Goal: Task Accomplishment & Management: Manage account settings

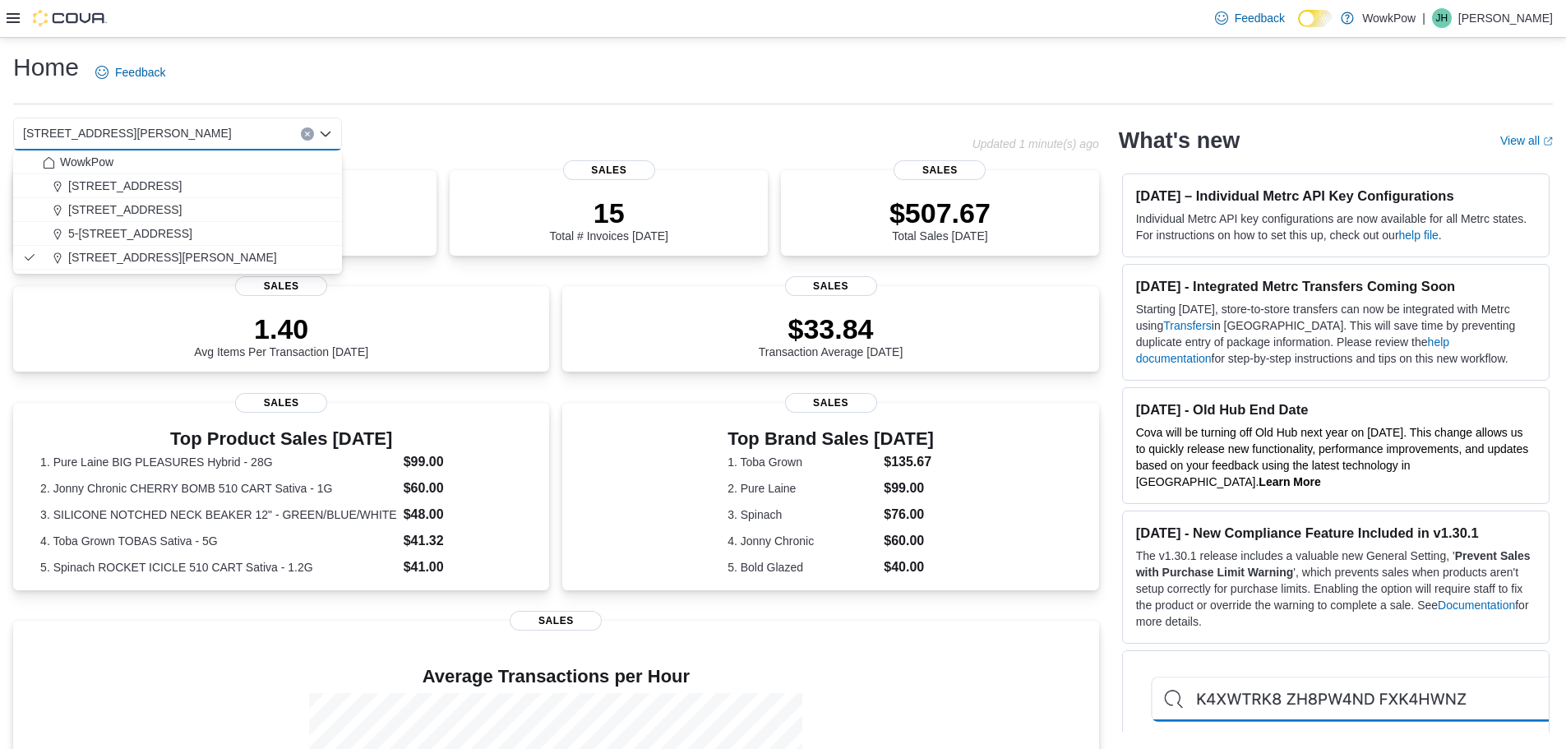
click at [427, 123] on div "68 Donald Street Winnpeg, MB, R2L 1R2 Combo box. Selected. 68 Donald Street Win…" at bounding box center [492, 134] width 959 height 33
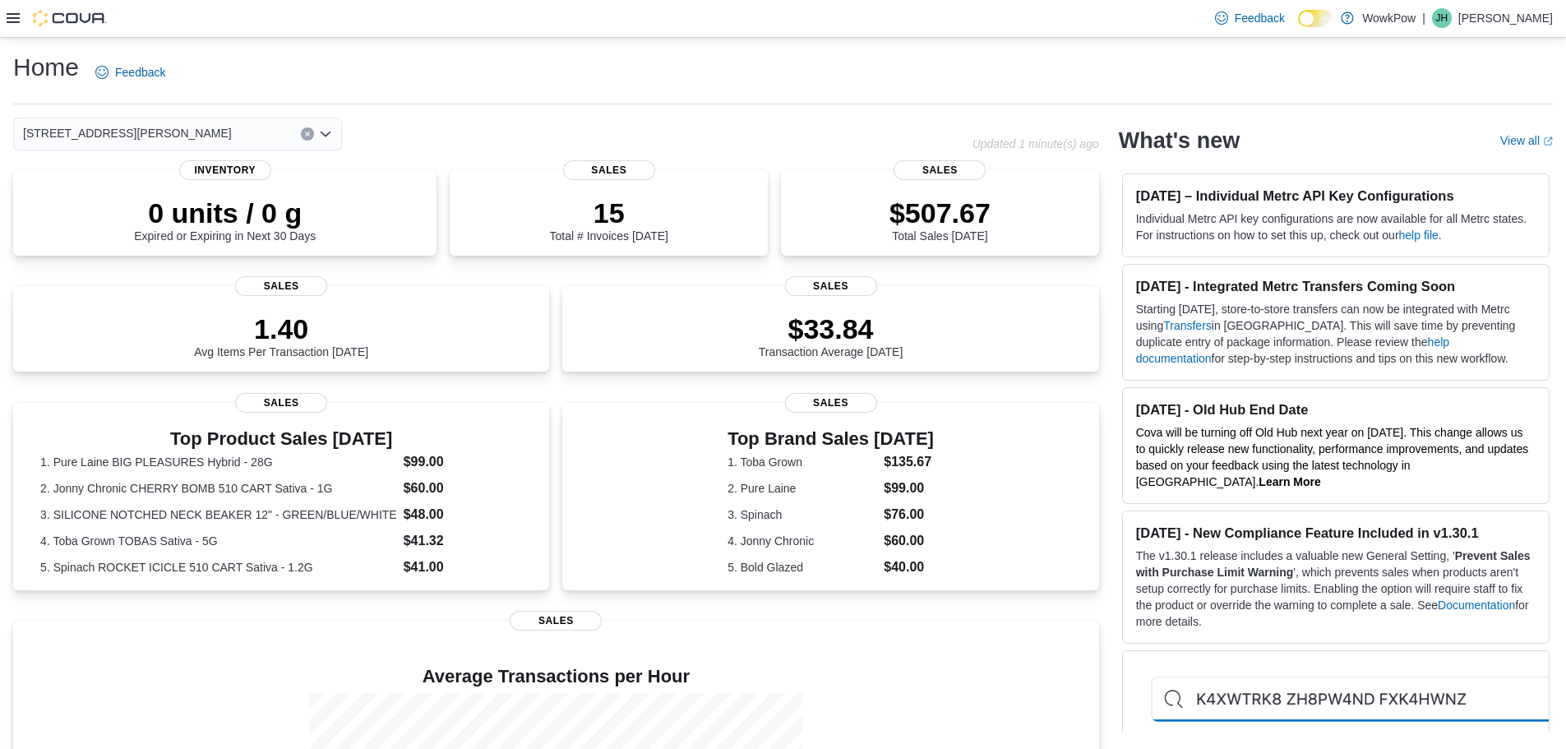
click at [246, 130] on div "68 Donald Street Winnpeg, MB, R2L 1R2" at bounding box center [177, 134] width 329 height 33
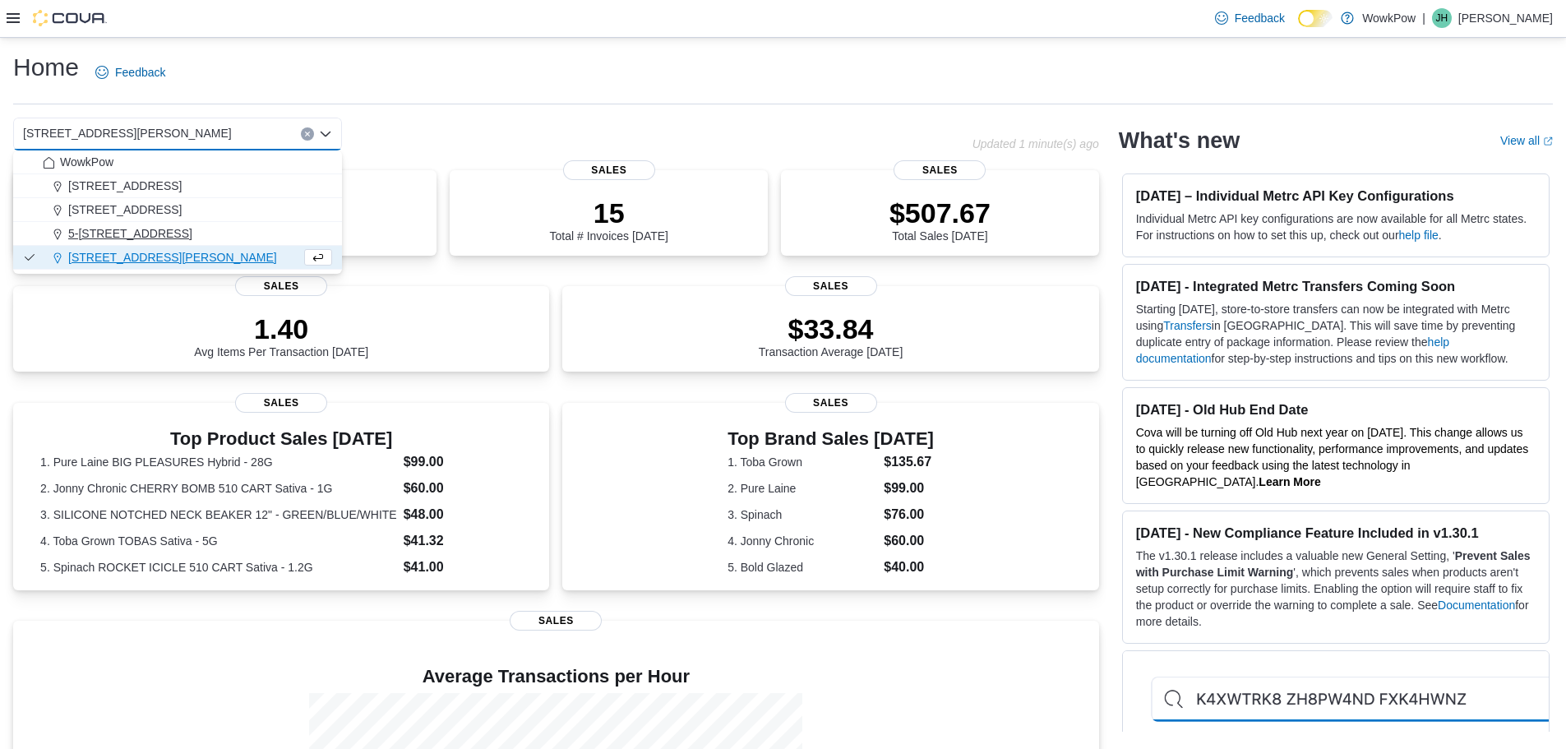
click at [175, 242] on button "5-[STREET_ADDRESS]" at bounding box center [177, 234] width 329 height 24
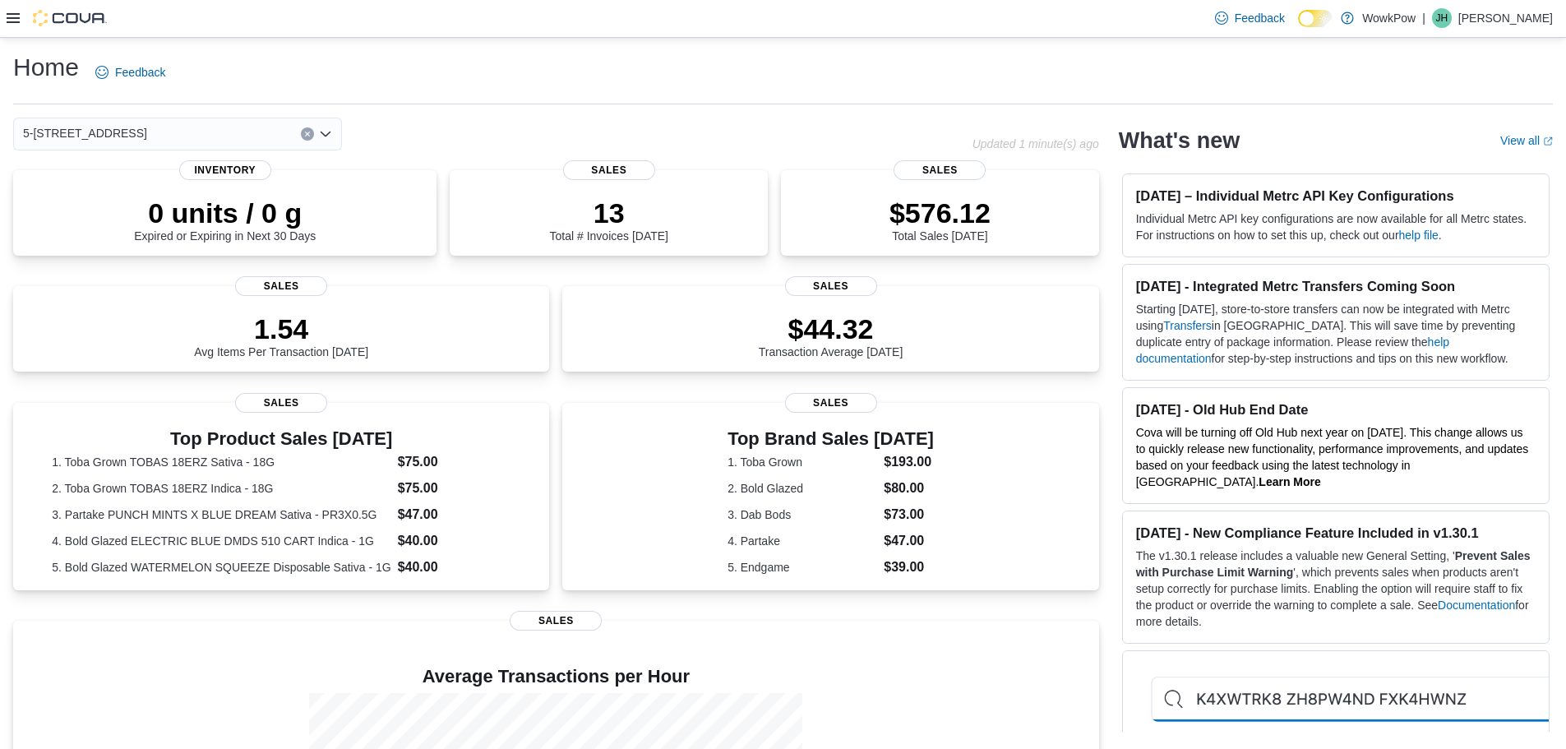
click at [265, 125] on div "5-1485 Inkster Blvd Winnipeg, MB R2X 1R2 Combo box. Selected. 5-1485 Inkster Bl…" at bounding box center [177, 134] width 329 height 33
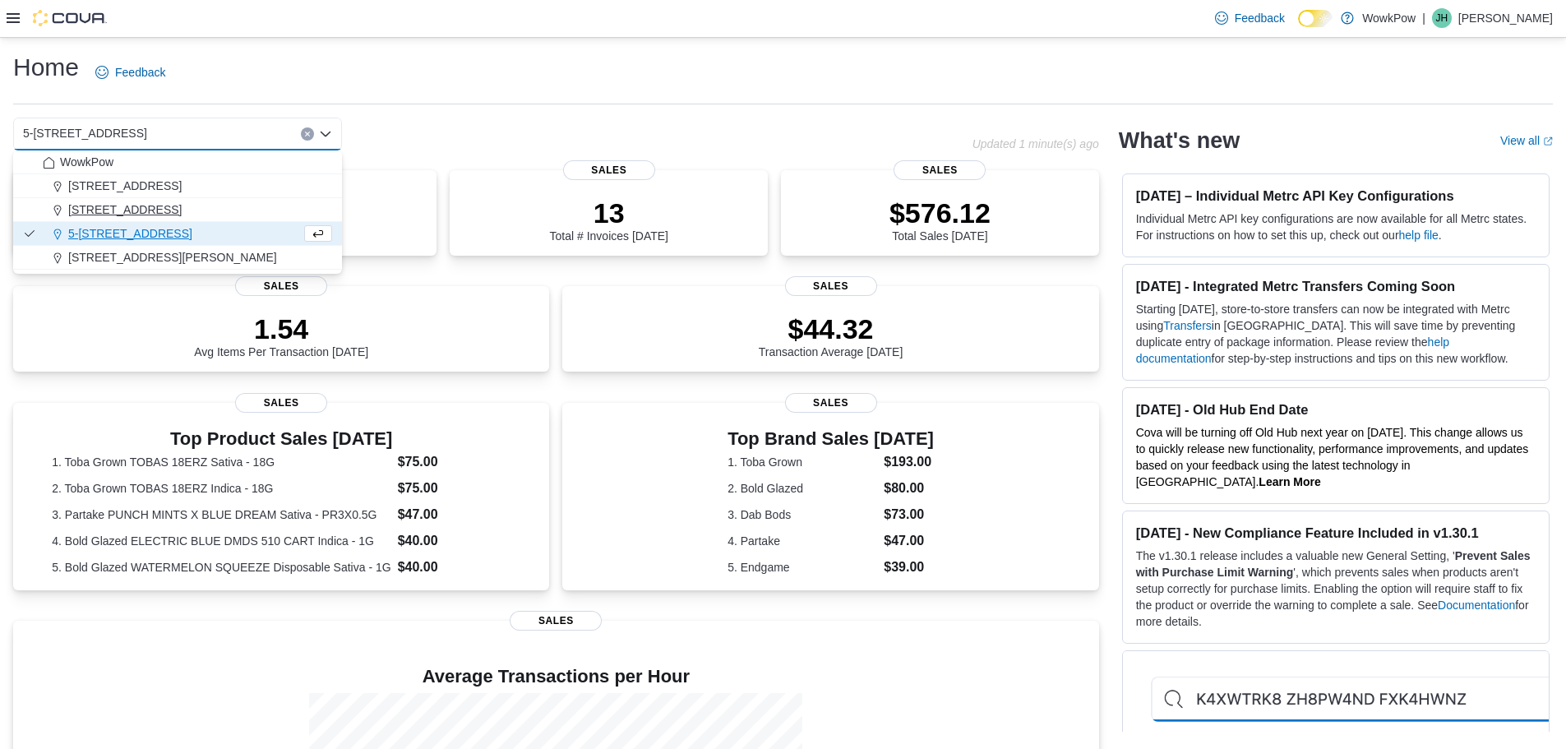
click at [182, 210] on span "[STREET_ADDRESS]" at bounding box center [124, 209] width 113 height 16
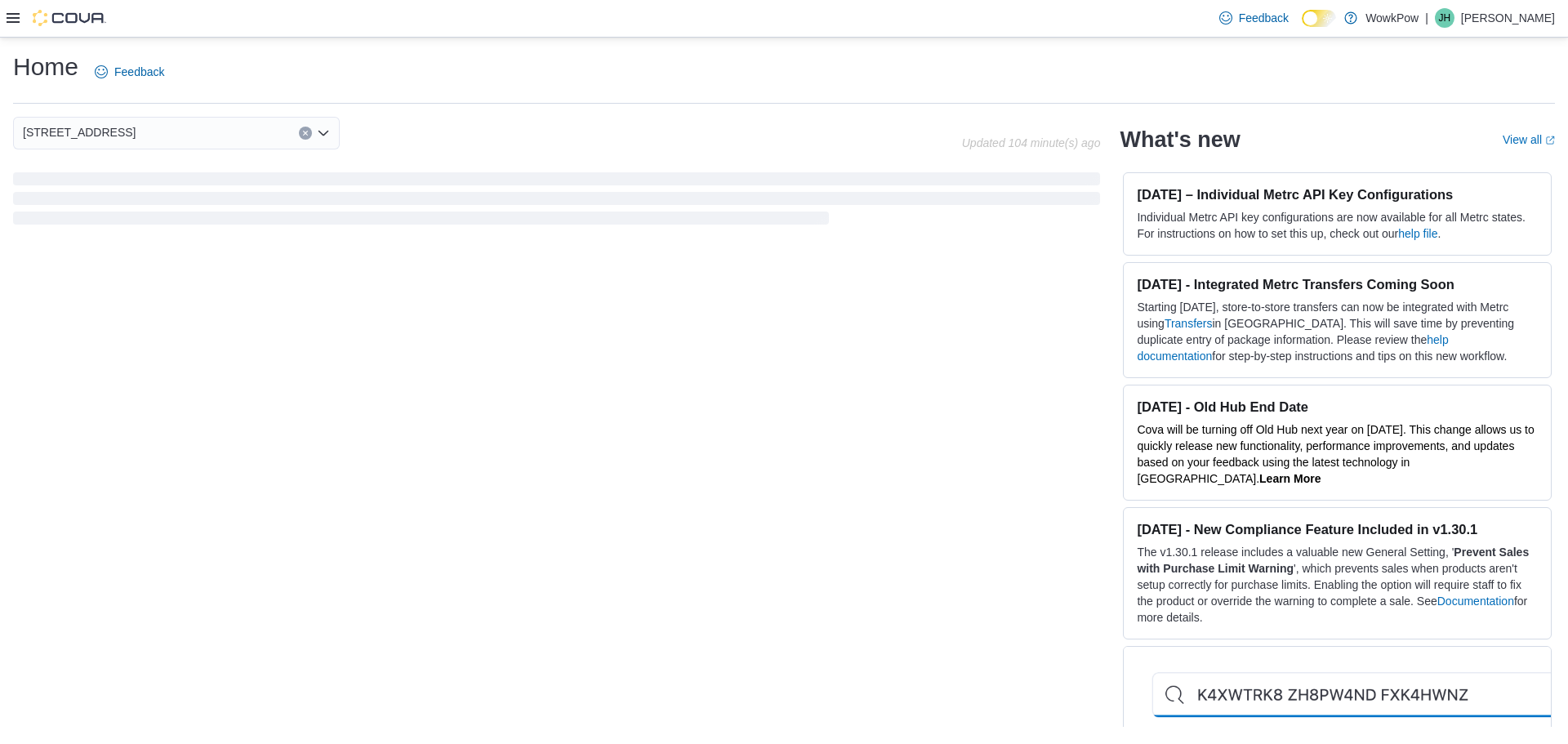
click at [271, 130] on div "[STREET_ADDRESS]" at bounding box center [176, 133] width 327 height 33
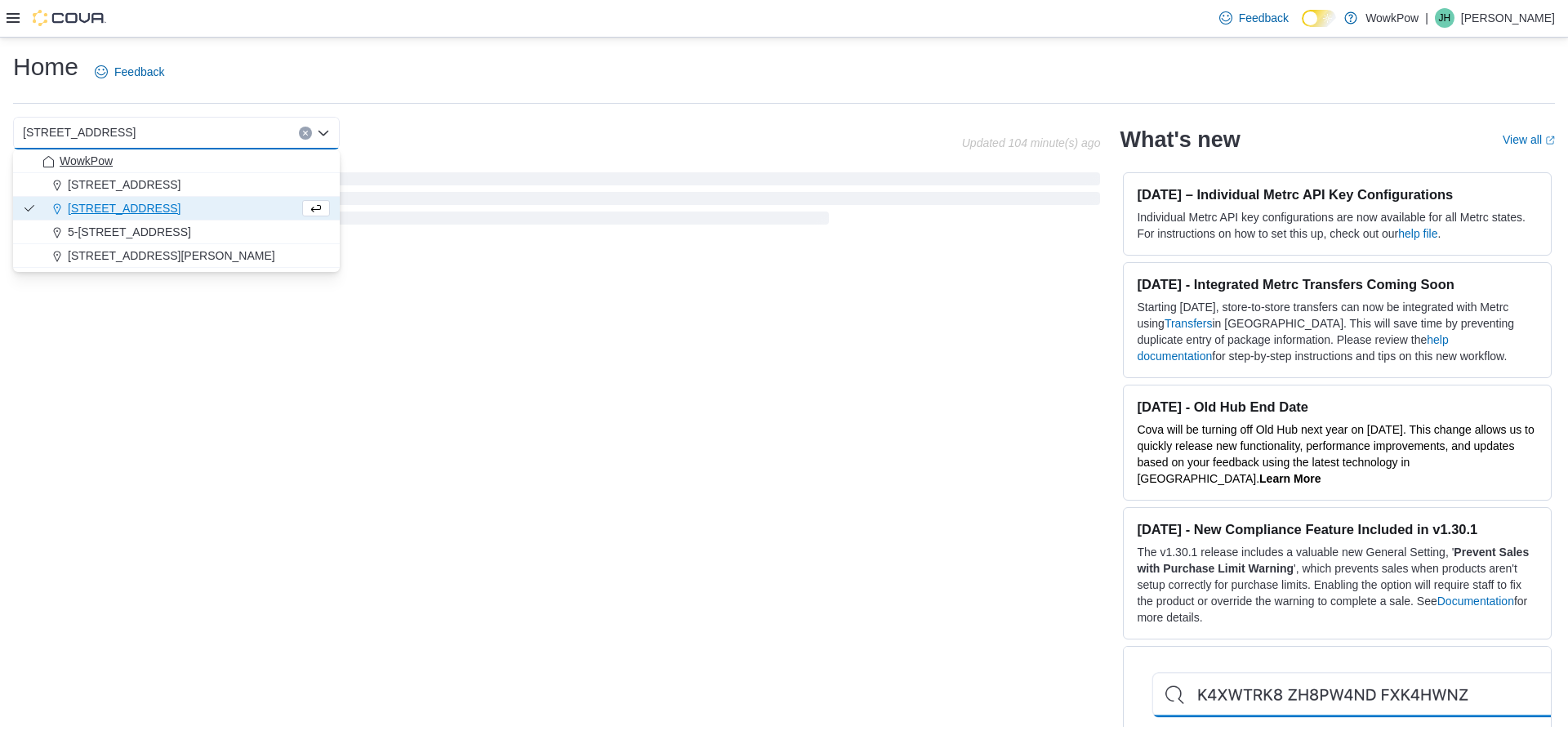
click at [193, 171] on button "WowkPow" at bounding box center [176, 161] width 327 height 24
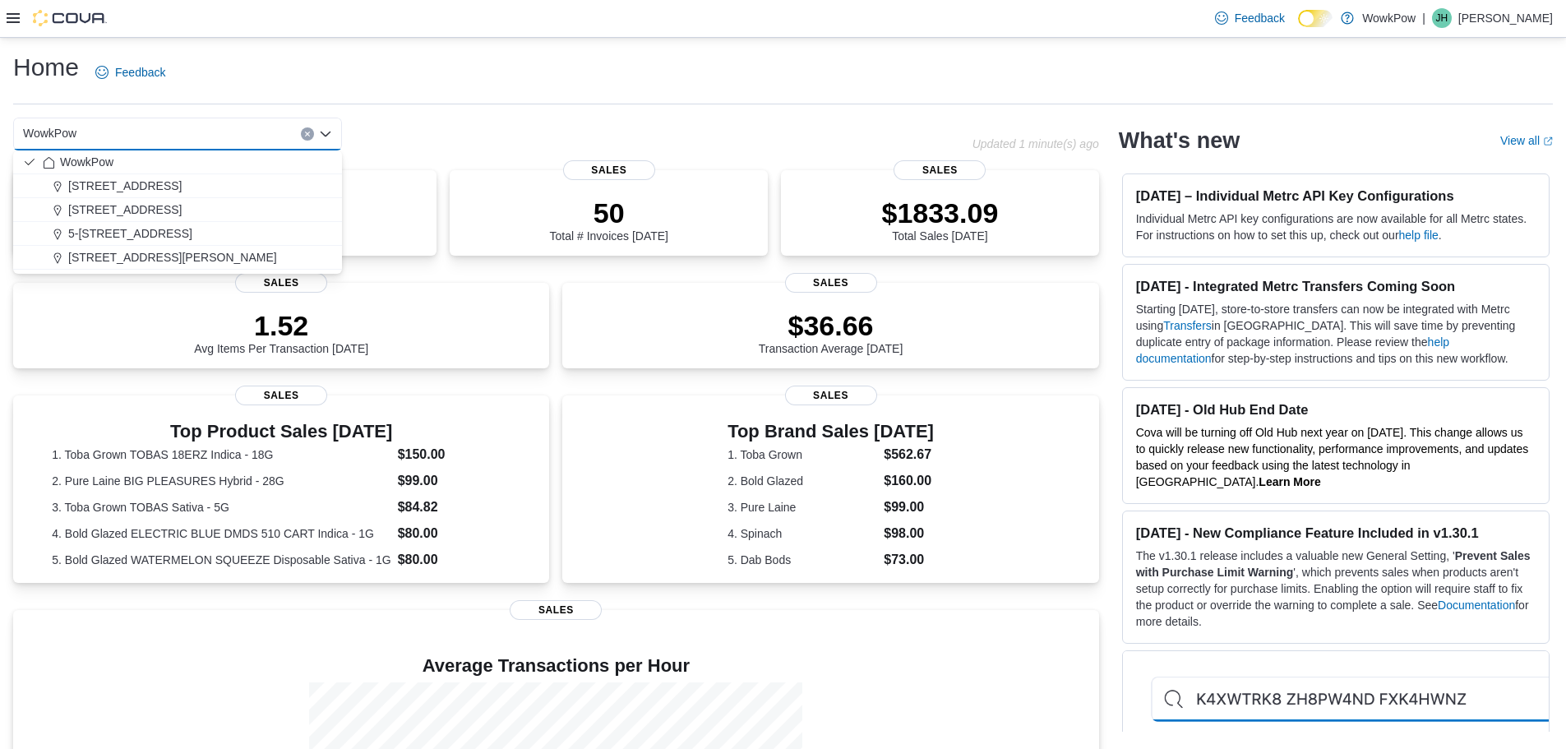
click at [746, 82] on div "Home Feedback" at bounding box center [782, 72] width 1539 height 43
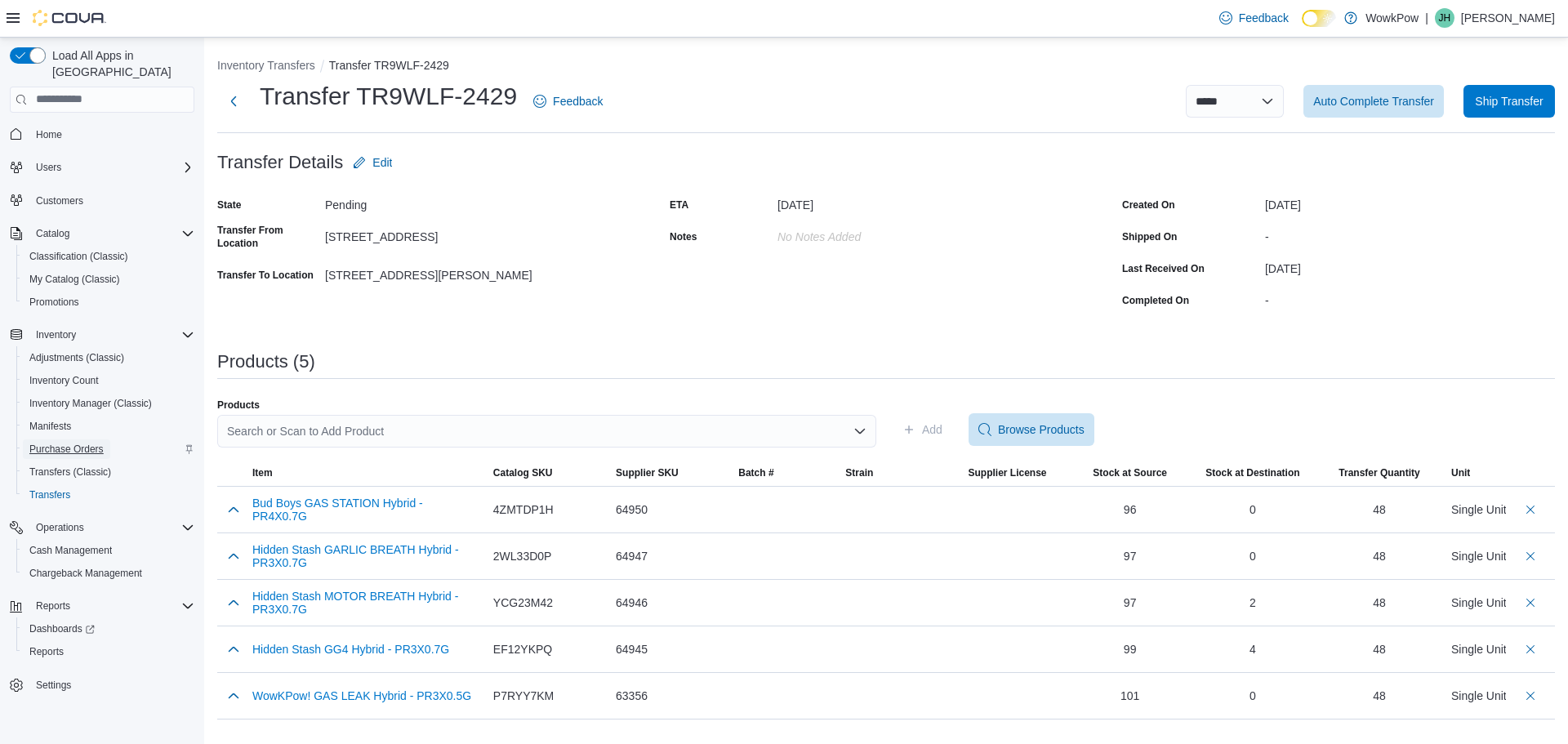
click at [76, 442] on span "Purchase Orders" at bounding box center [67, 448] width 75 height 13
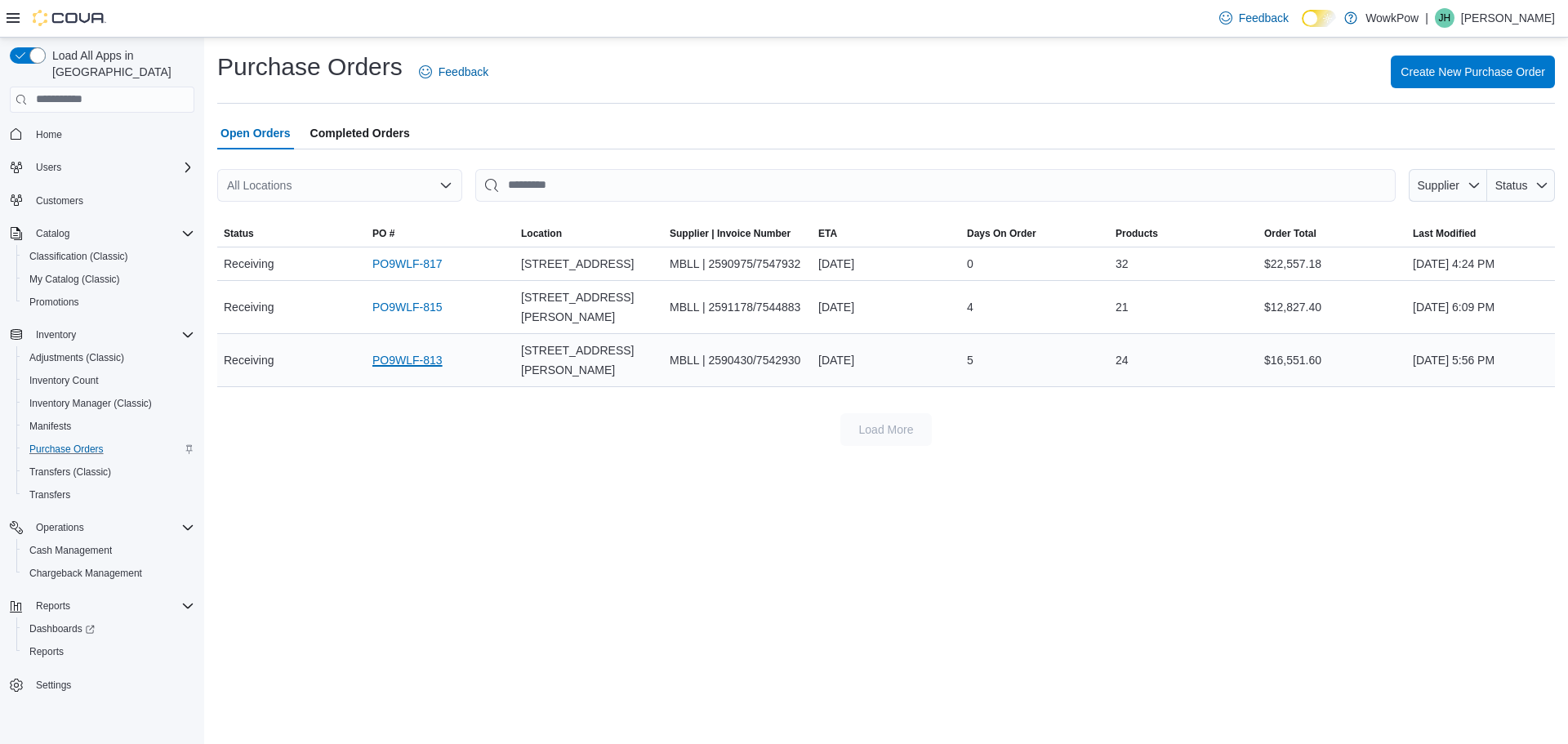
click at [409, 370] on link "PO9WLF-813" at bounding box center [407, 361] width 71 height 20
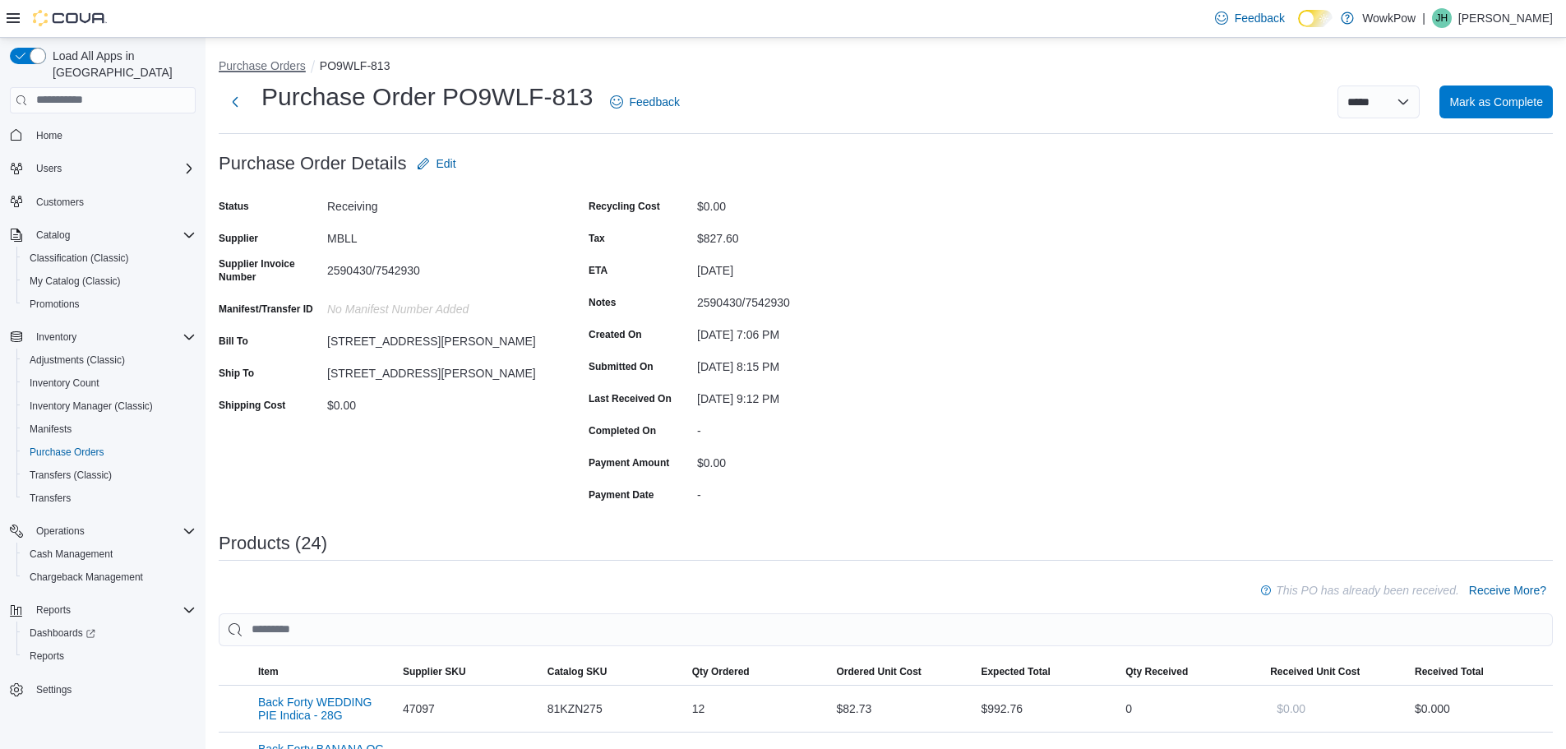
click at [253, 70] on button "Purchase Orders" at bounding box center [262, 65] width 87 height 13
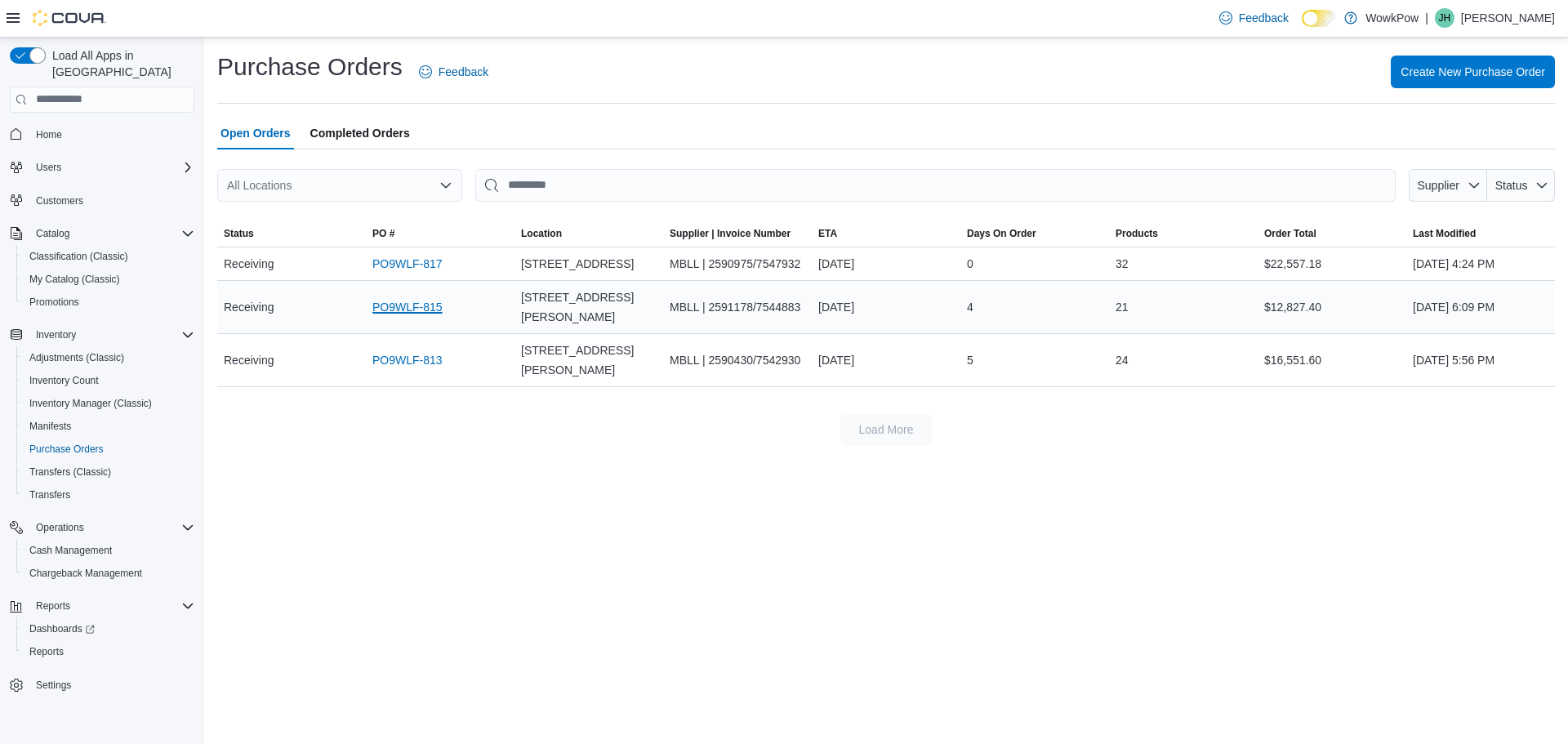
click at [414, 317] on link "PO9WLF-815" at bounding box center [407, 307] width 71 height 20
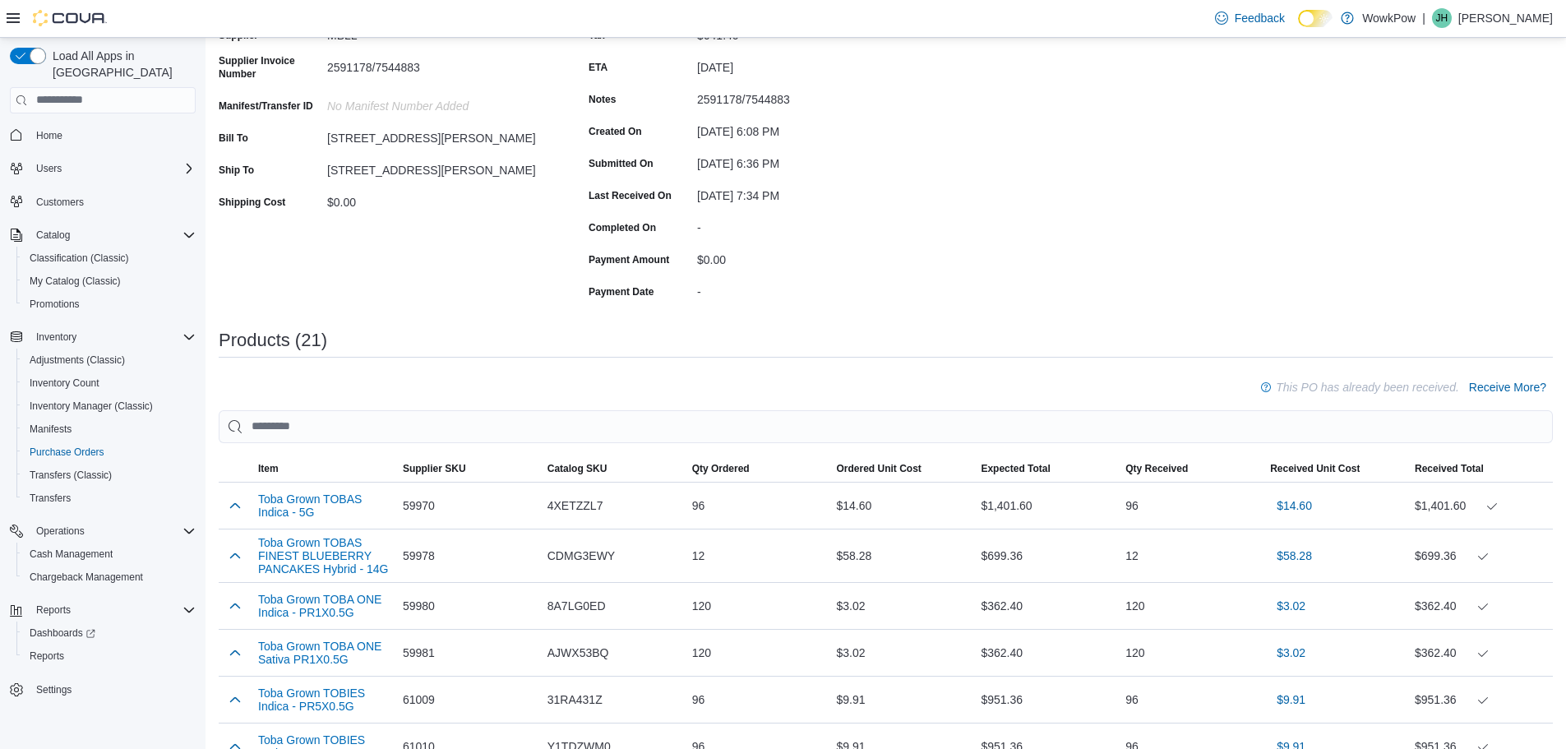
scroll to position [176, 0]
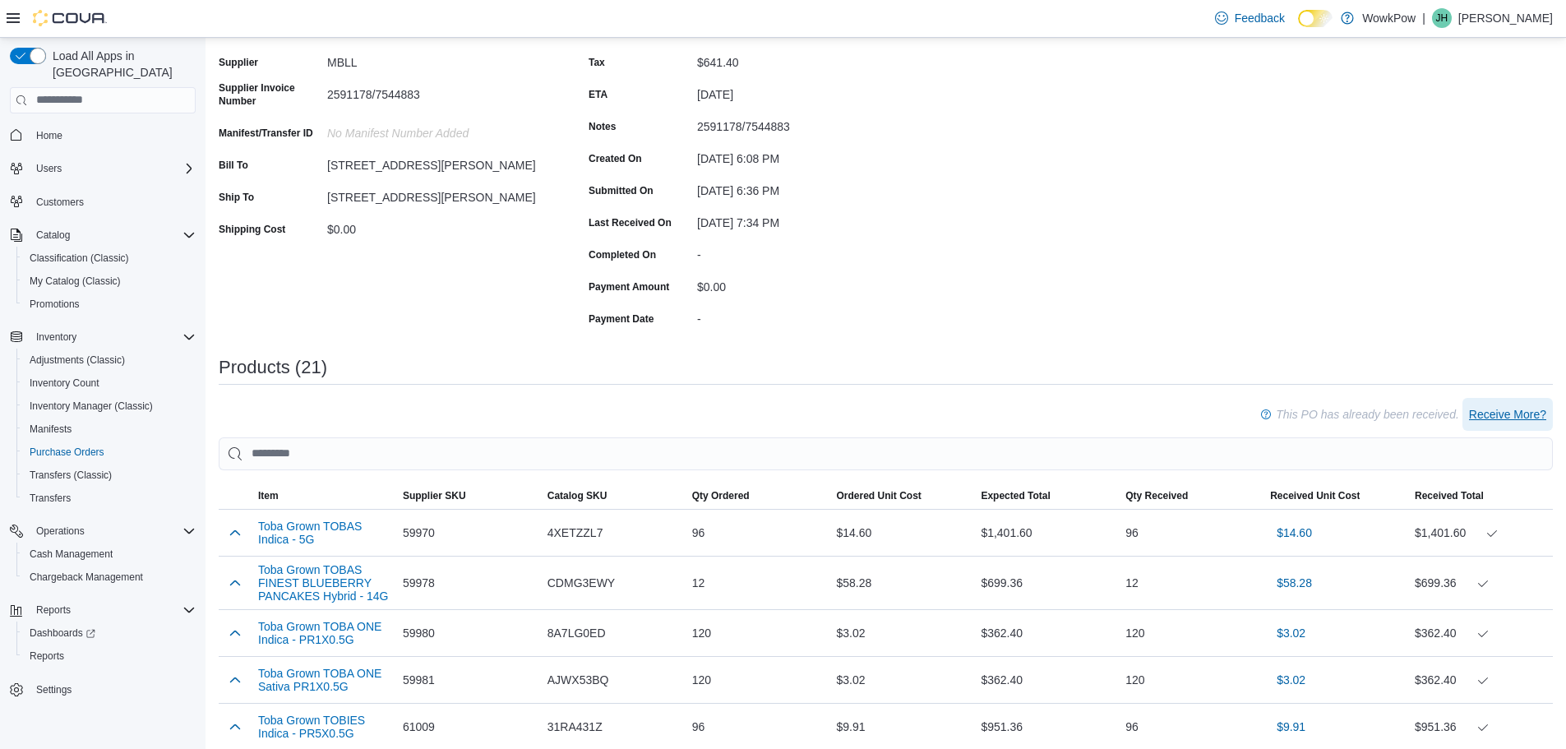
click at [1520, 412] on span "Receive More?" at bounding box center [1507, 414] width 77 height 16
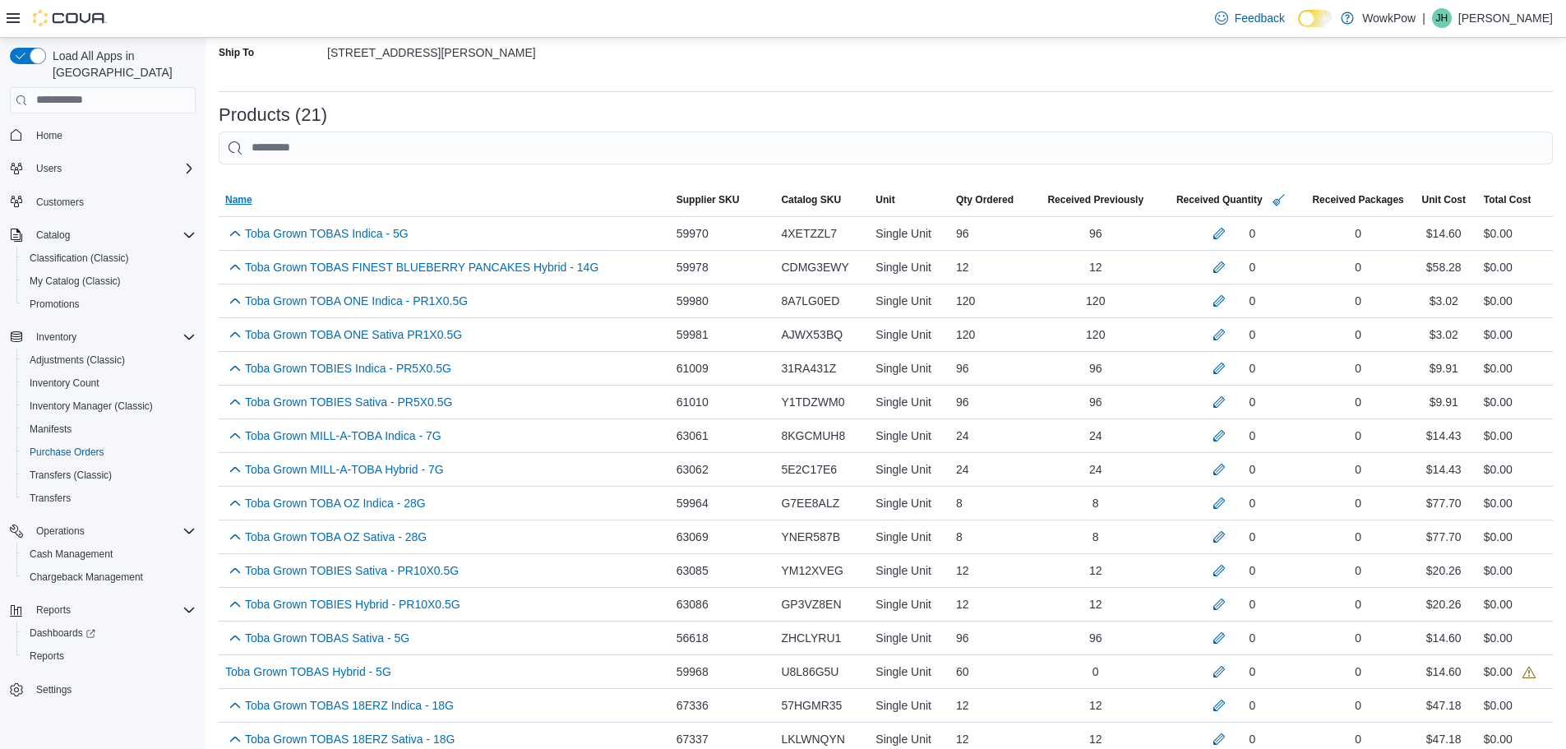
scroll to position [411, 0]
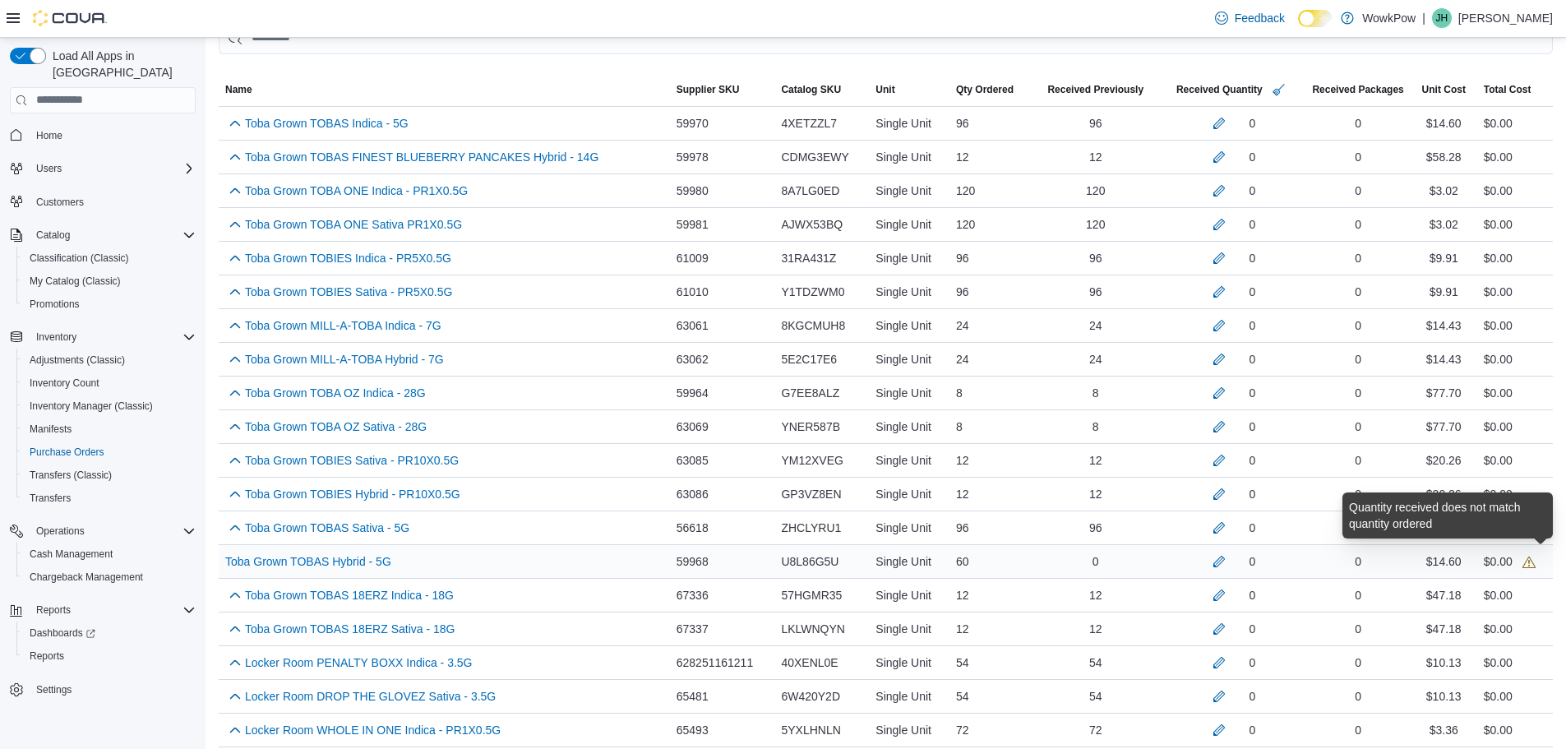
click at [1535, 562] on icon at bounding box center [1528, 562] width 13 height 13
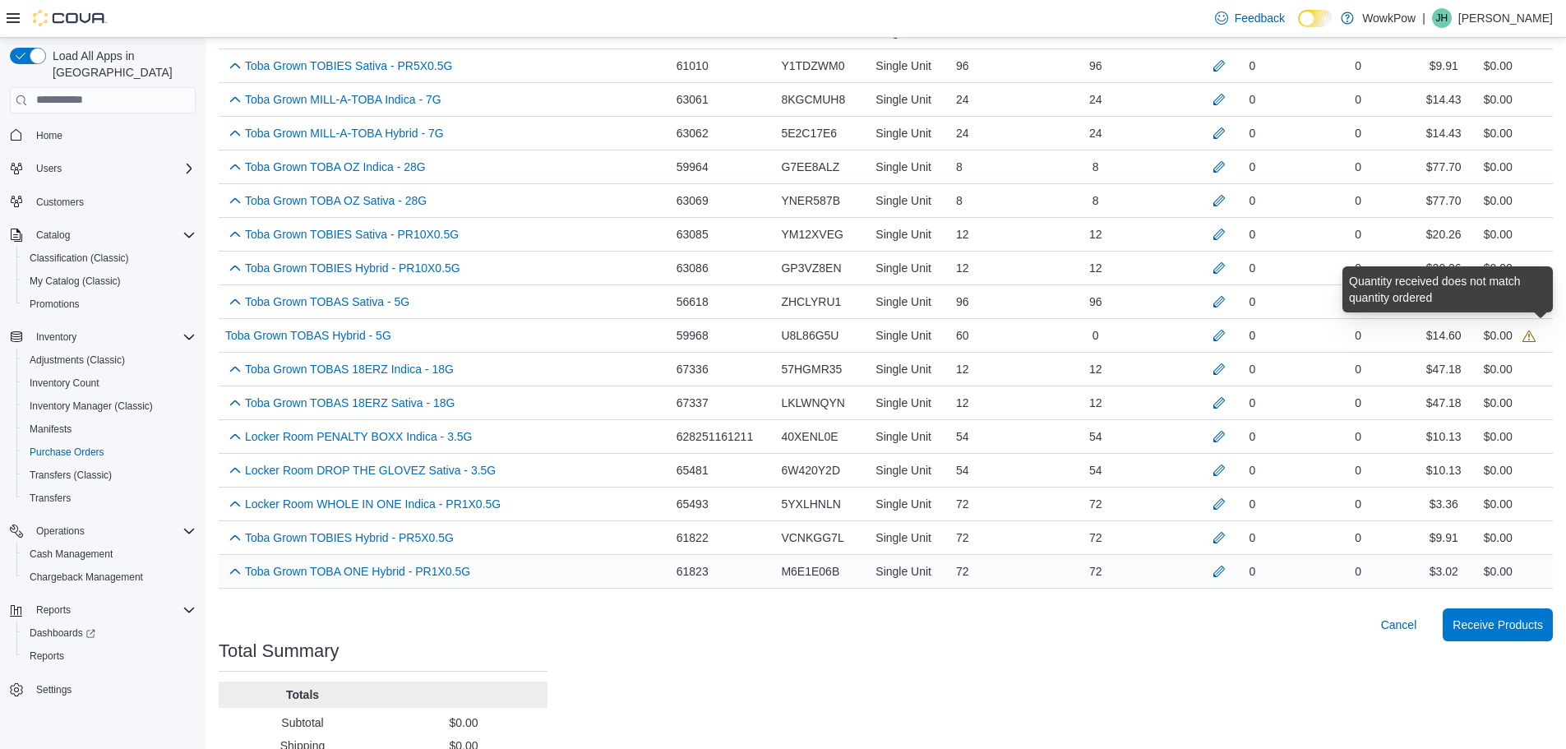
scroll to position [657, 0]
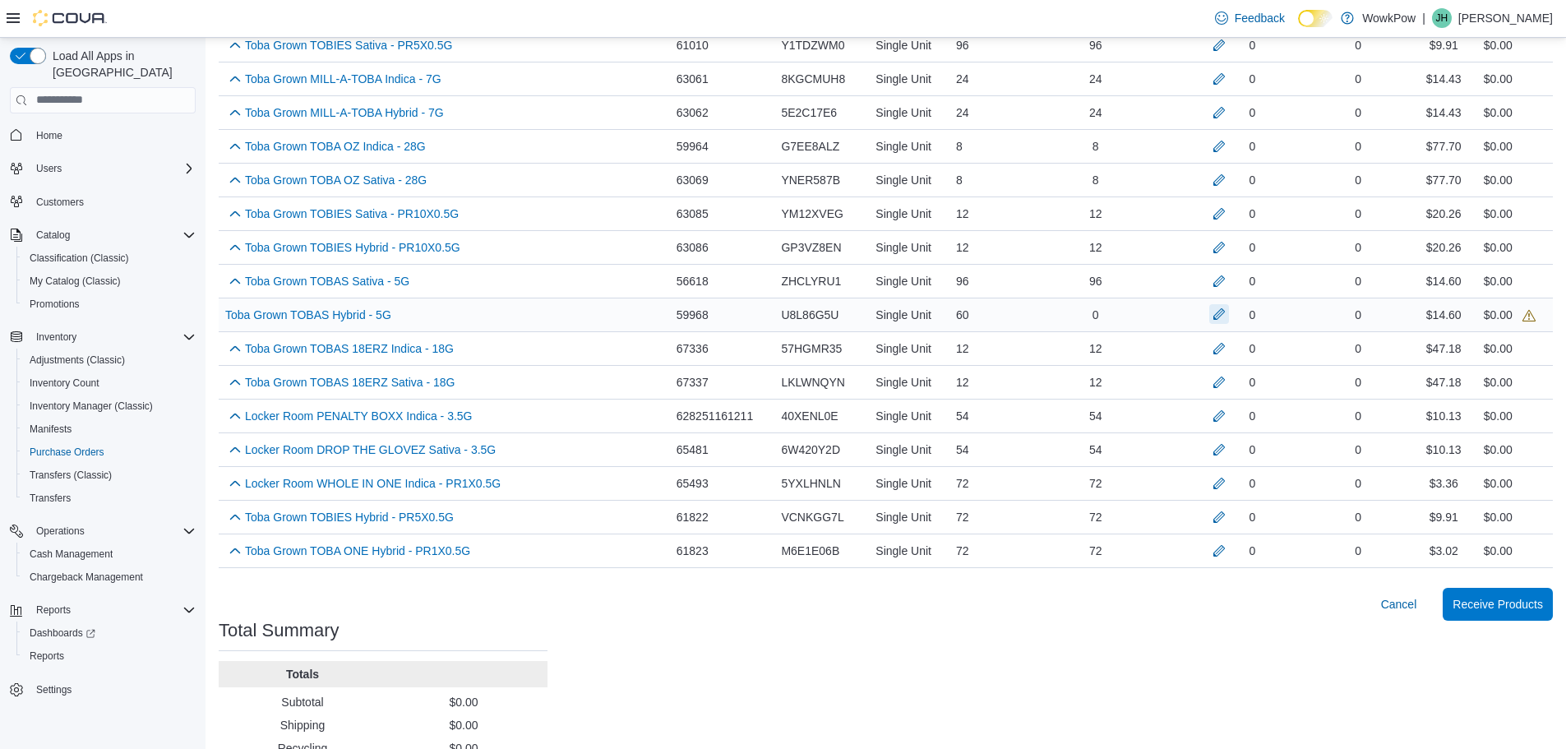
click at [1229, 309] on button "button" at bounding box center [1219, 314] width 20 height 20
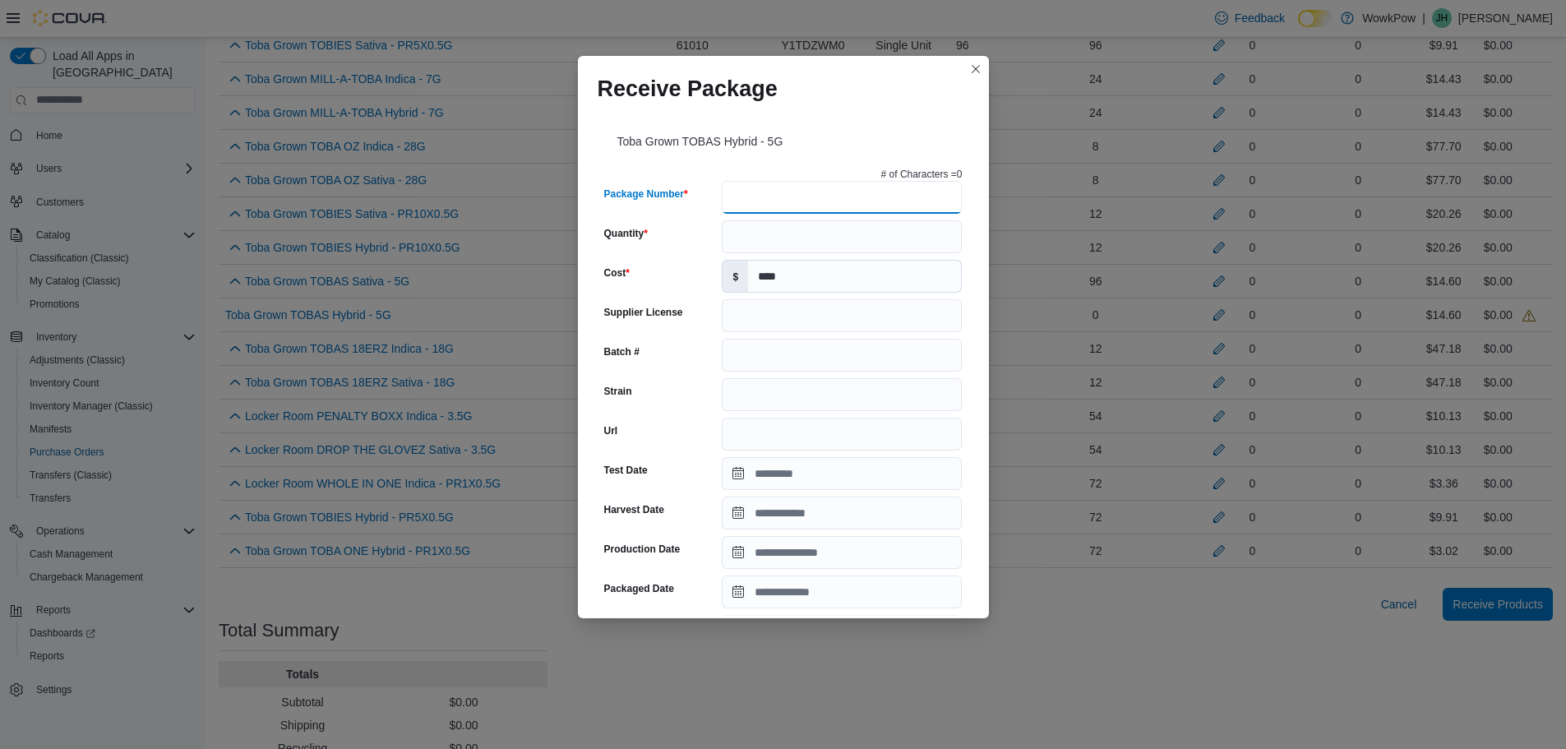
click at [865, 197] on input "Package Number" at bounding box center [842, 197] width 240 height 33
type input "*****"
click at [837, 228] on input "Quantity" at bounding box center [842, 236] width 240 height 33
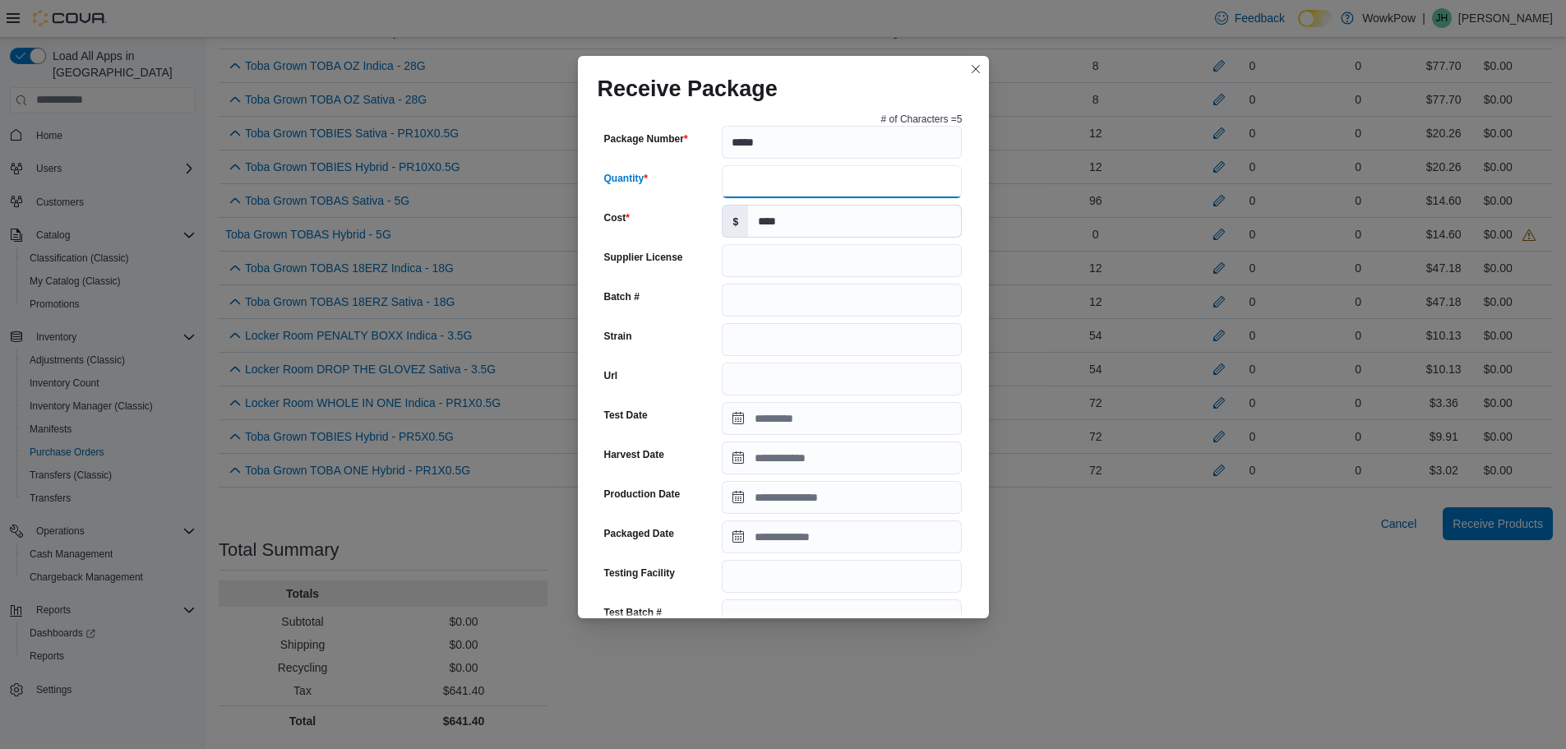
scroll to position [0, 0]
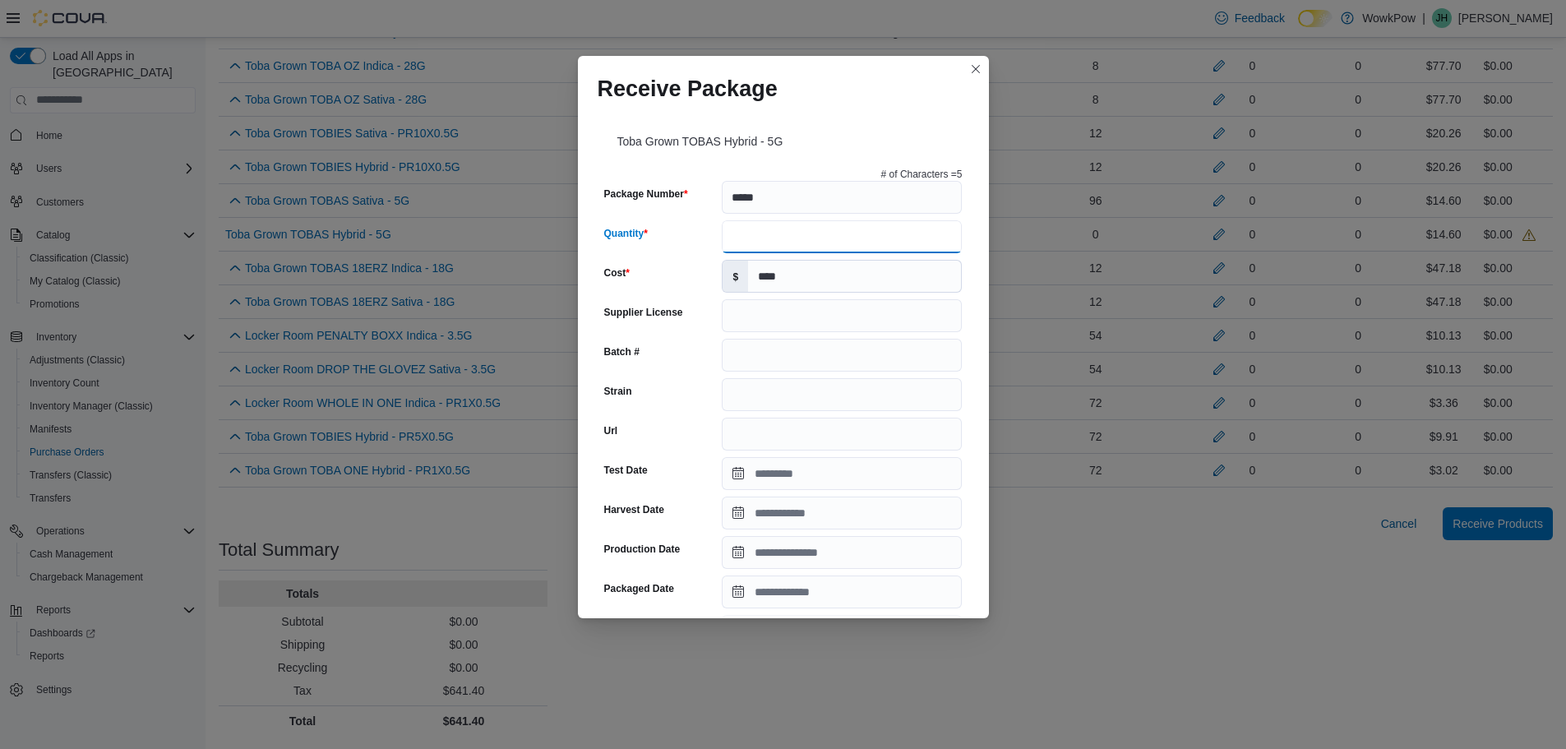
click at [819, 229] on input "Quantity" at bounding box center [842, 236] width 240 height 33
type input "**"
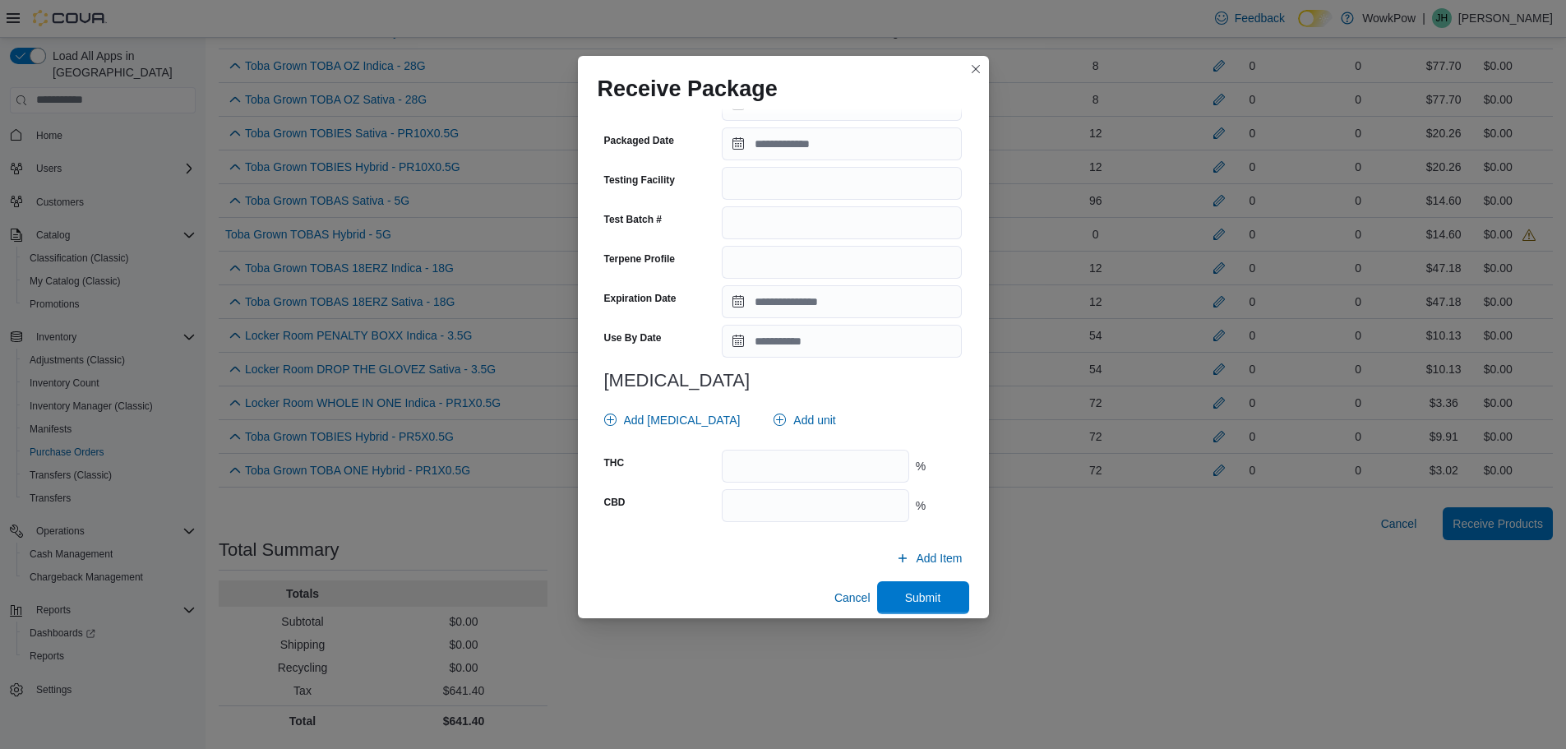
scroll to position [464, 0]
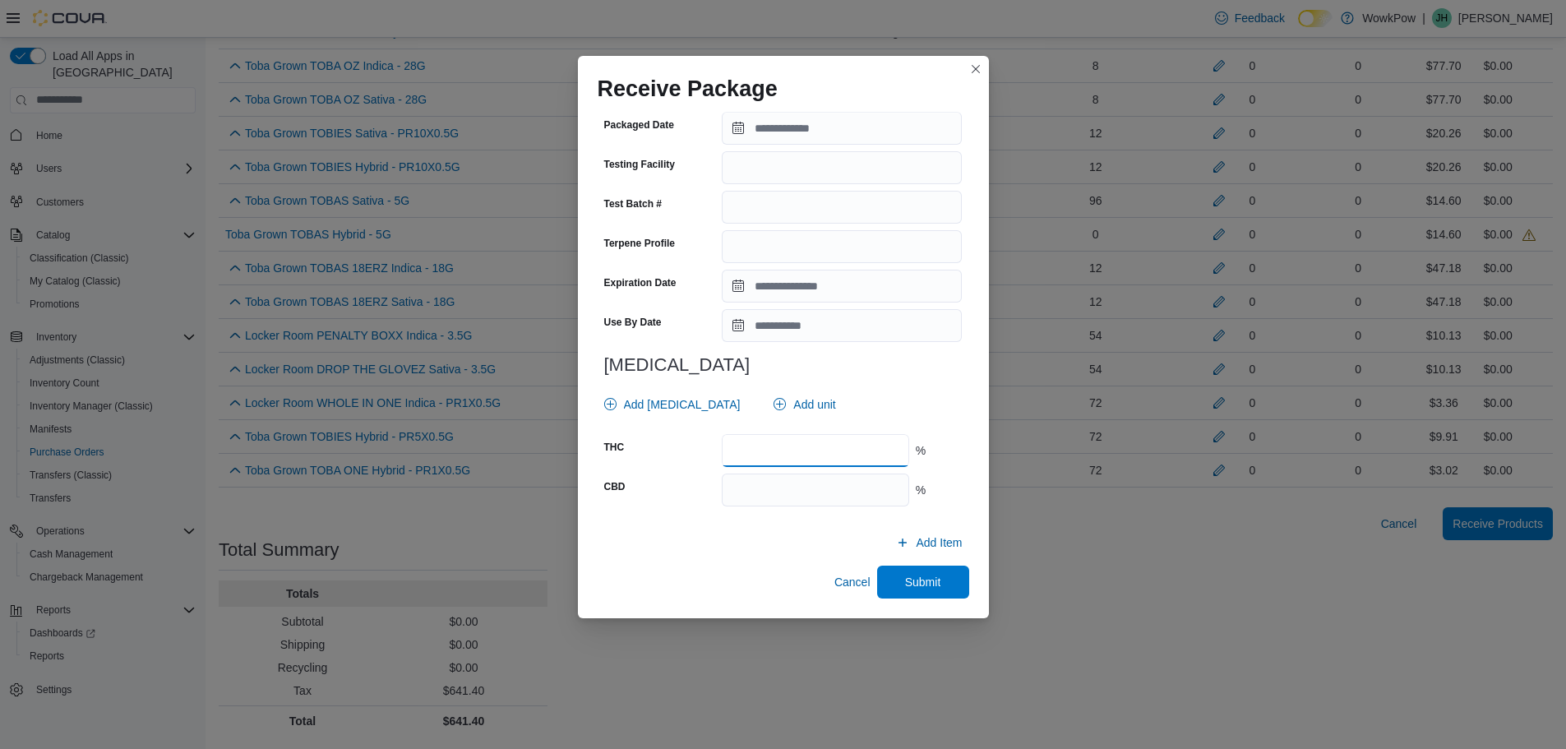
click at [800, 448] on input "number" at bounding box center [815, 450] width 187 height 33
click at [793, 482] on input "number" at bounding box center [815, 489] width 187 height 33
click at [786, 455] on input "***" at bounding box center [815, 450] width 187 height 33
type input "**"
click at [770, 494] on input "number" at bounding box center [815, 489] width 187 height 33
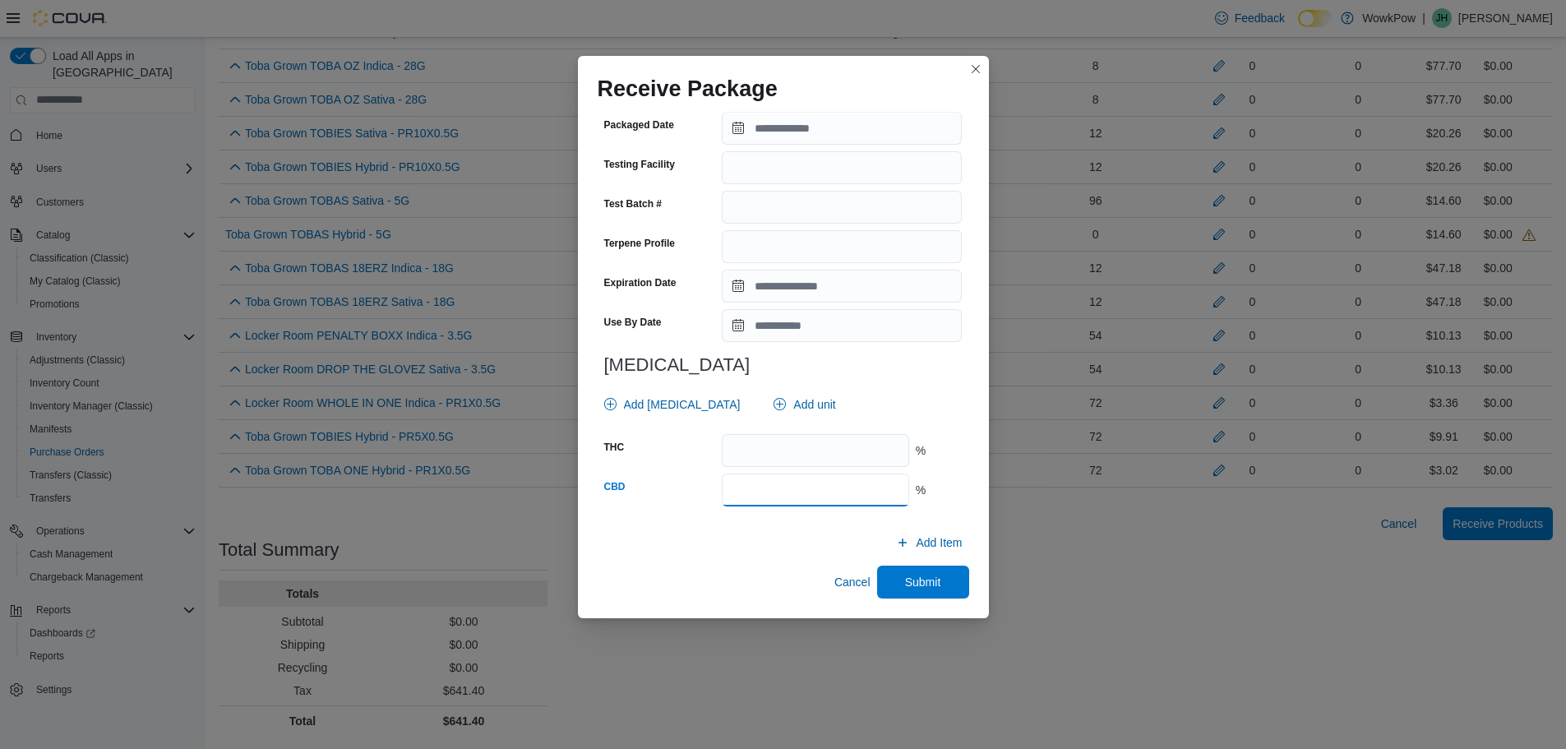
type input "***"
click at [427, 506] on div "Receive Package Toba Grown TOBAS Hybrid - 5G # of Characters = 5 Package Number…" at bounding box center [783, 374] width 1566 height 749
click at [934, 547] on span "Add Item" at bounding box center [939, 542] width 46 height 16
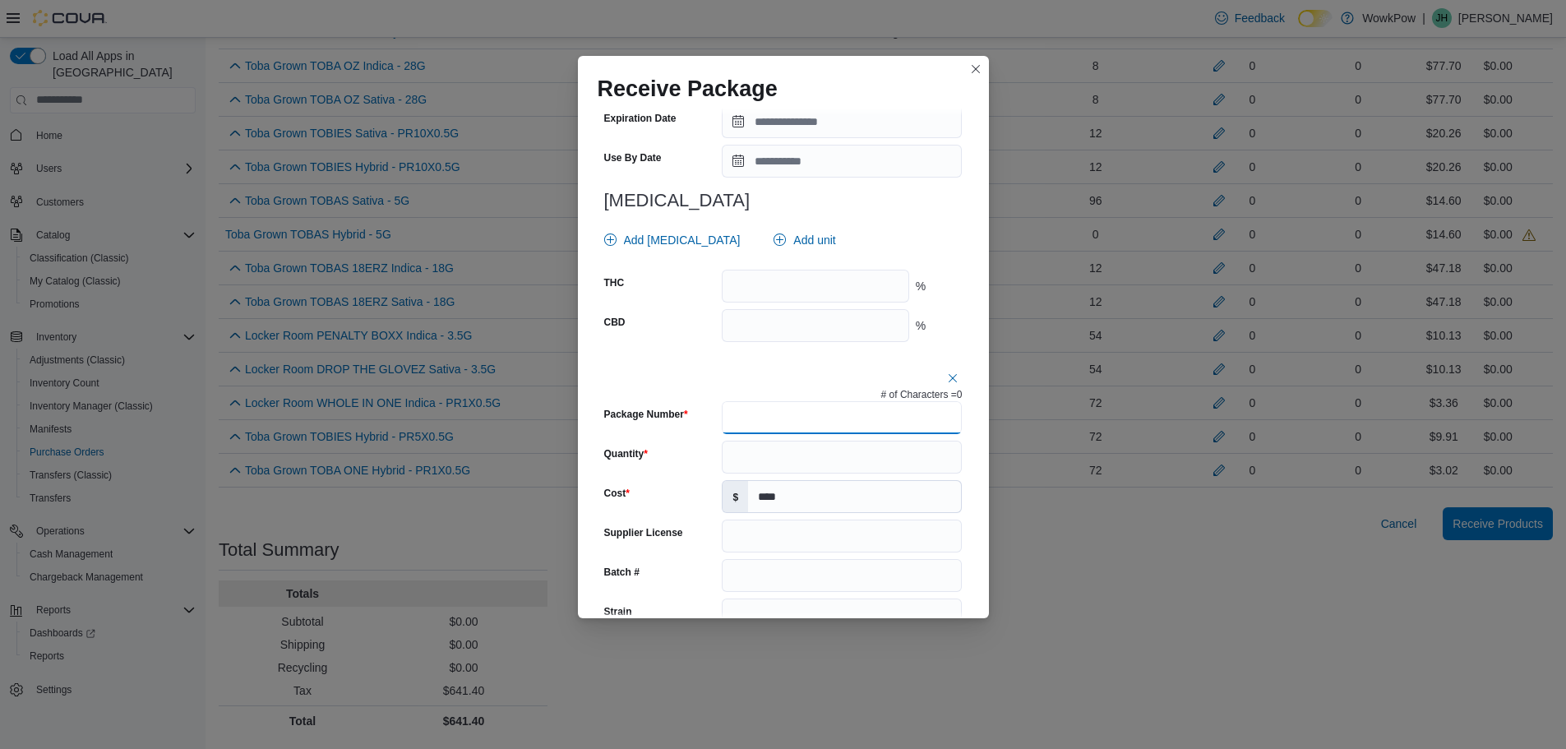
click at [781, 410] on input "Package Number" at bounding box center [842, 417] width 240 height 33
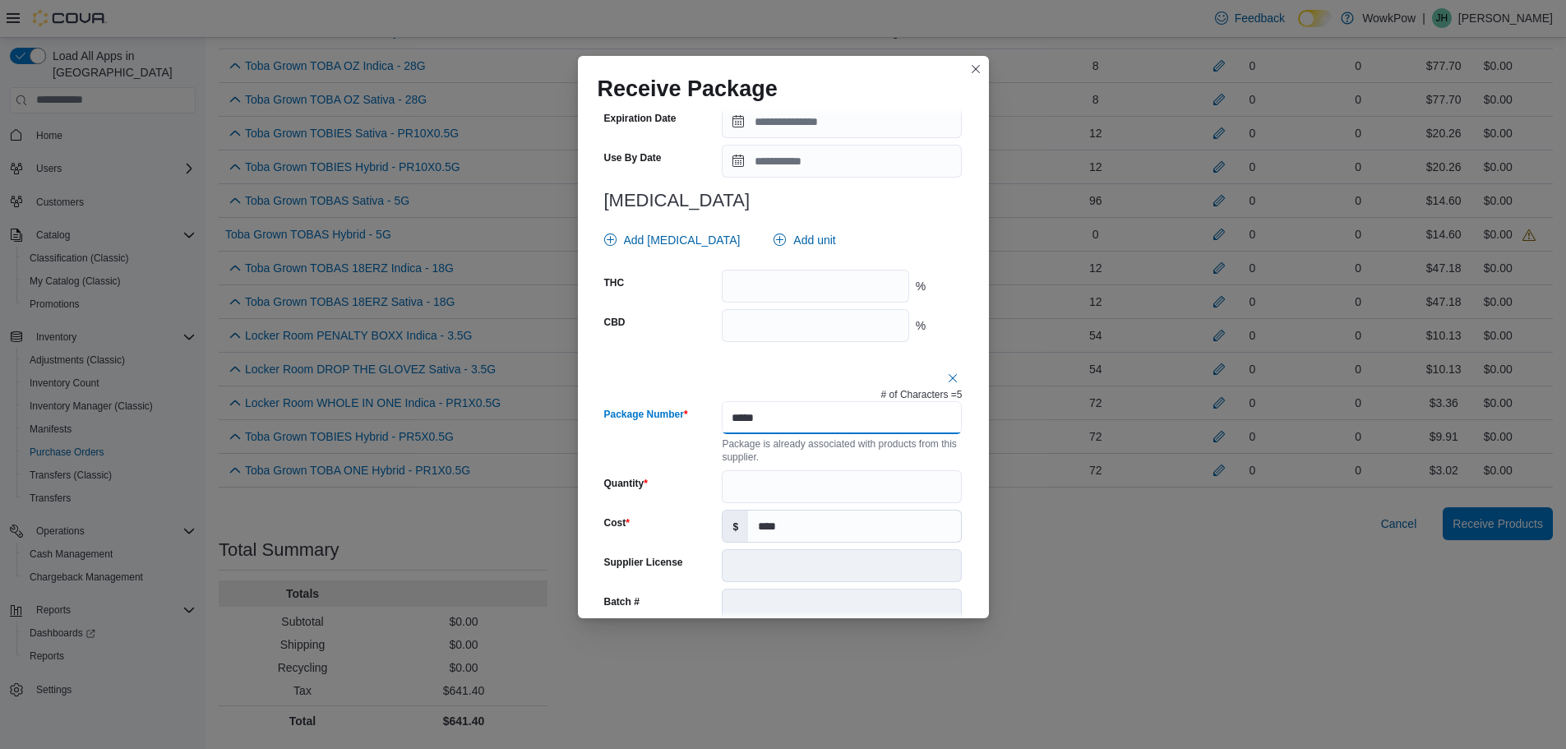
type input "*****"
click at [765, 485] on input "Quantity" at bounding box center [842, 486] width 240 height 33
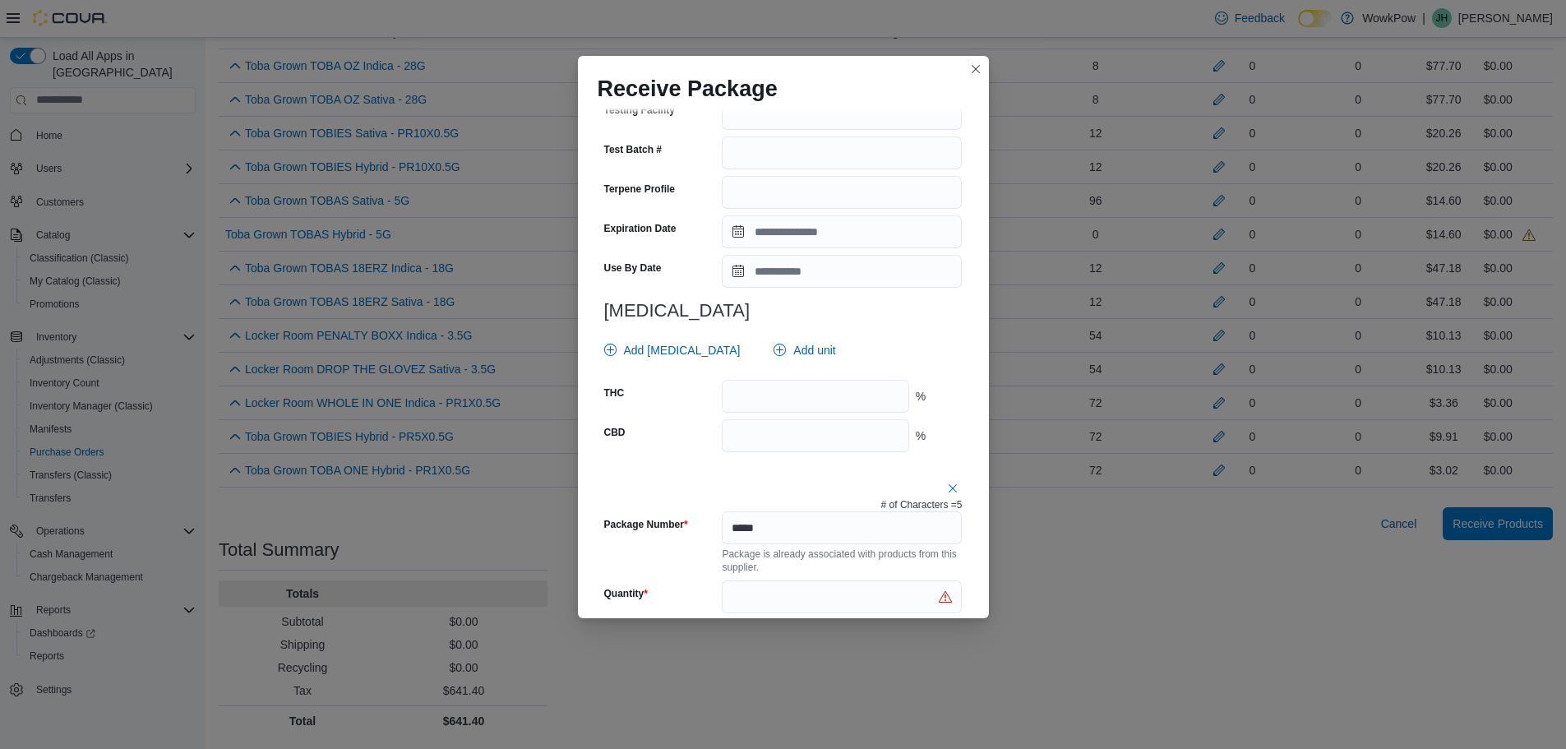
scroll to position [575, 0]
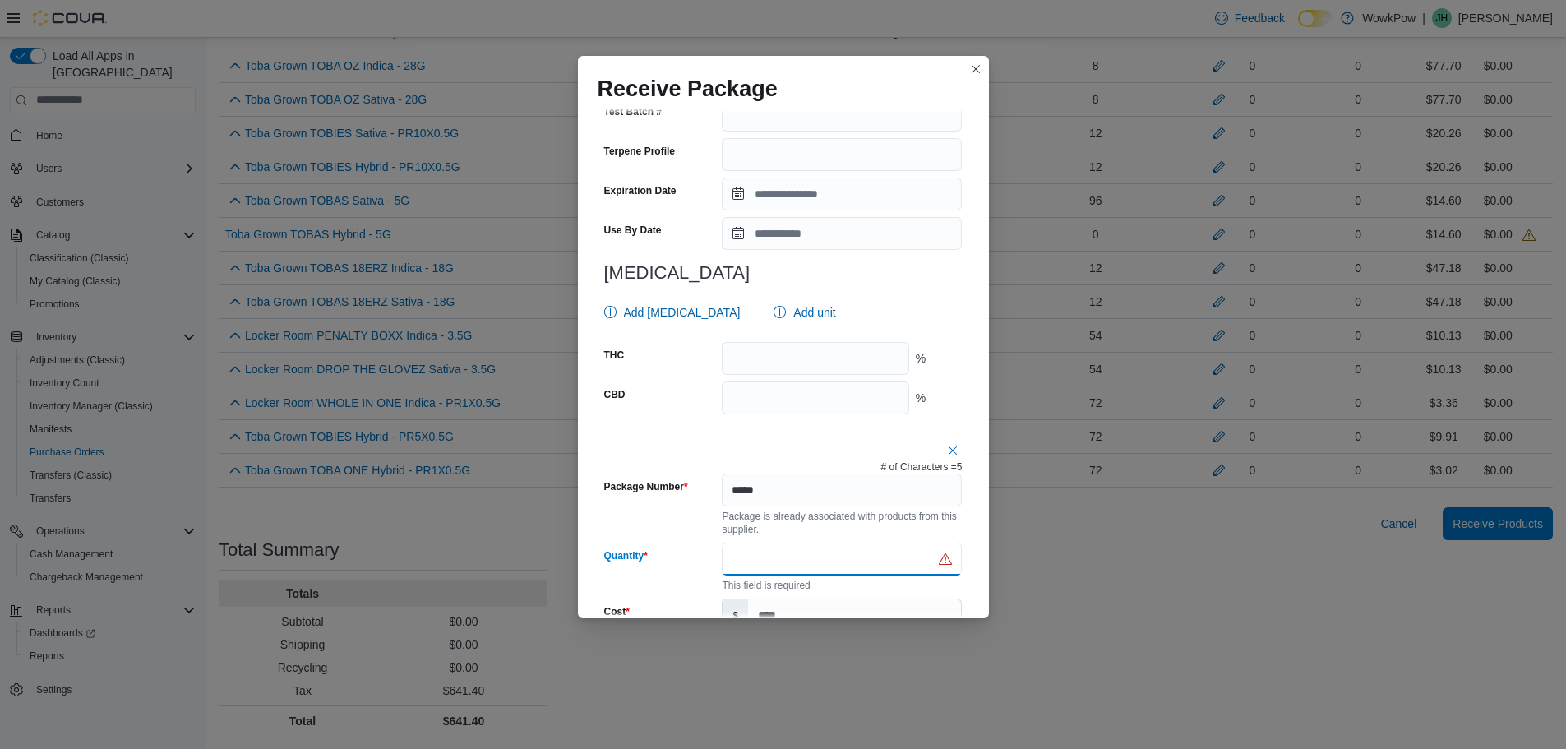
click at [770, 556] on input "Quantity" at bounding box center [842, 558] width 240 height 33
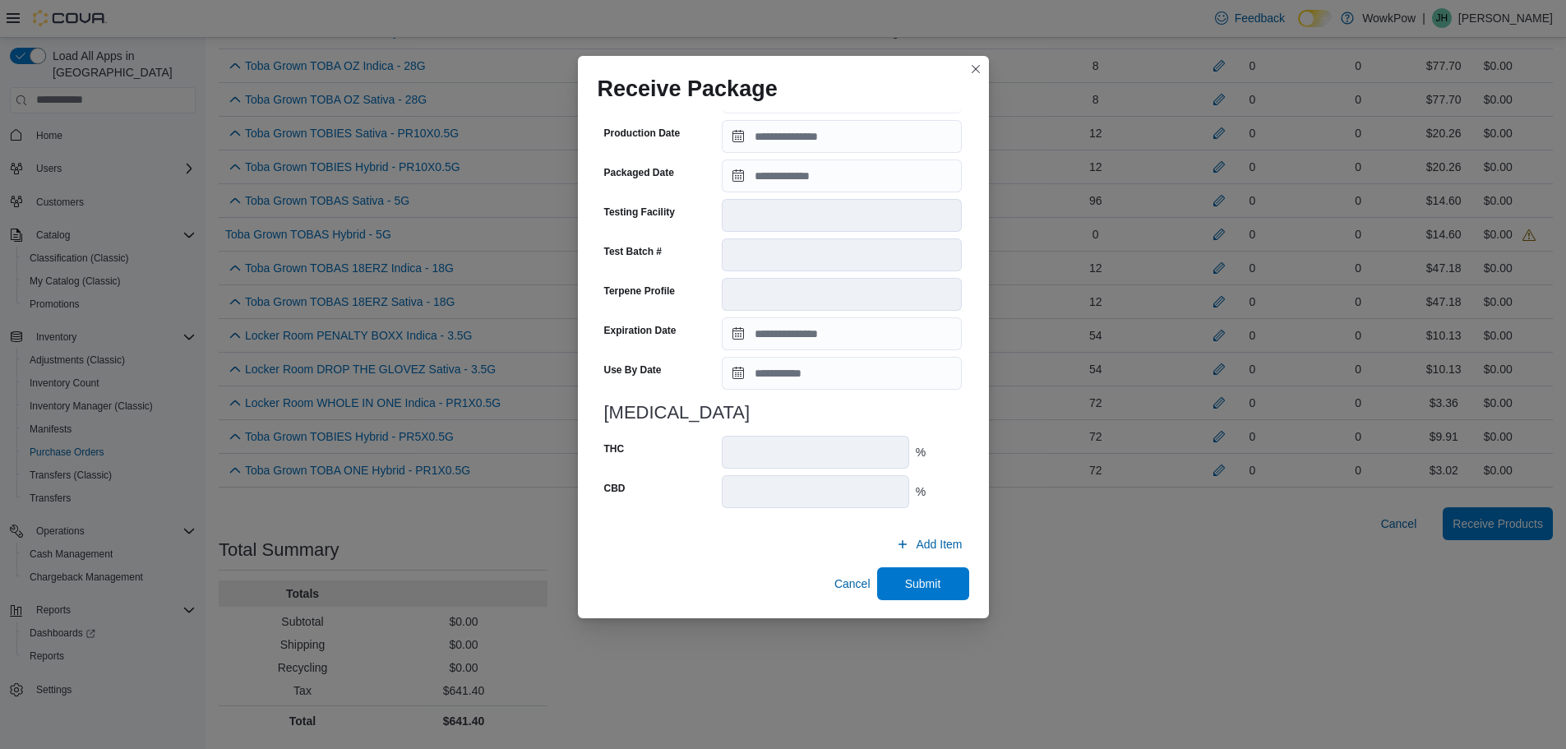
scroll to position [1315, 0]
type input "**"
click at [905, 584] on span "Submit" at bounding box center [923, 581] width 36 height 16
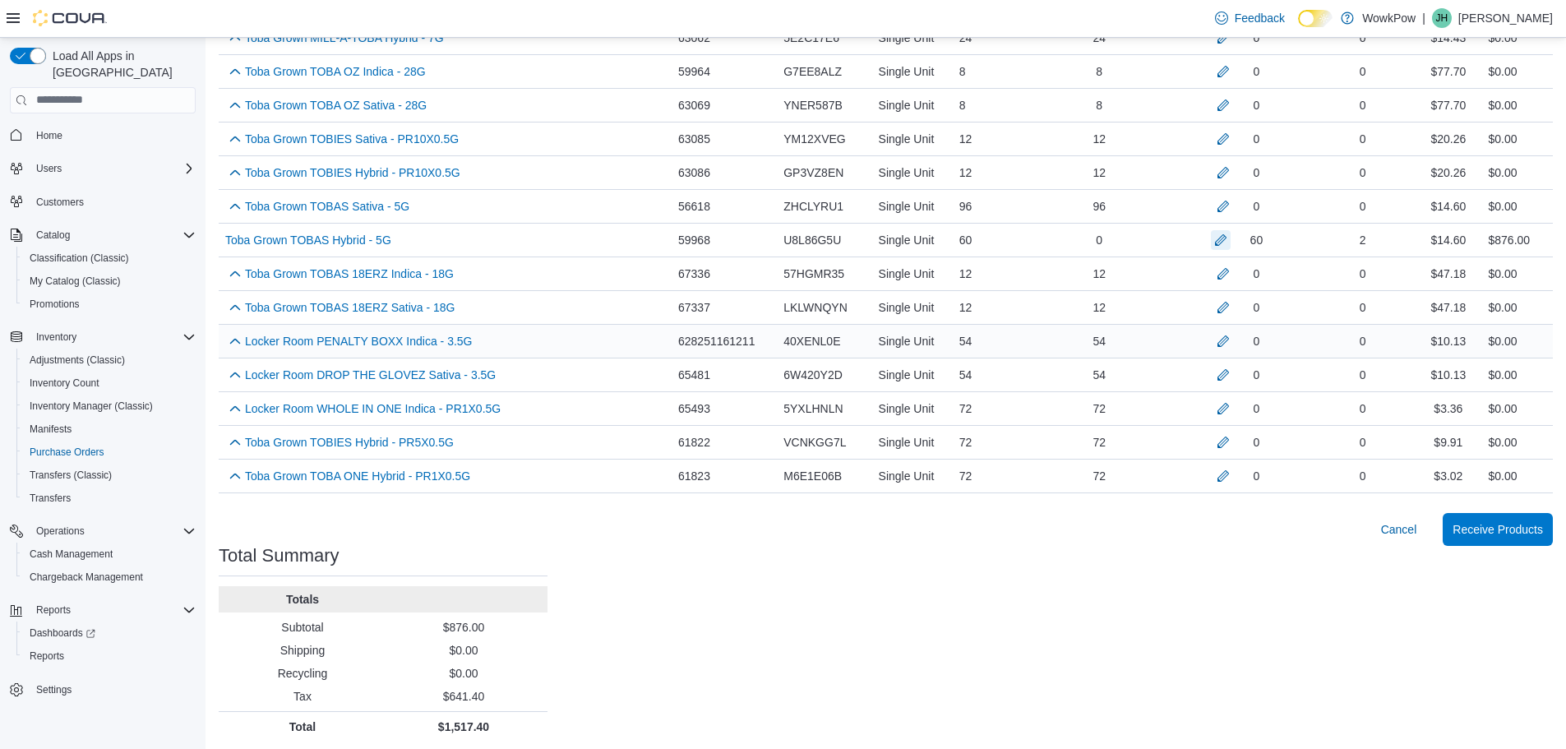
scroll to position [738, 0]
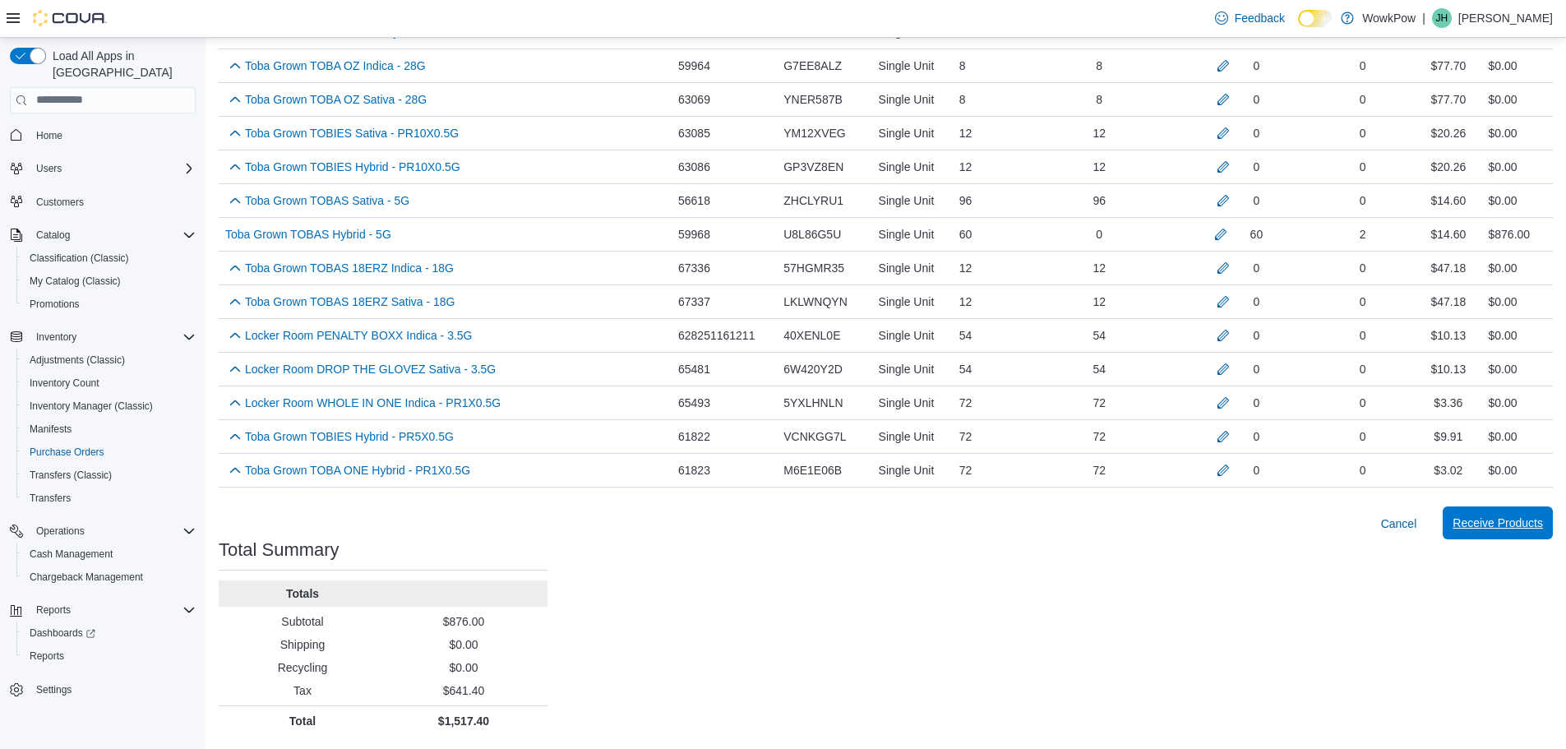
click at [1518, 527] on span "Receive Products" at bounding box center [1497, 522] width 90 height 16
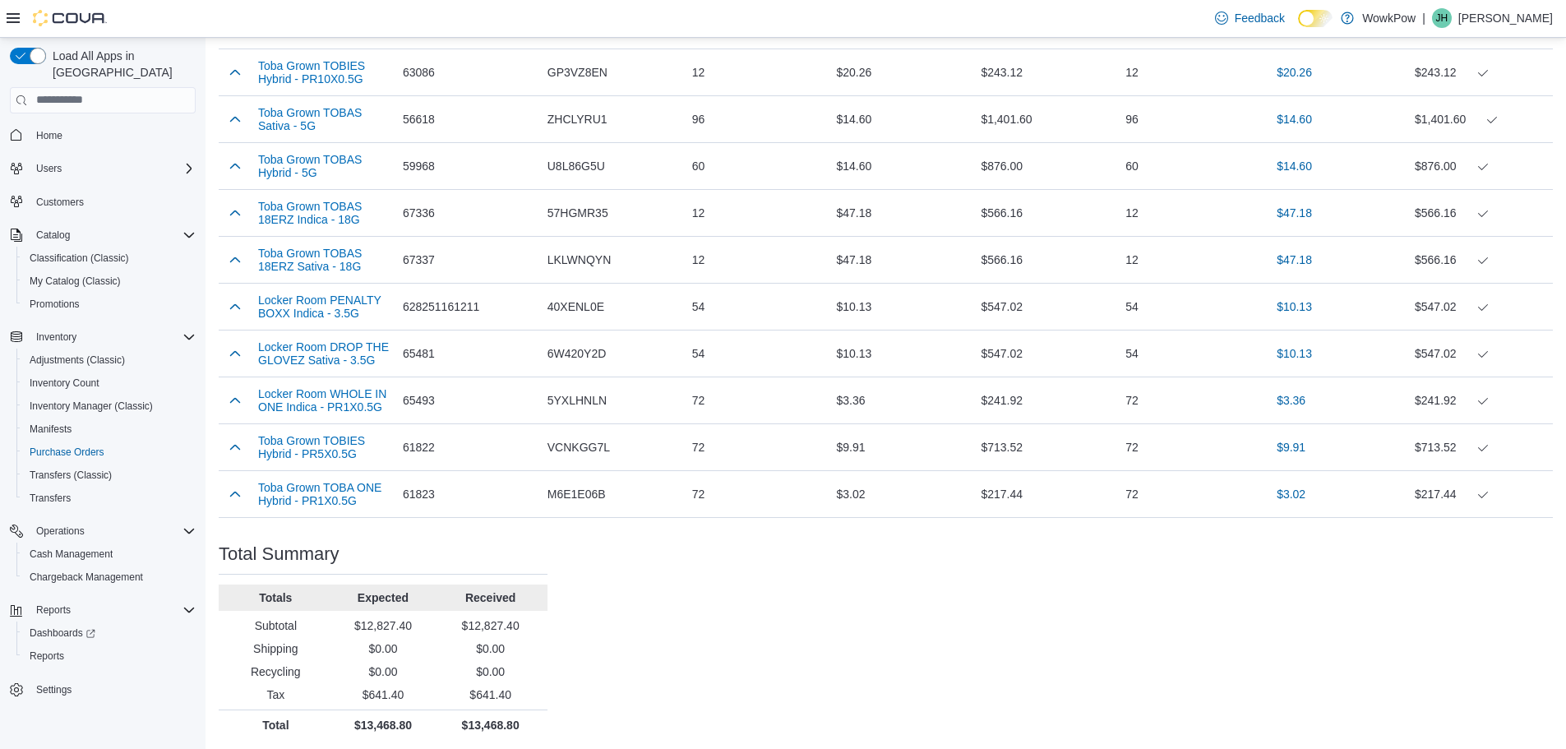
scroll to position [1162, 0]
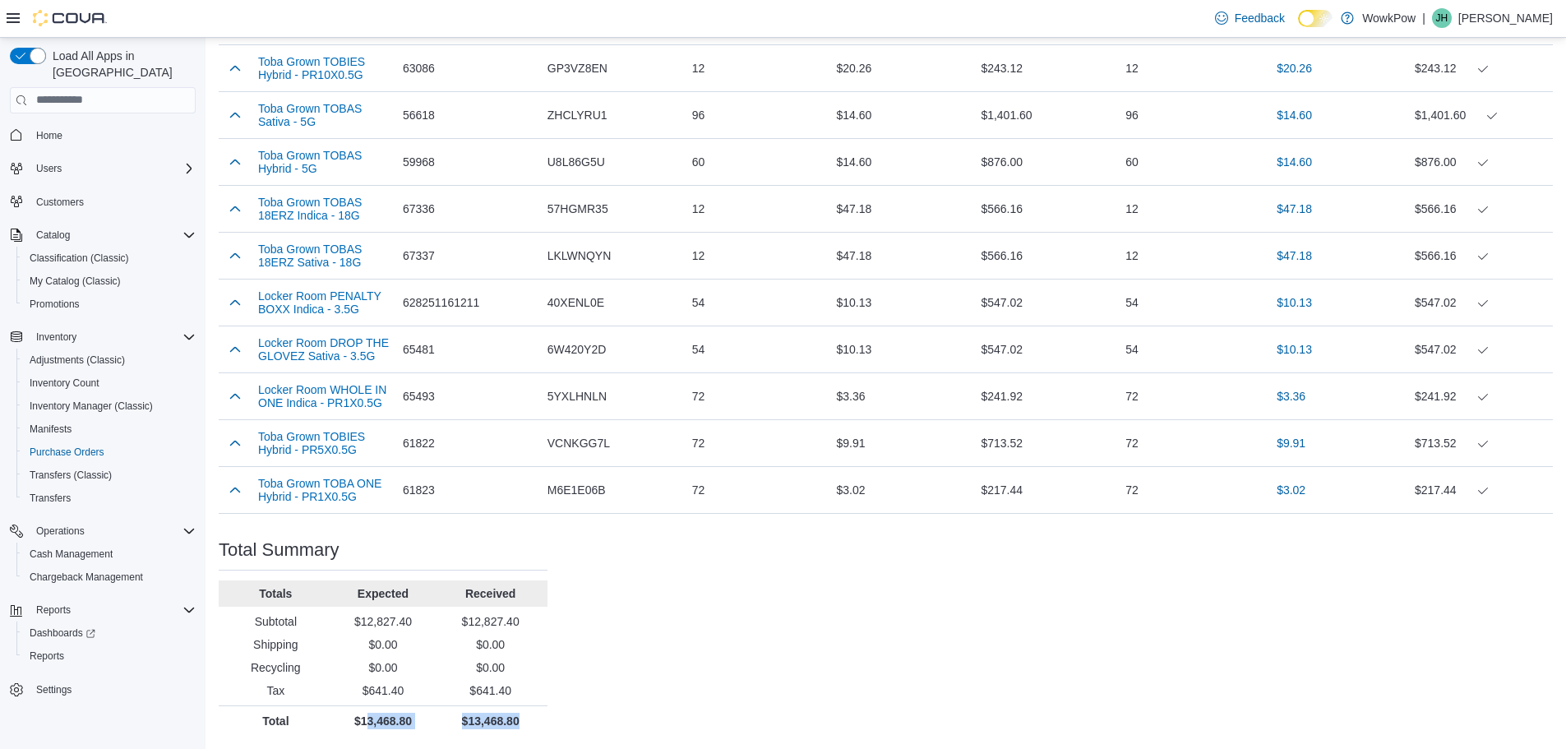
drag, startPoint x: 525, startPoint y: 724, endPoint x: 364, endPoint y: 727, distance: 161.1
click at [364, 727] on div "Total $13,468.80 $13,468.80" at bounding box center [383, 721] width 329 height 16
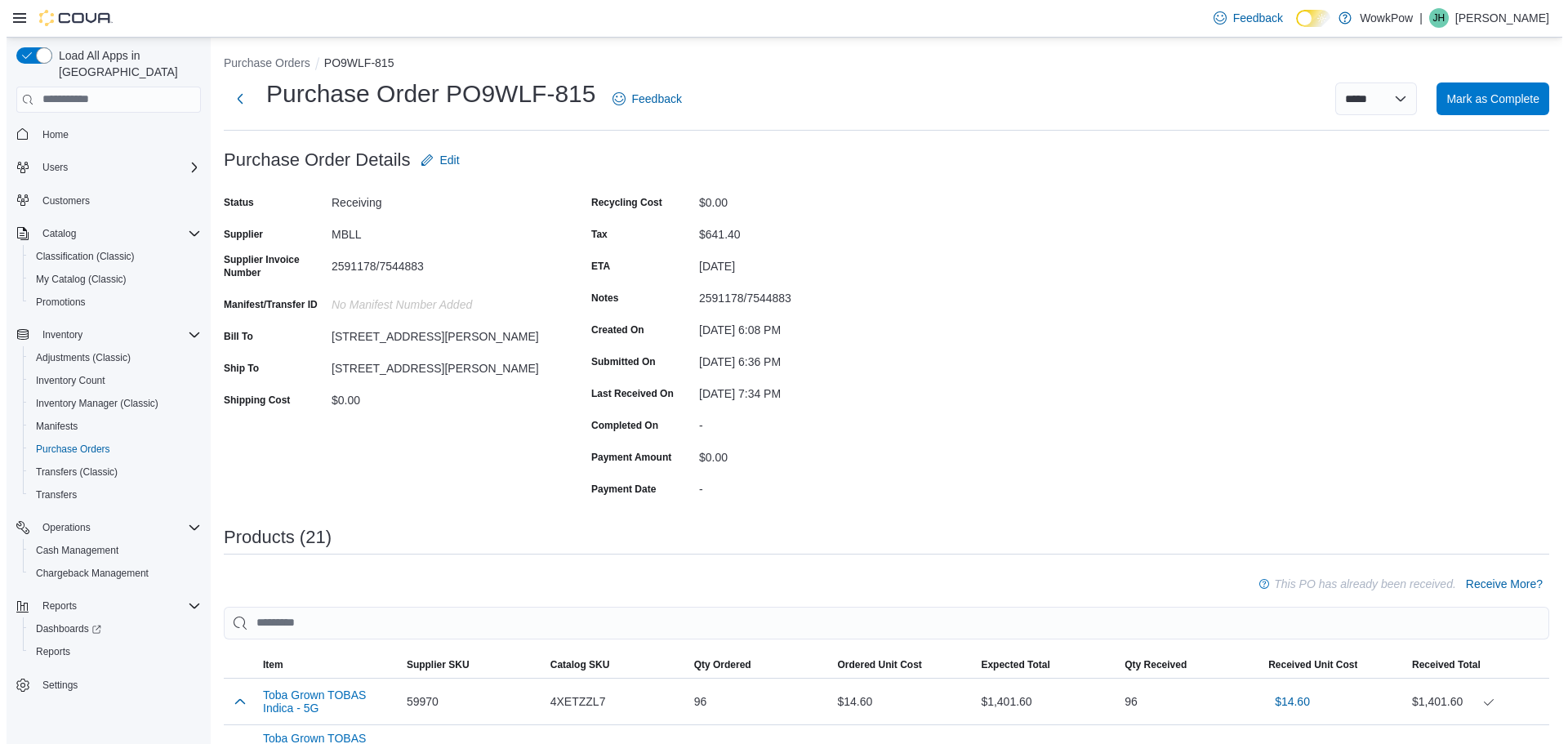
scroll to position [0, 0]
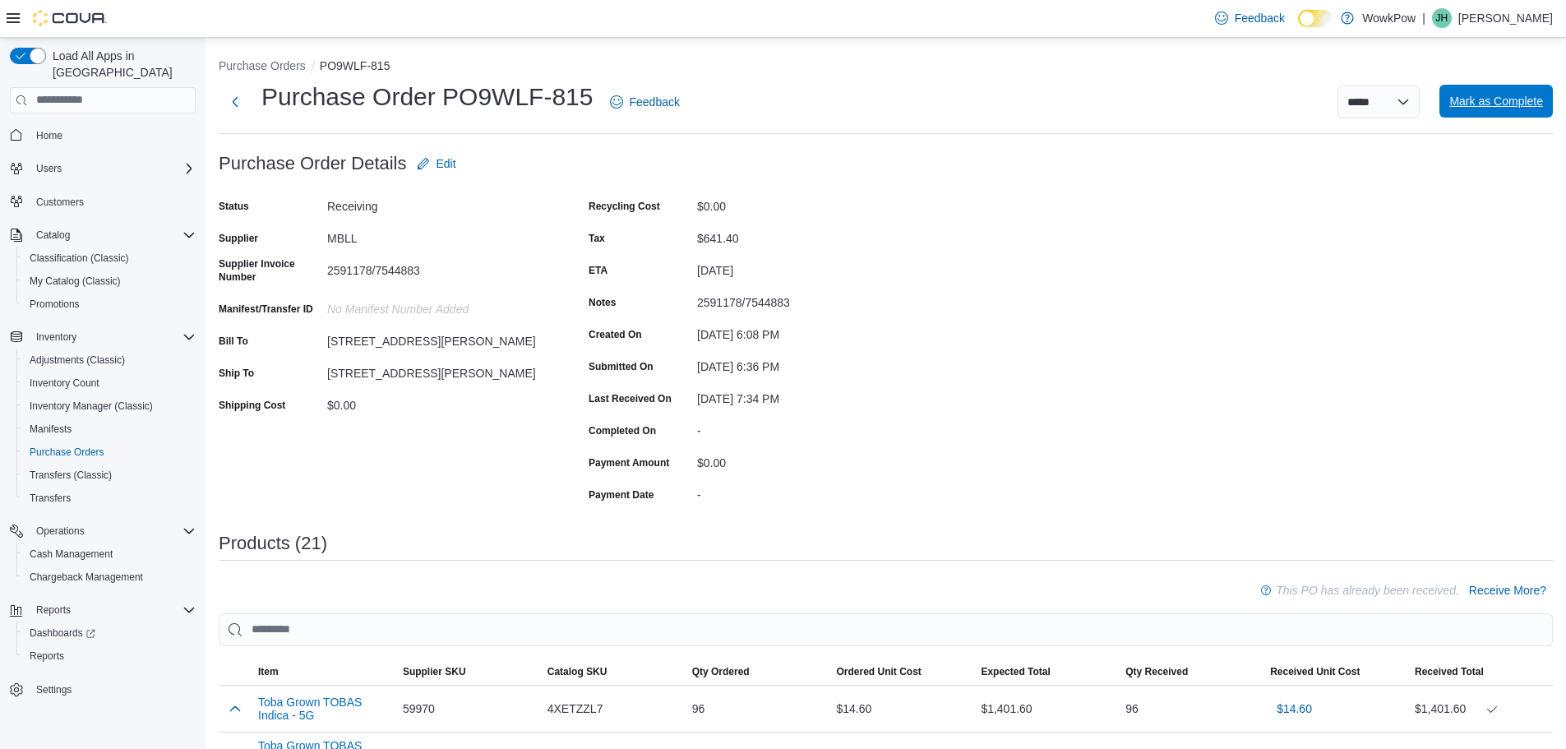
click at [1475, 113] on span "Mark as Complete" at bounding box center [1496, 101] width 94 height 33
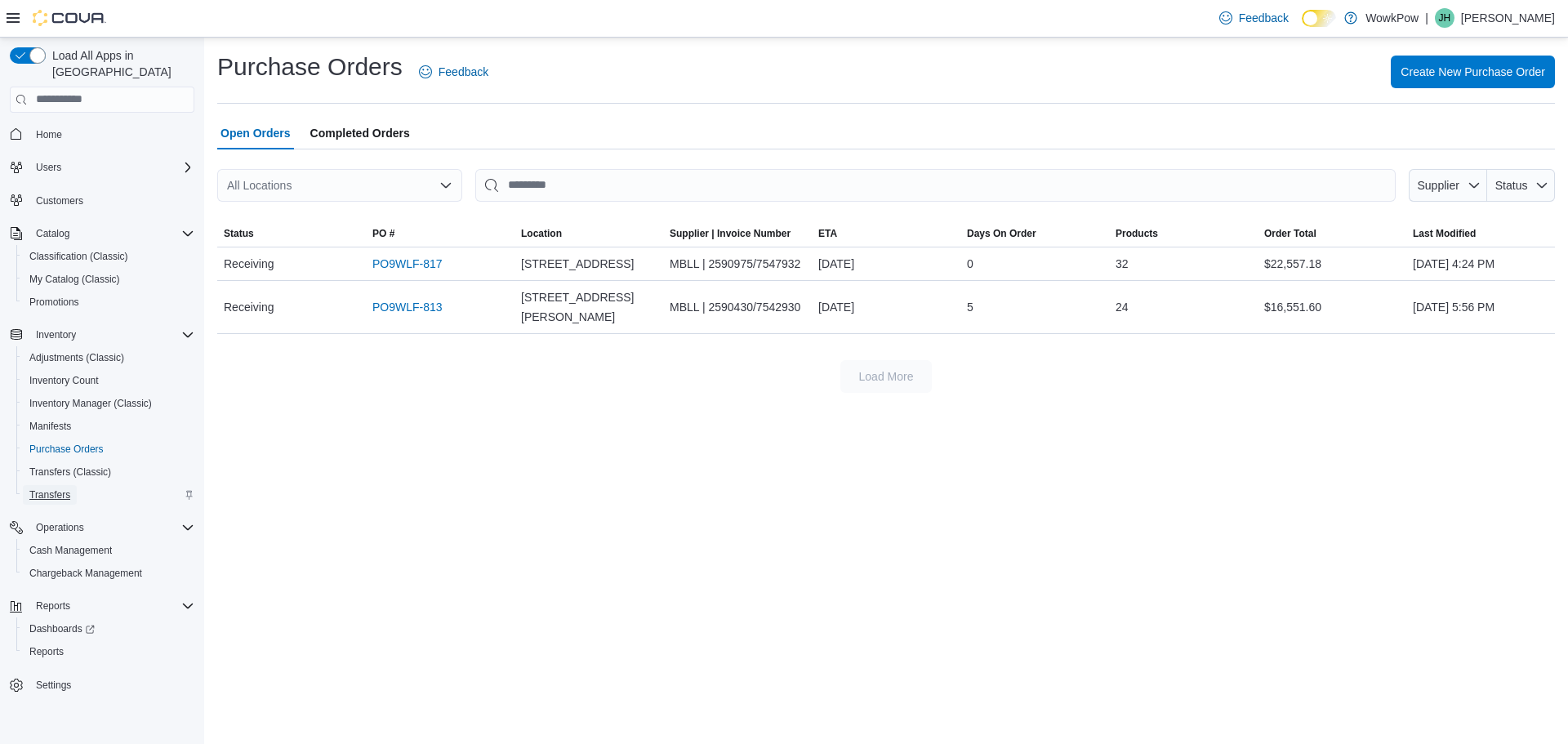
click at [57, 485] on span "Transfers" at bounding box center [50, 495] width 41 height 20
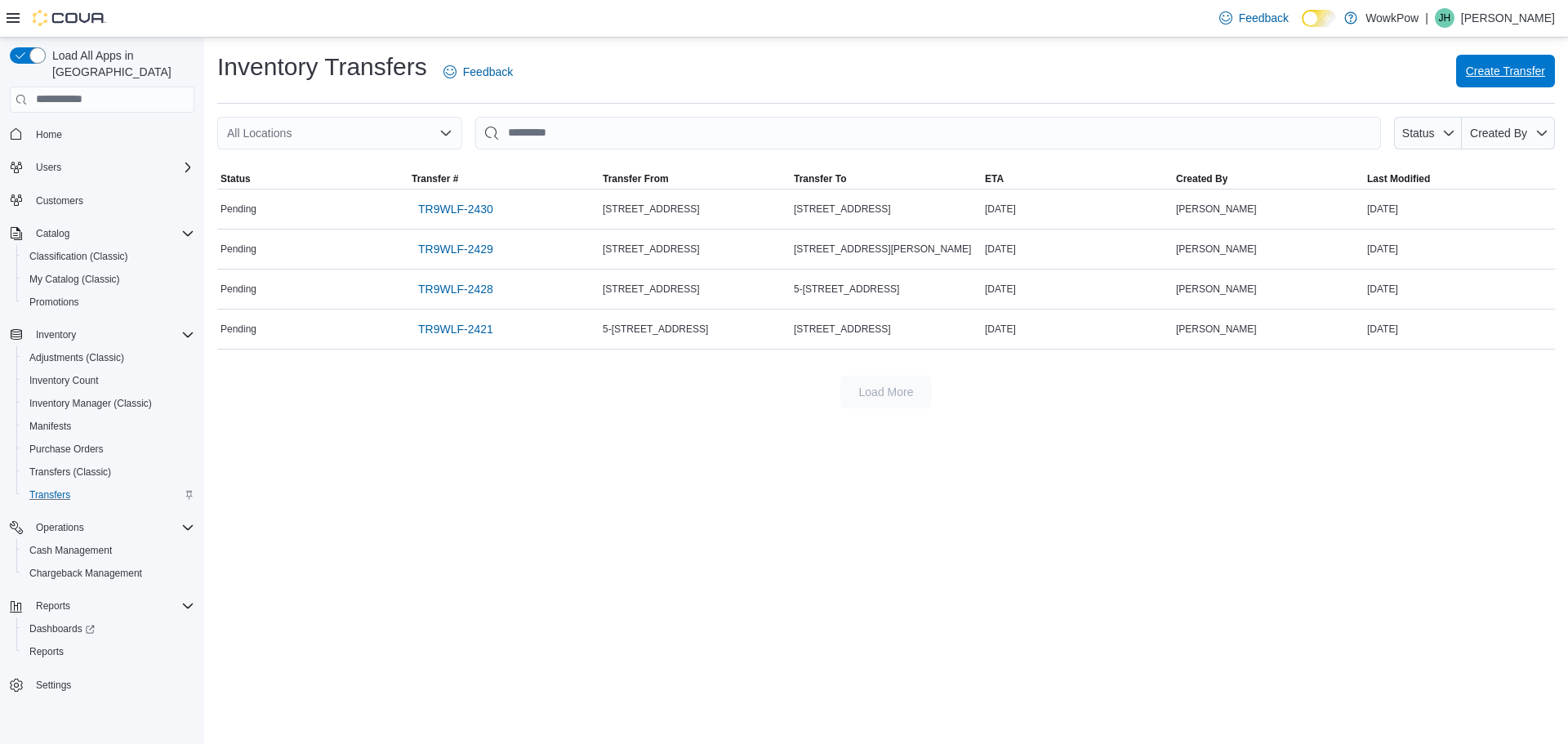
click at [1515, 80] on span "Create Transfer" at bounding box center [1505, 71] width 79 height 33
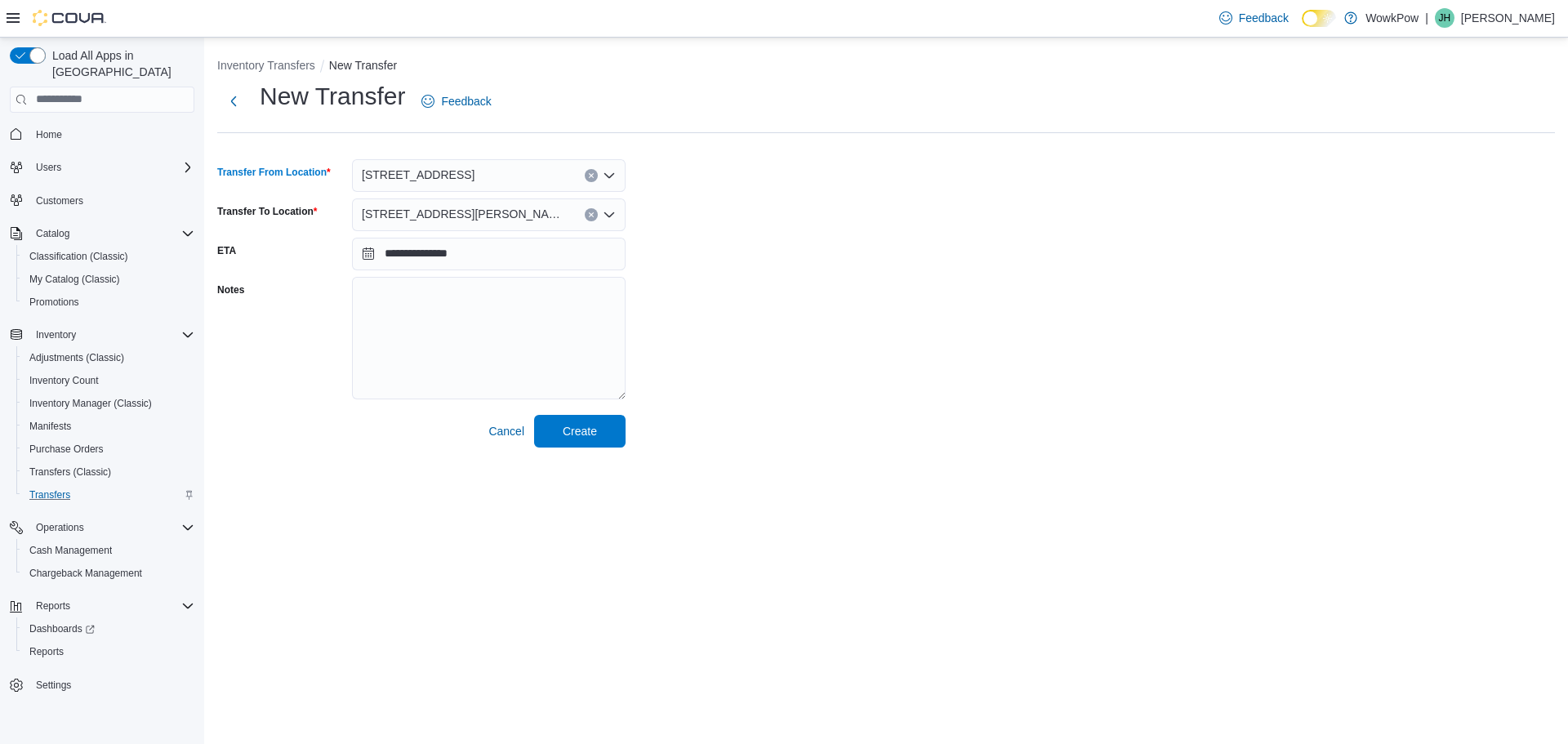
click at [612, 178] on icon "Open list of options" at bounding box center [609, 175] width 13 height 13
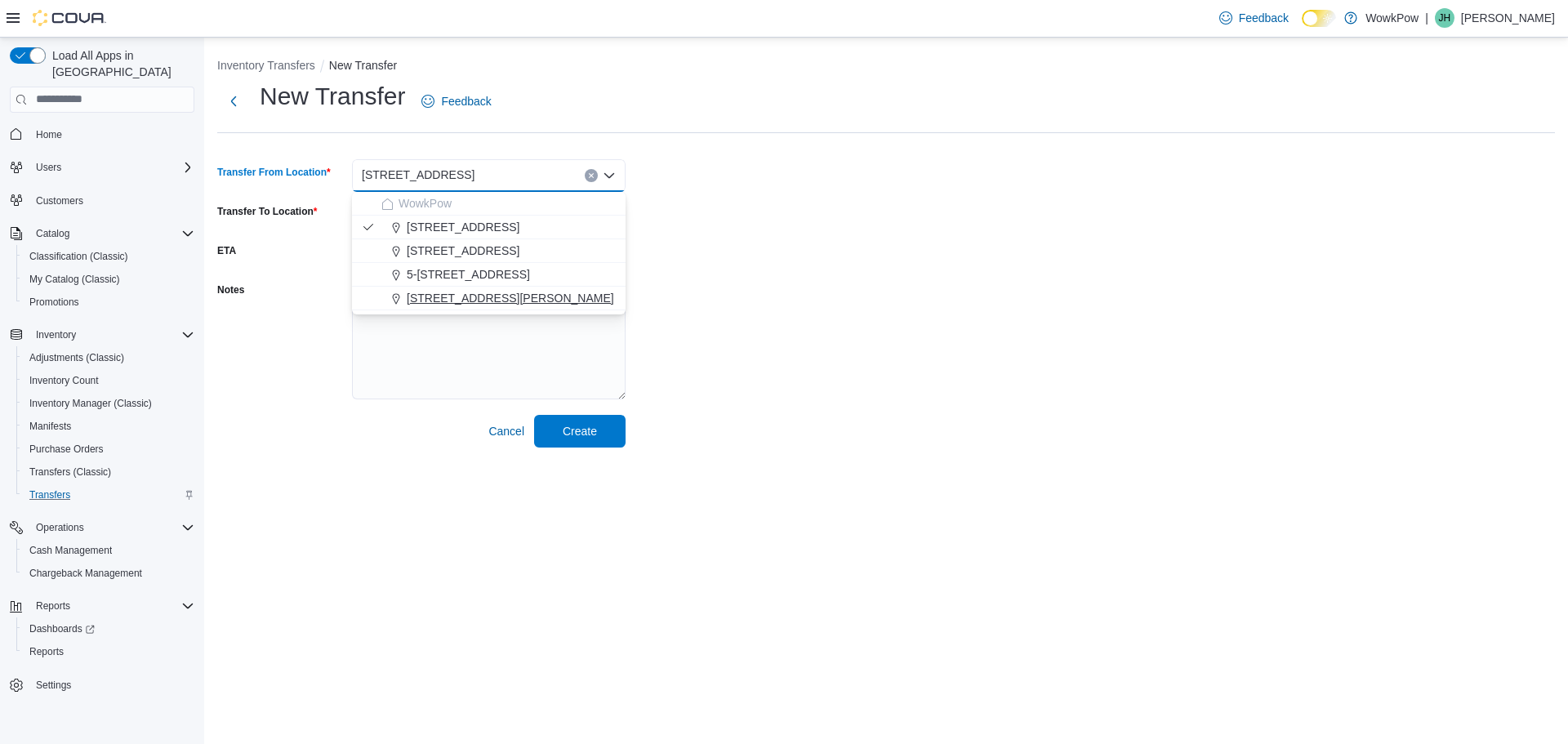
click at [513, 290] on span "[STREET_ADDRESS][PERSON_NAME]" at bounding box center [510, 298] width 208 height 16
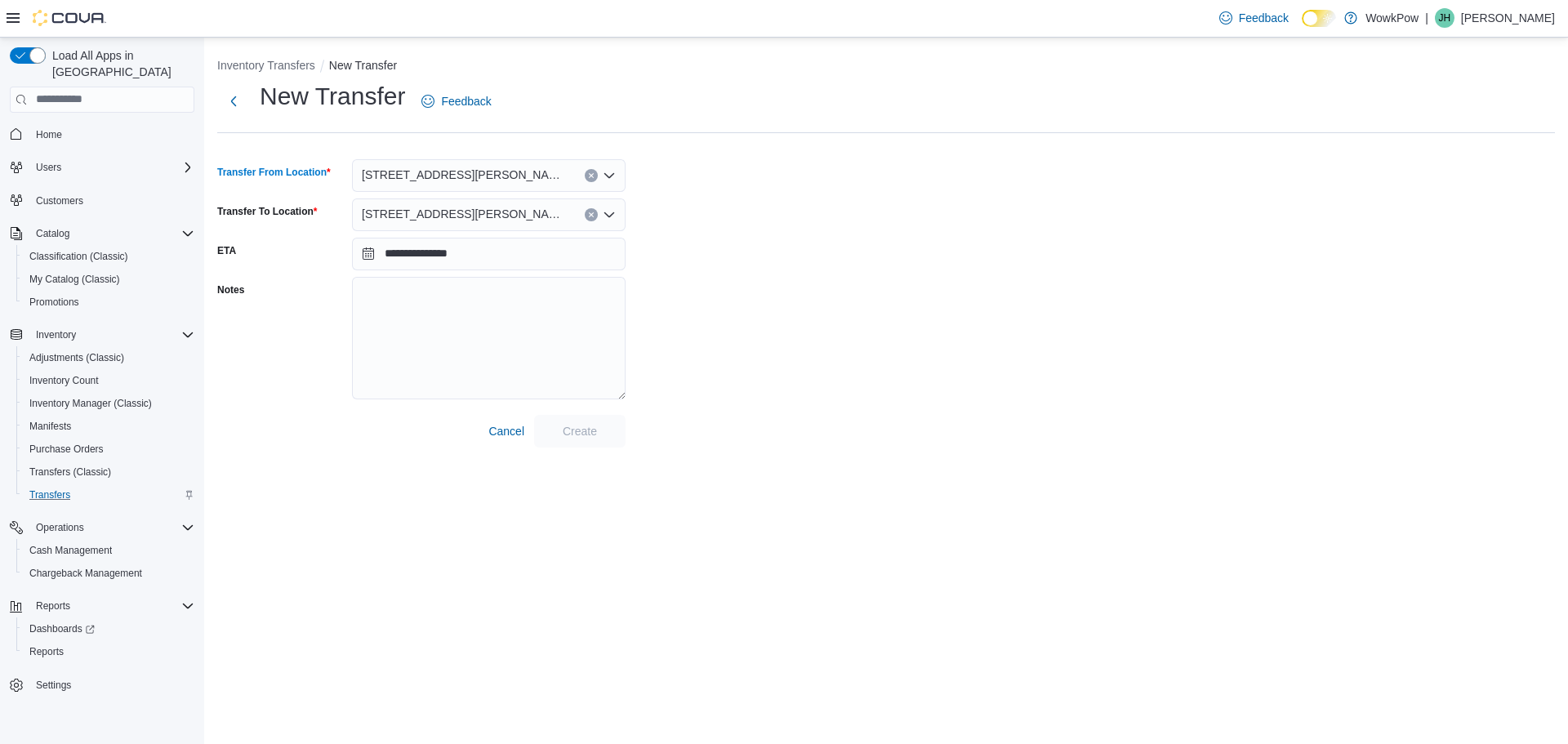
click at [610, 218] on icon "Open list of options" at bounding box center [609, 215] width 13 height 13
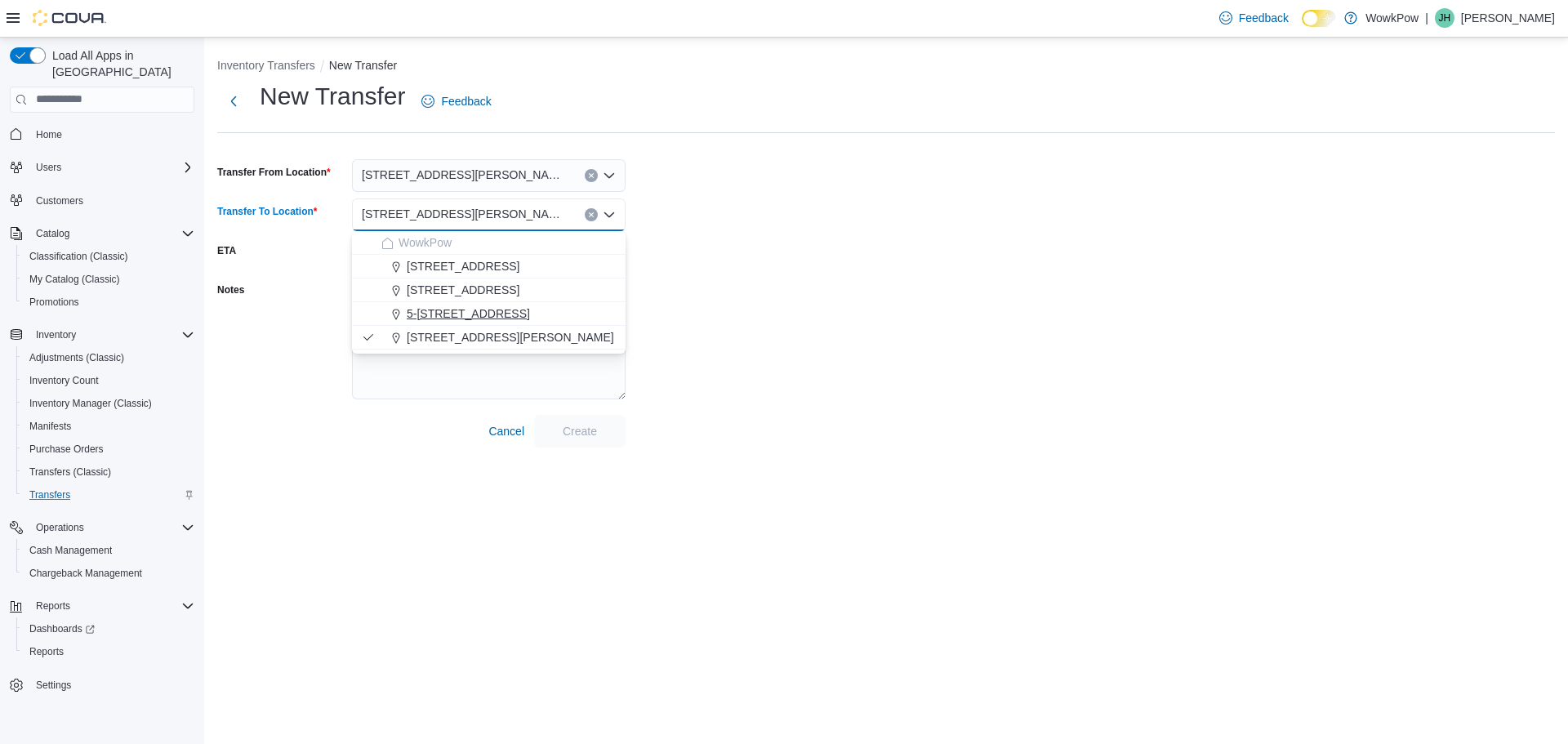
click at [479, 314] on span "5-[STREET_ADDRESS]" at bounding box center [468, 313] width 123 height 16
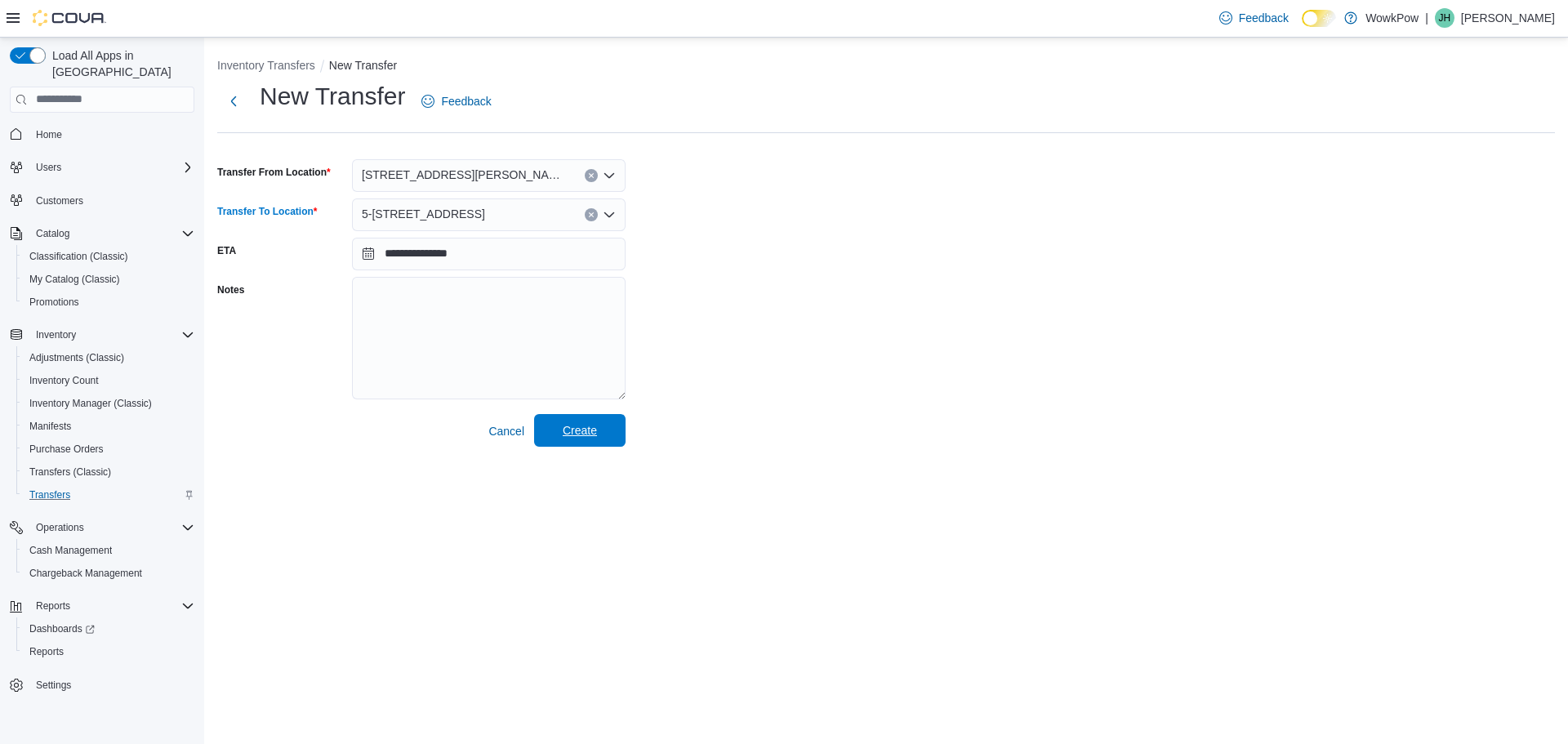
click at [566, 423] on span "Create" at bounding box center [579, 430] width 35 height 16
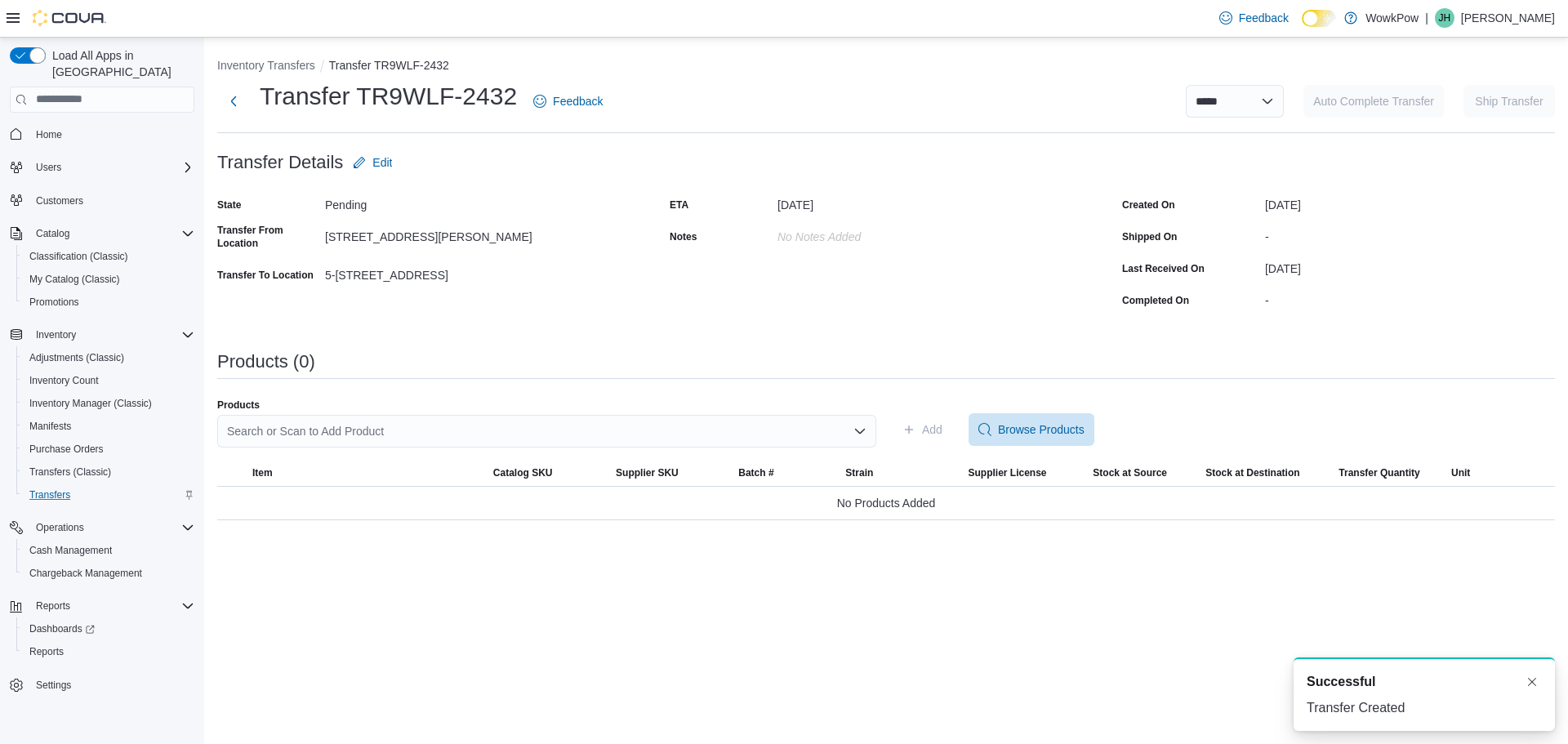
click at [361, 432] on div "Search or Scan to Add Product" at bounding box center [547, 430] width 659 height 33
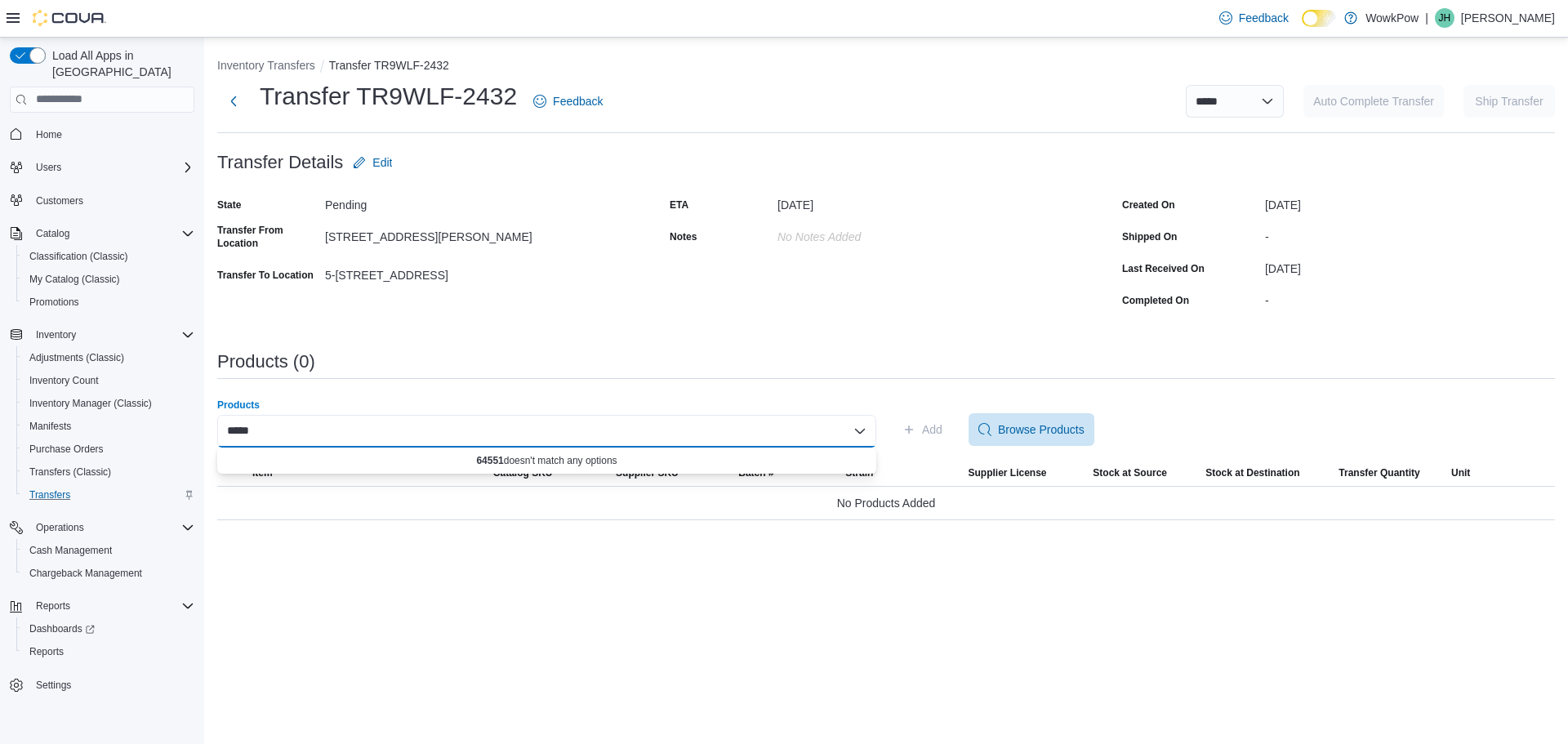
drag, startPoint x: 270, startPoint y: 427, endPoint x: 259, endPoint y: 427, distance: 11.0
click at [259, 427] on div "***** Combo box. Selected. 64551. Selected. Combo box input. Search or Scan to …" at bounding box center [547, 430] width 659 height 33
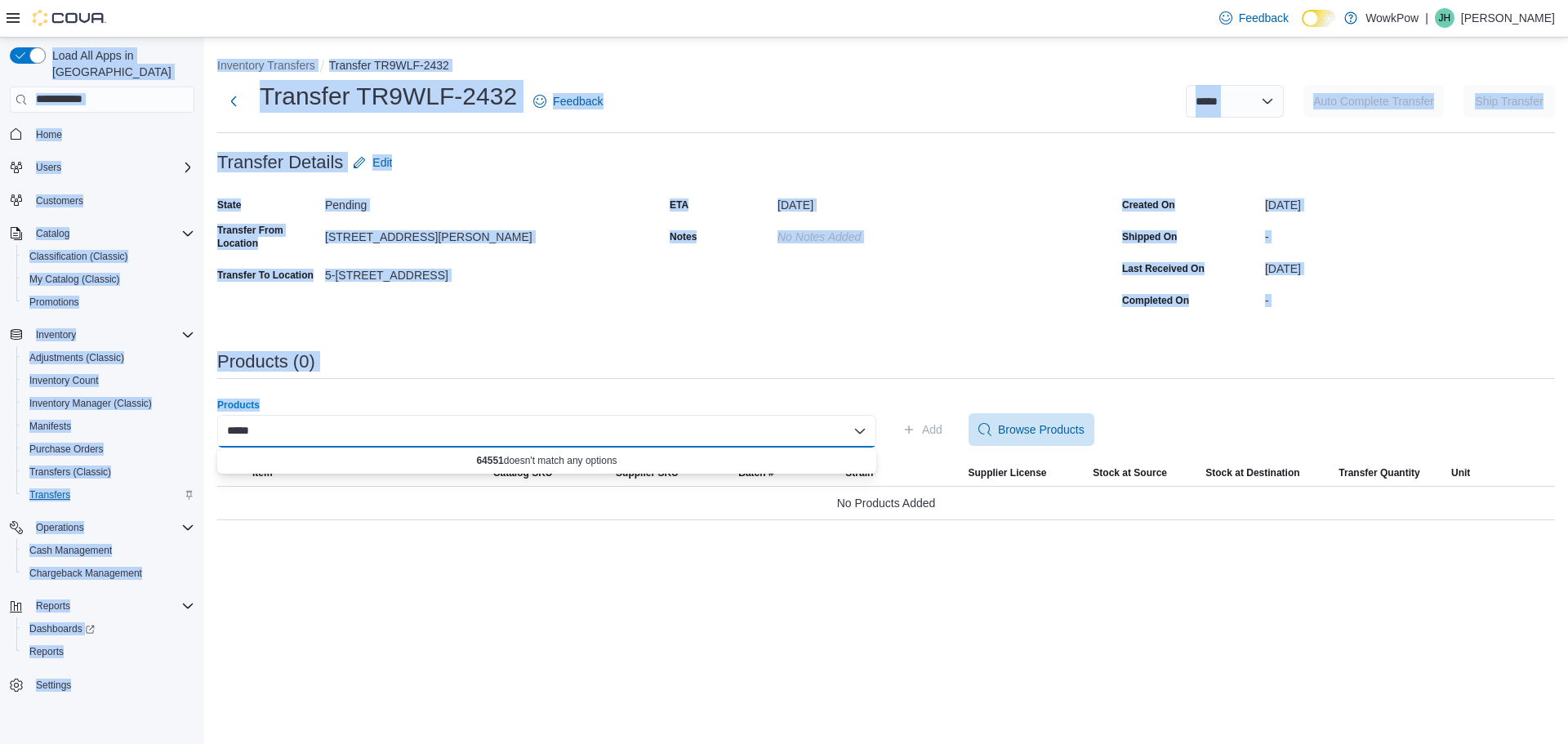
drag, startPoint x: 261, startPoint y: 427, endPoint x: 203, endPoint y: 419, distance: 58.5
click at [203, 419] on div "**********" at bounding box center [784, 390] width 1568 height 706
click at [272, 423] on div "*****" at bounding box center [547, 430] width 659 height 33
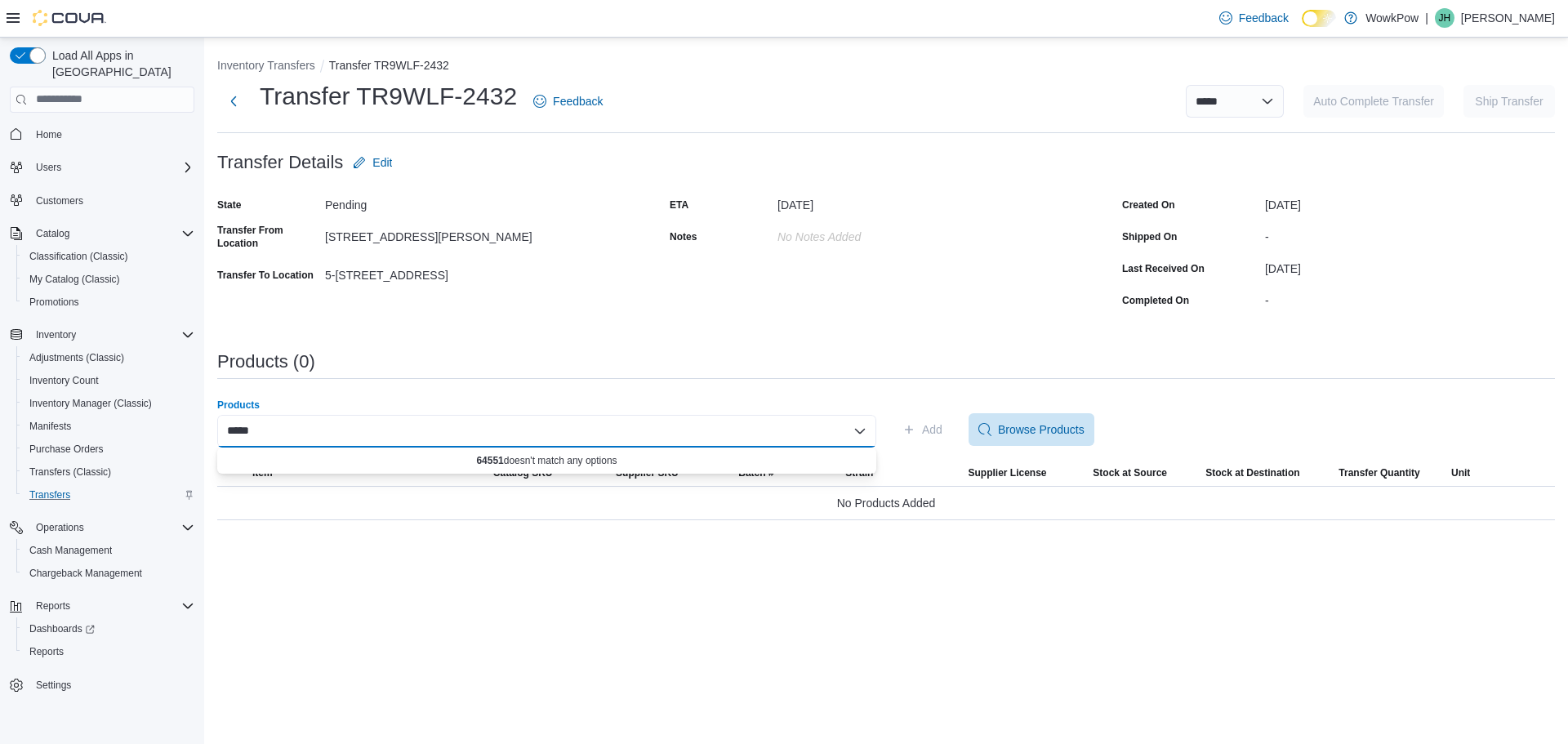
drag, startPoint x: 282, startPoint y: 433, endPoint x: 224, endPoint y: 424, distance: 58.7
click at [224, 424] on div "*****" at bounding box center [547, 430] width 659 height 33
type input "*"
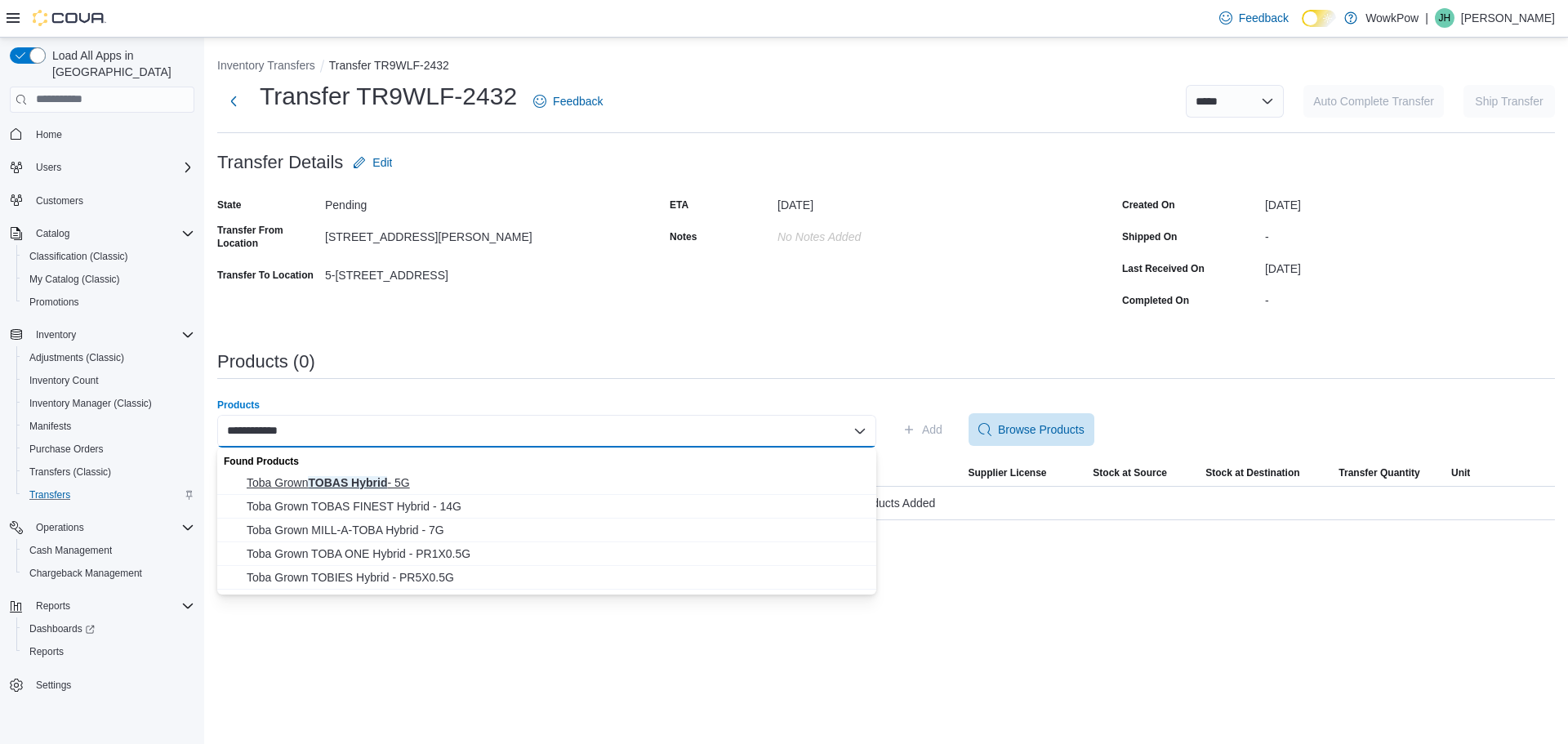
type input "**********"
click at [368, 480] on span "Toba Grown TOBAS Hybrid - 5G" at bounding box center [556, 482] width 620 height 16
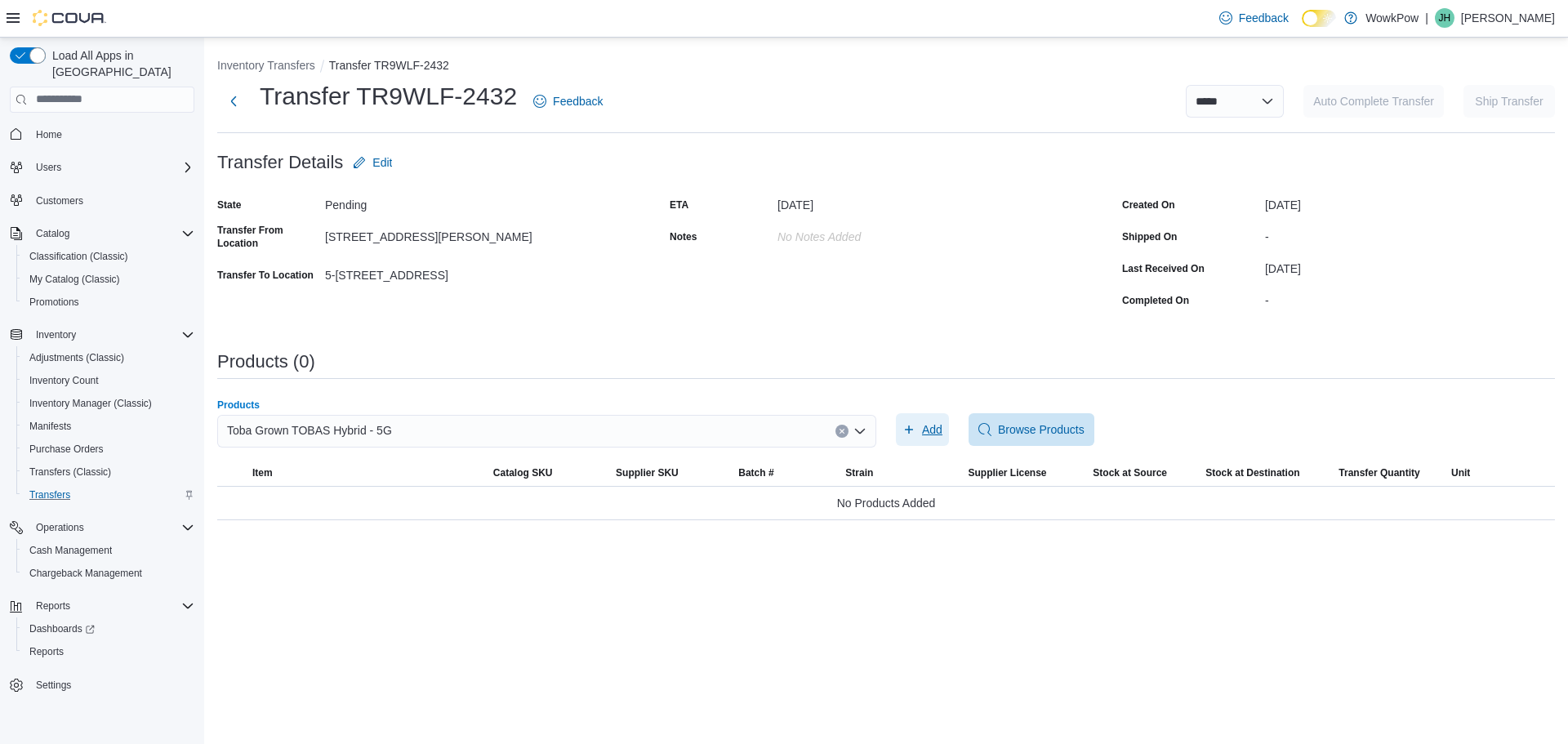
click at [916, 427] on span "Add" at bounding box center [922, 429] width 40 height 33
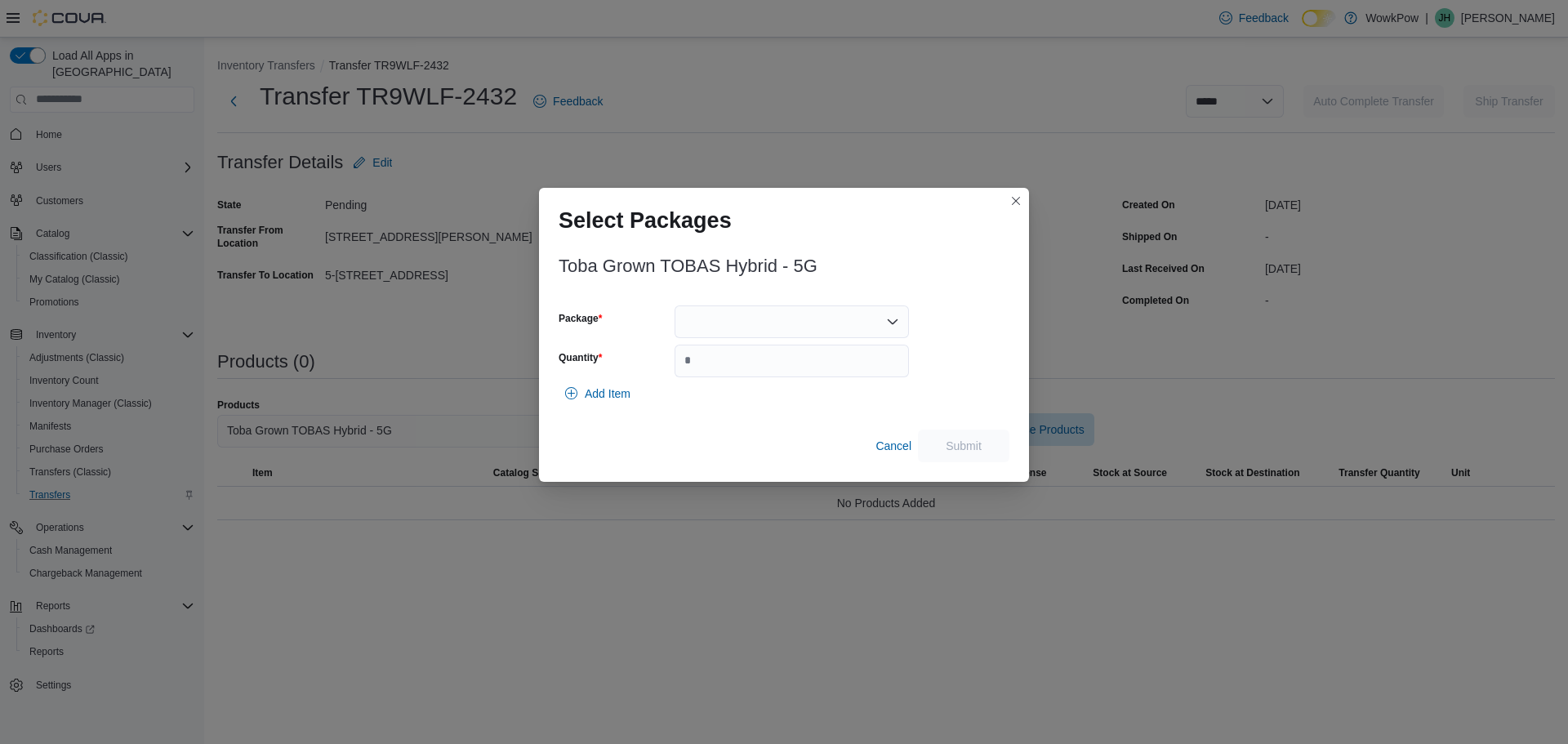
click at [811, 321] on div at bounding box center [792, 321] width 235 height 33
click at [748, 396] on span "10231" at bounding box center [801, 396] width 195 height 16
click at [753, 359] on input "Quantity" at bounding box center [792, 361] width 235 height 33
type input "**"
click at [965, 438] on span "Submit" at bounding box center [964, 445] width 36 height 16
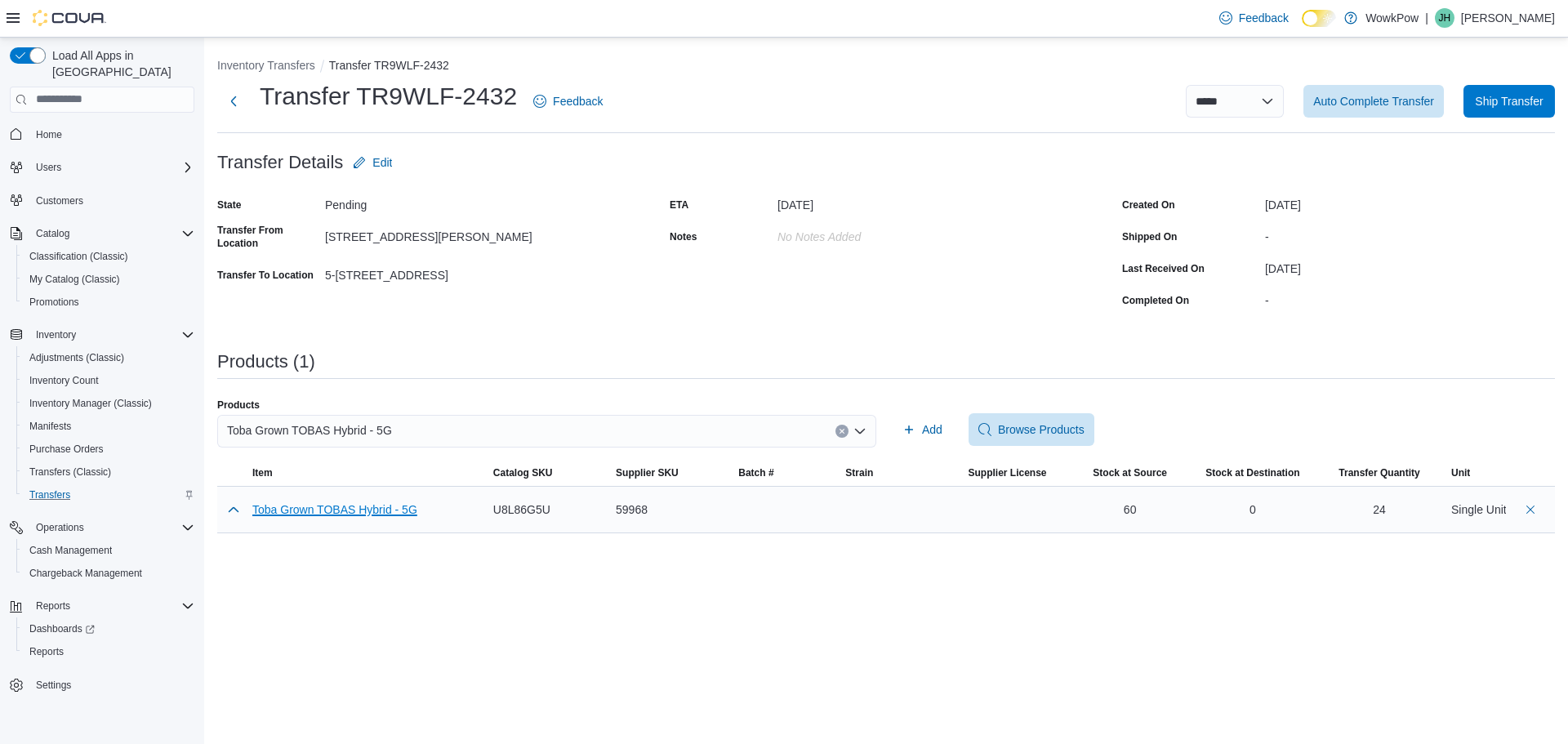
click at [396, 515] on button "Toba Grown TOBAS Hybrid - 5G" at bounding box center [335, 509] width 165 height 13
click at [259, 67] on button "Inventory Transfers" at bounding box center [266, 65] width 98 height 13
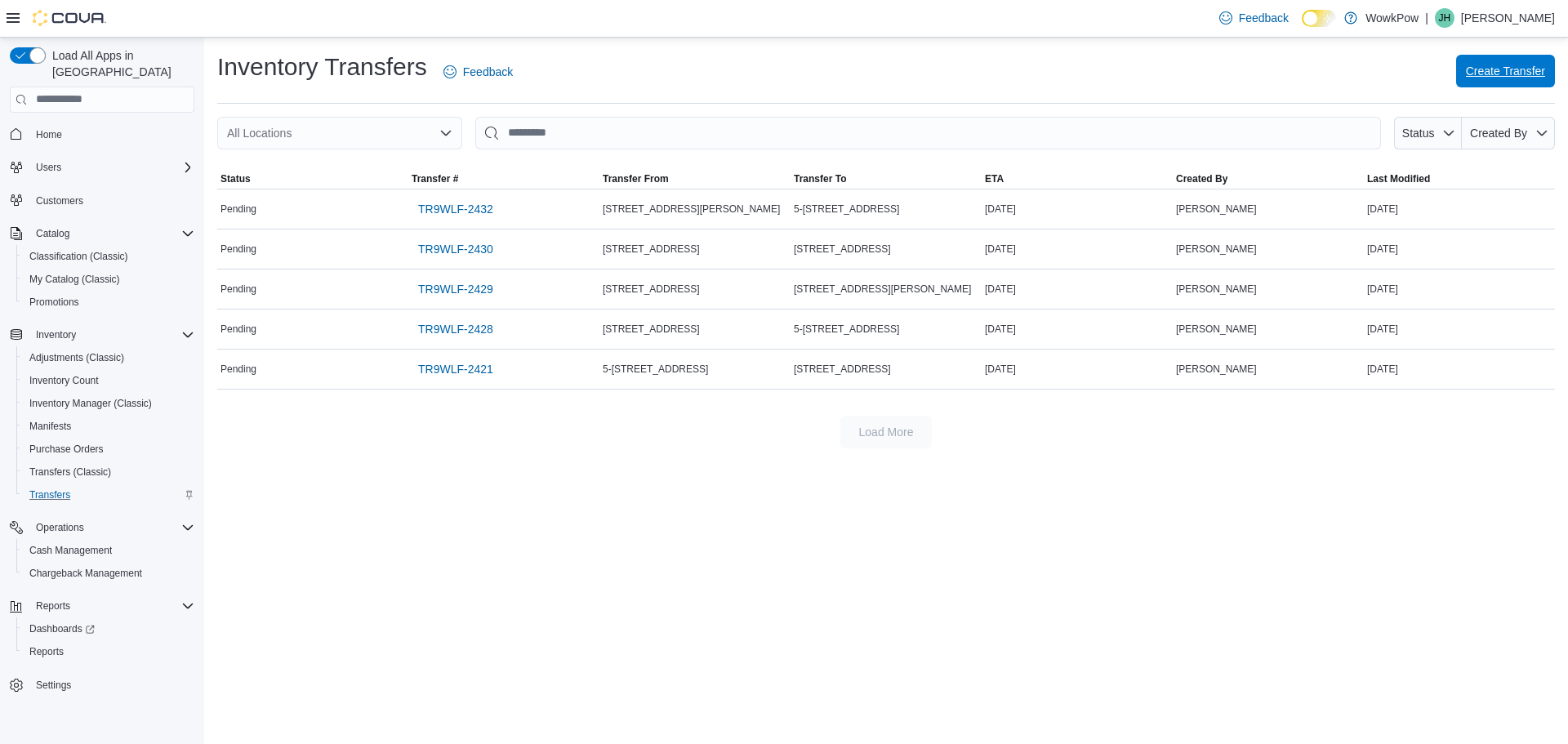
click at [1475, 59] on span "Create Transfer" at bounding box center [1505, 71] width 79 height 33
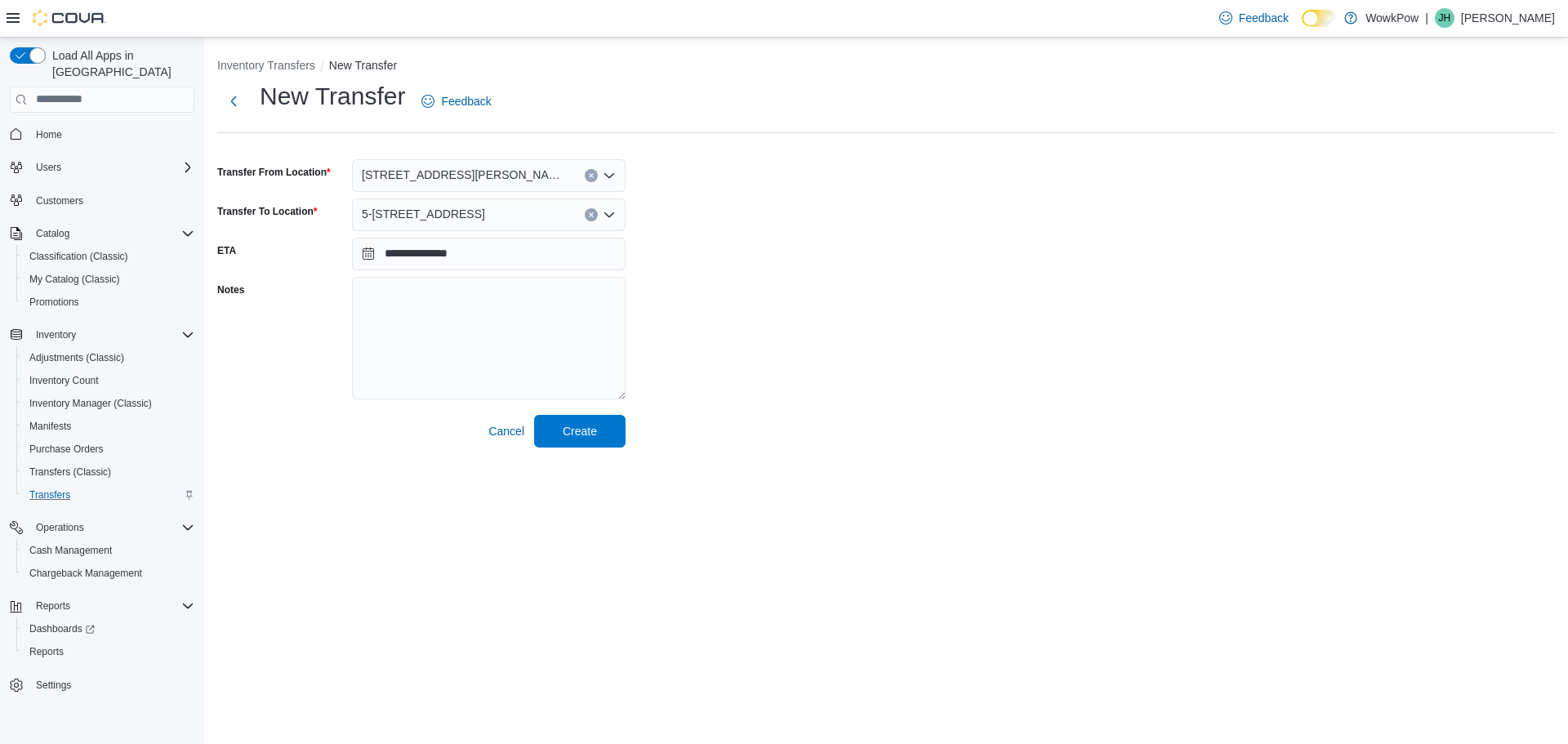
click at [610, 209] on icon "Open list of options" at bounding box center [609, 215] width 13 height 13
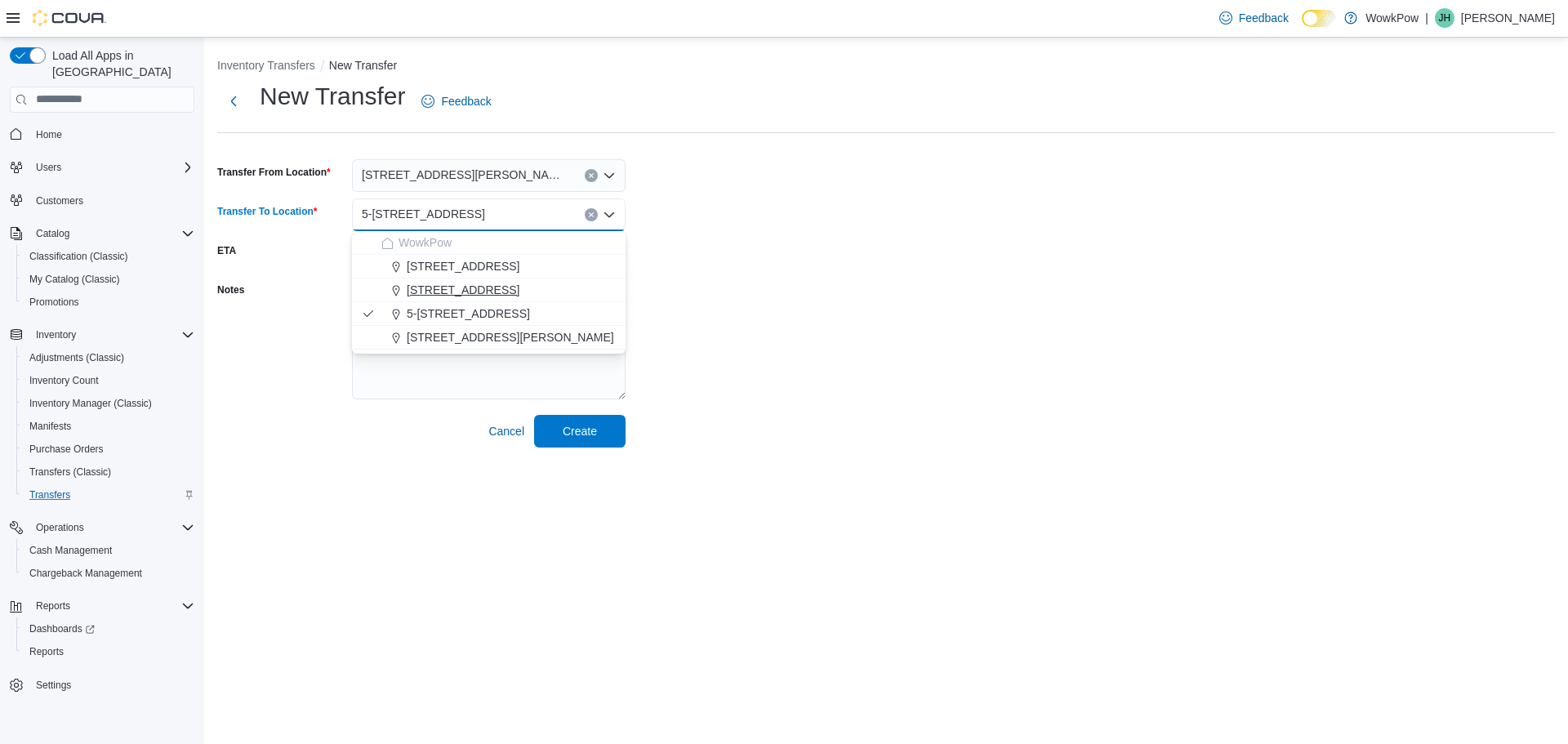
click at [520, 291] on span "[STREET_ADDRESS]" at bounding box center [462, 290] width 112 height 16
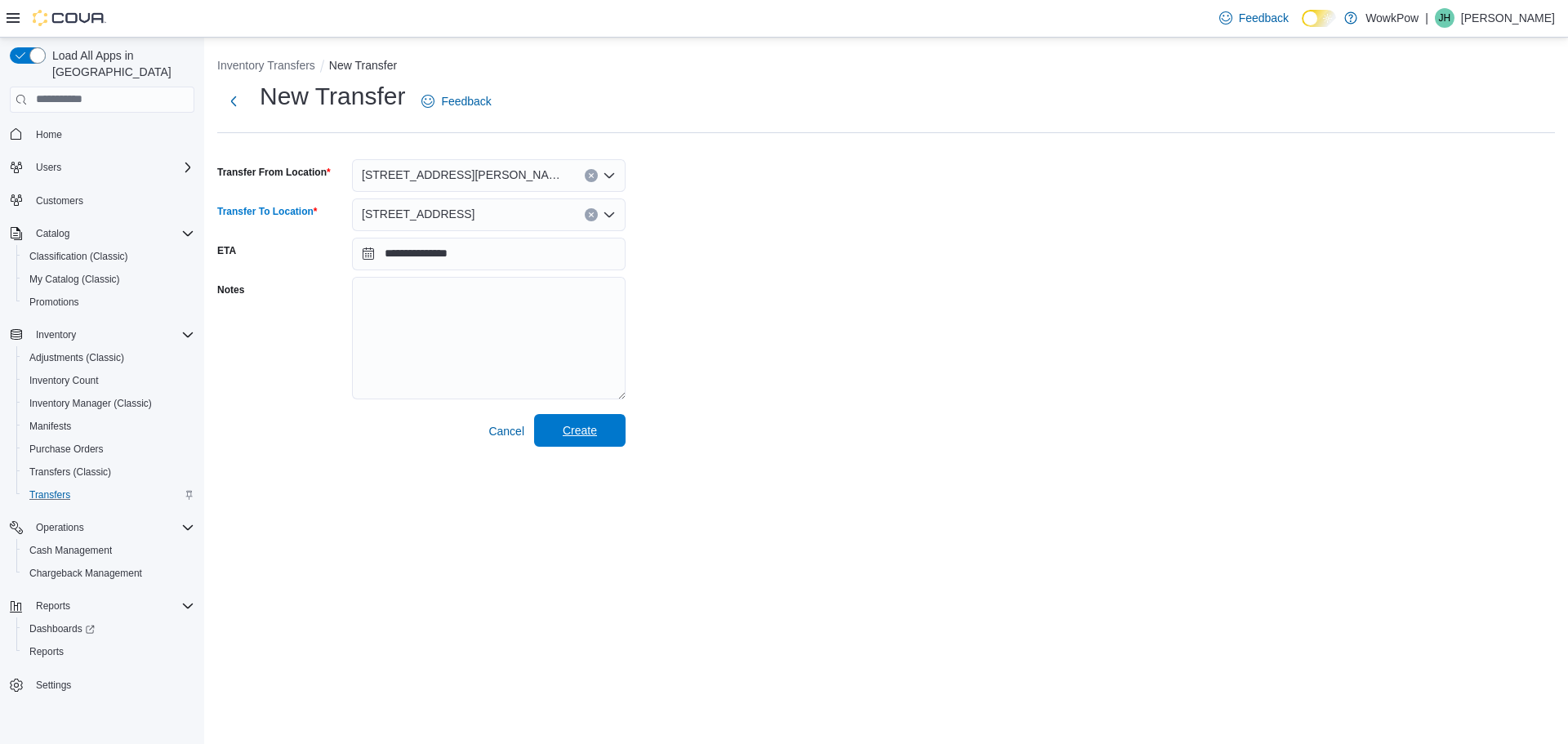
click at [597, 430] on span "Create" at bounding box center [579, 430] width 35 height 16
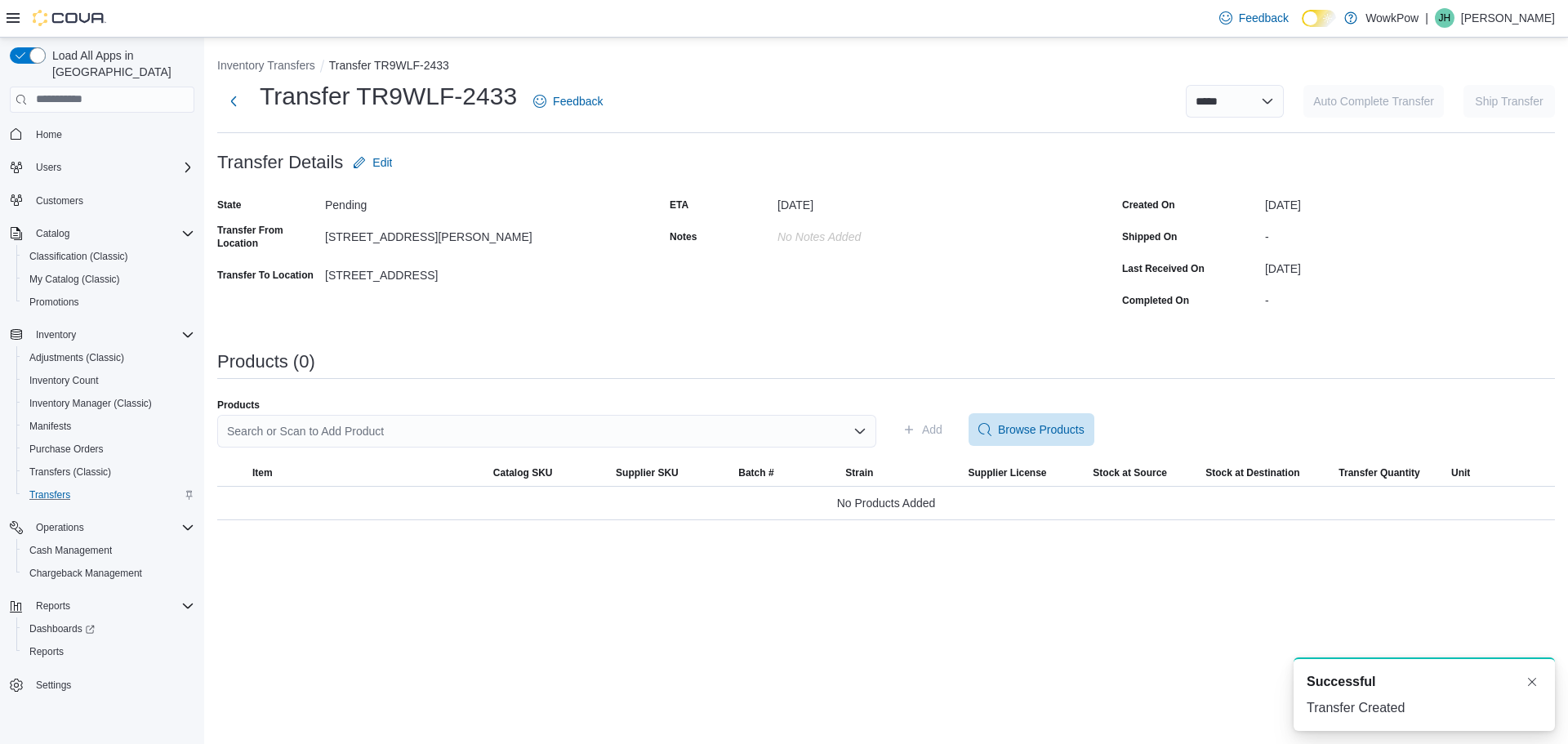
click at [459, 435] on div "Search or Scan to Add Product" at bounding box center [547, 430] width 659 height 33
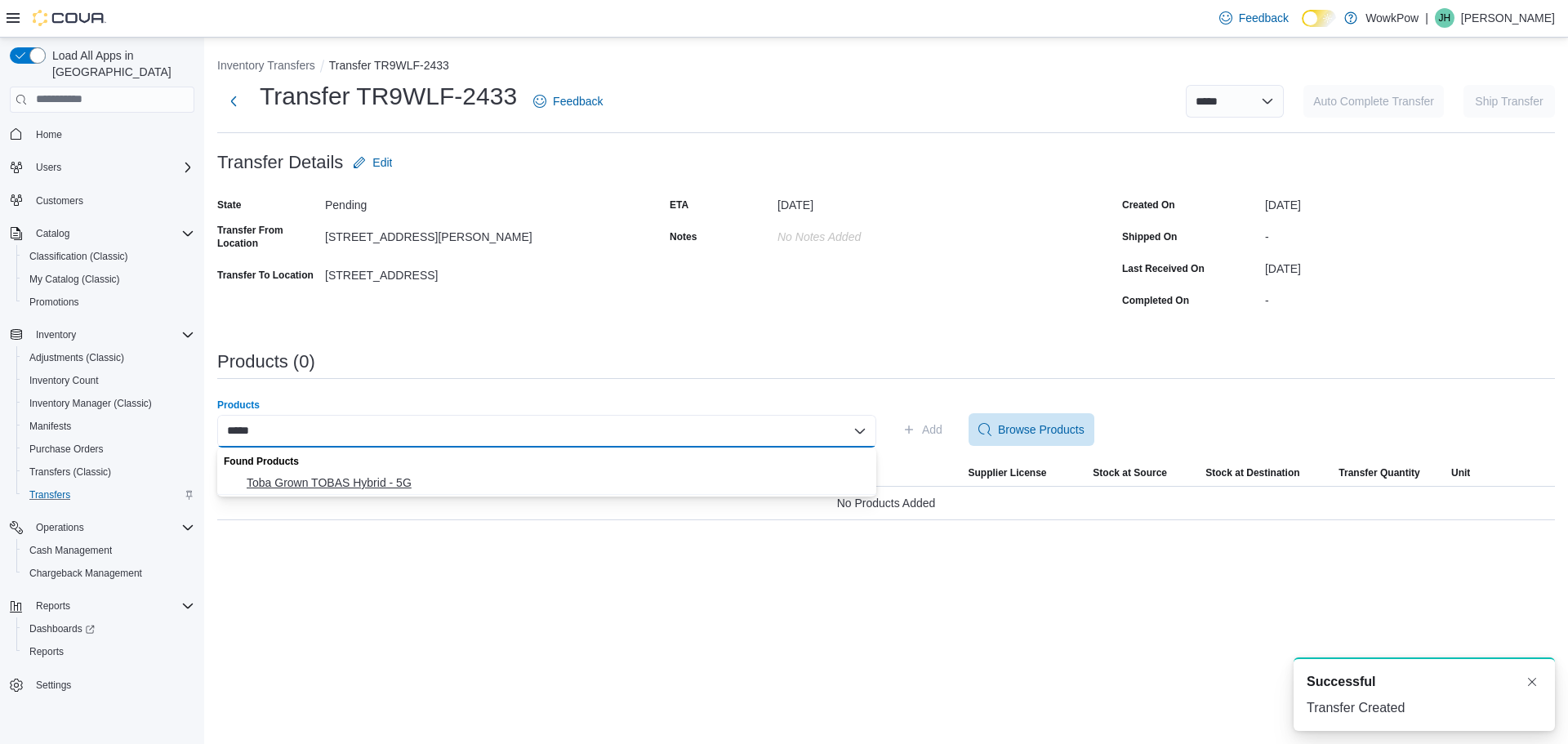
type input "*****"
click at [438, 475] on span "Toba Grown TOBAS Hybrid - 5G" at bounding box center [556, 482] width 620 height 16
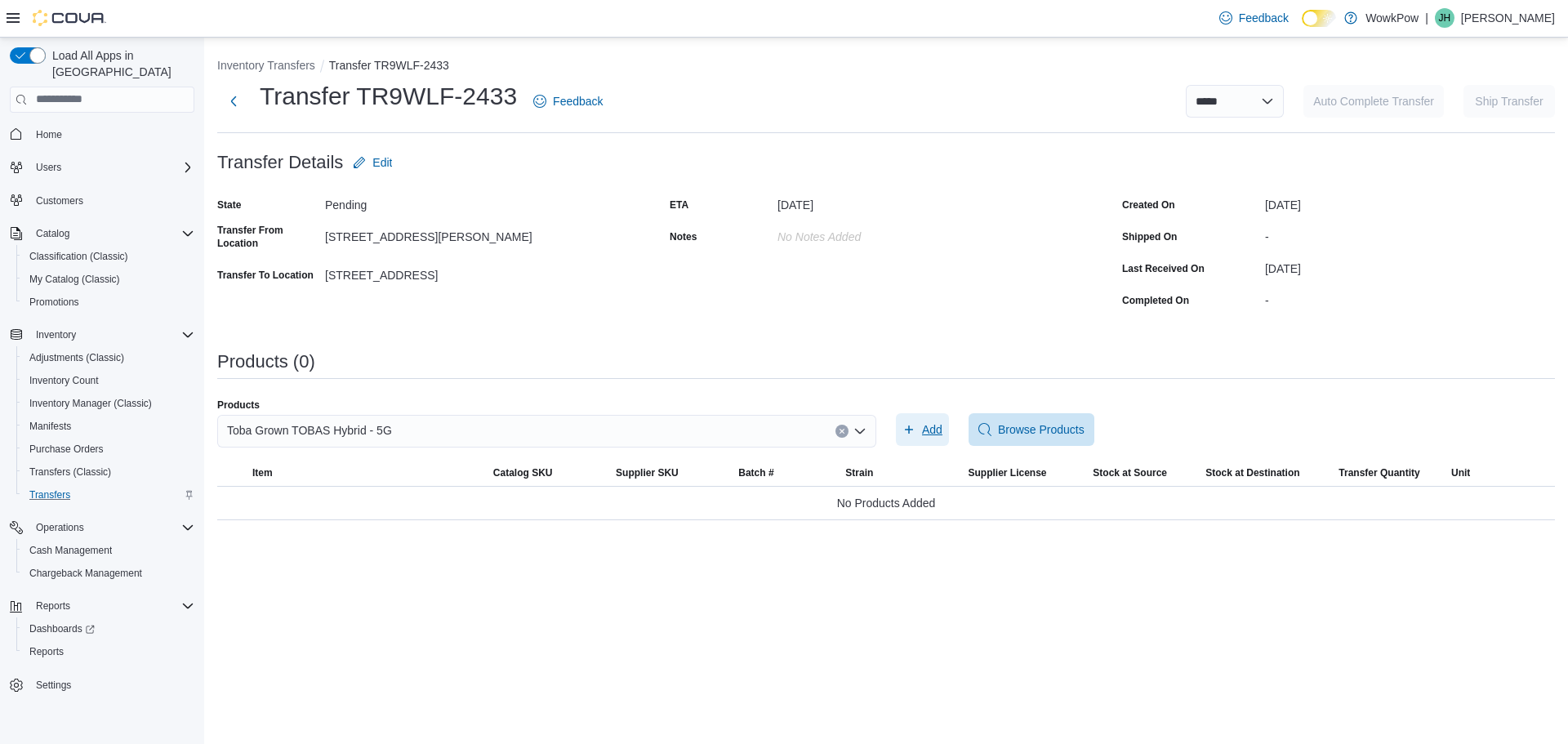
click at [934, 426] on span "Add" at bounding box center [932, 429] width 21 height 16
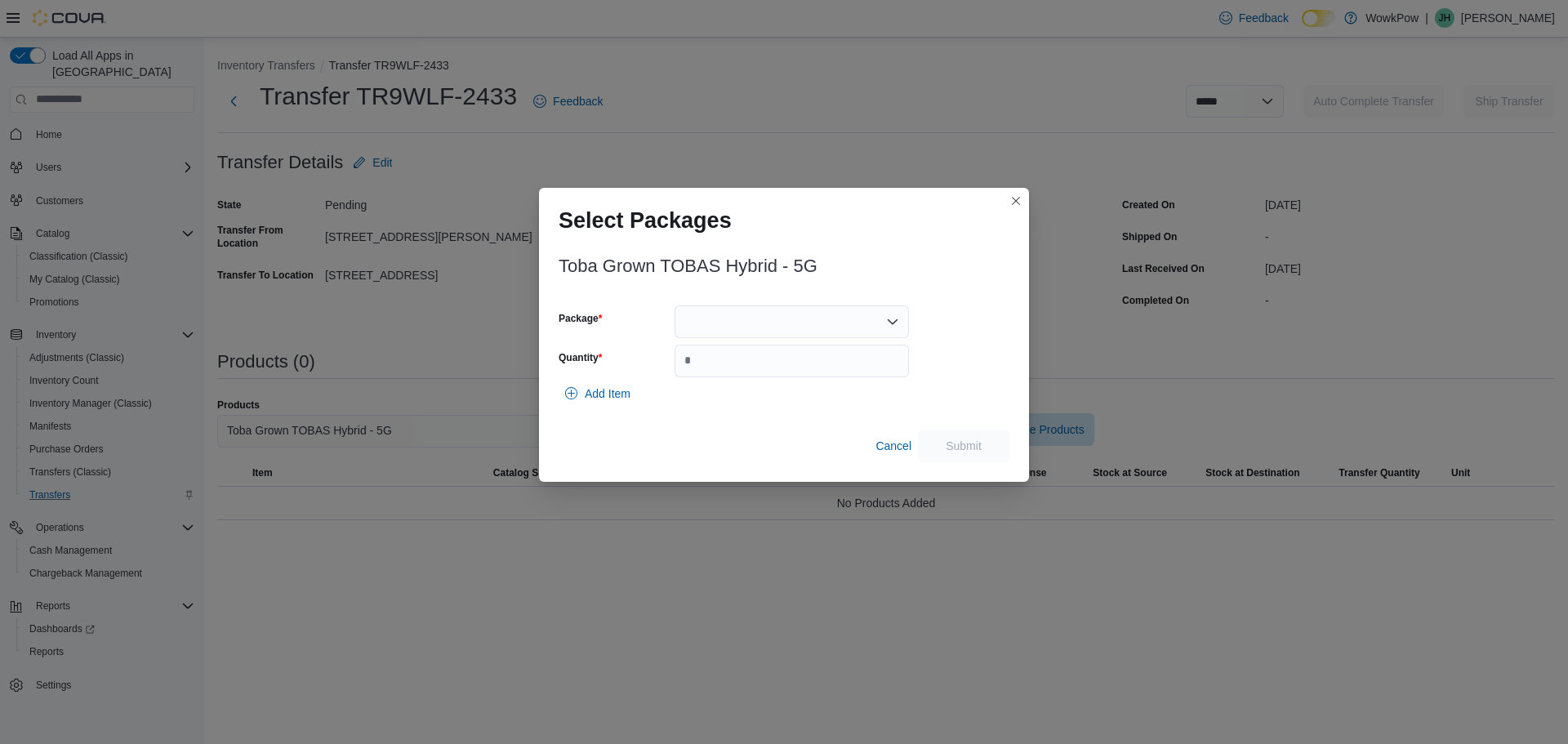
click at [779, 317] on div at bounding box center [792, 321] width 235 height 33
click at [728, 399] on span "10231" at bounding box center [801, 396] width 195 height 16
click at [735, 364] on input "Quantity" at bounding box center [792, 361] width 235 height 33
type input "*"
click at [992, 430] on span "Submit" at bounding box center [964, 444] width 72 height 33
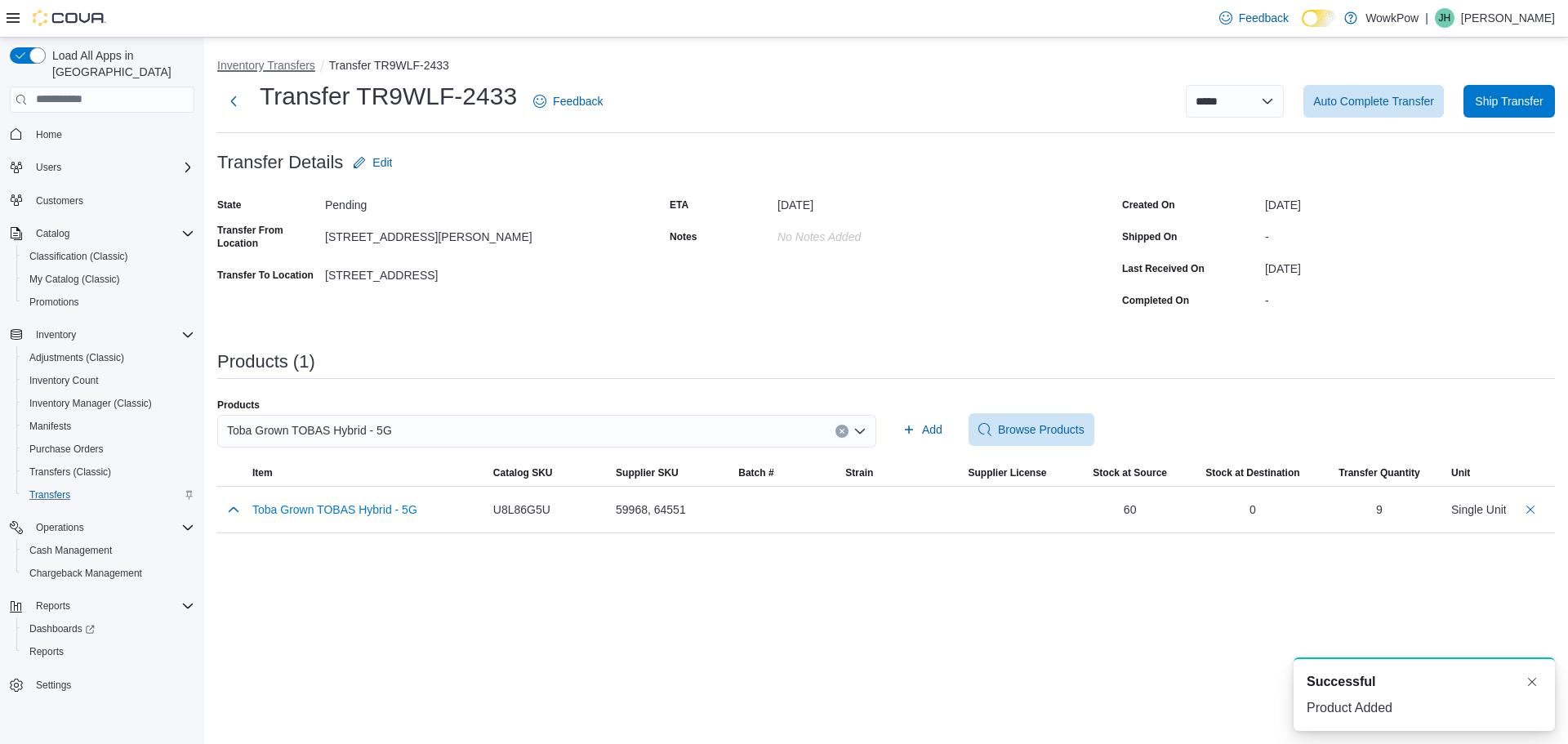
click at [299, 61] on button "Inventory Transfers" at bounding box center [266, 65] width 98 height 13
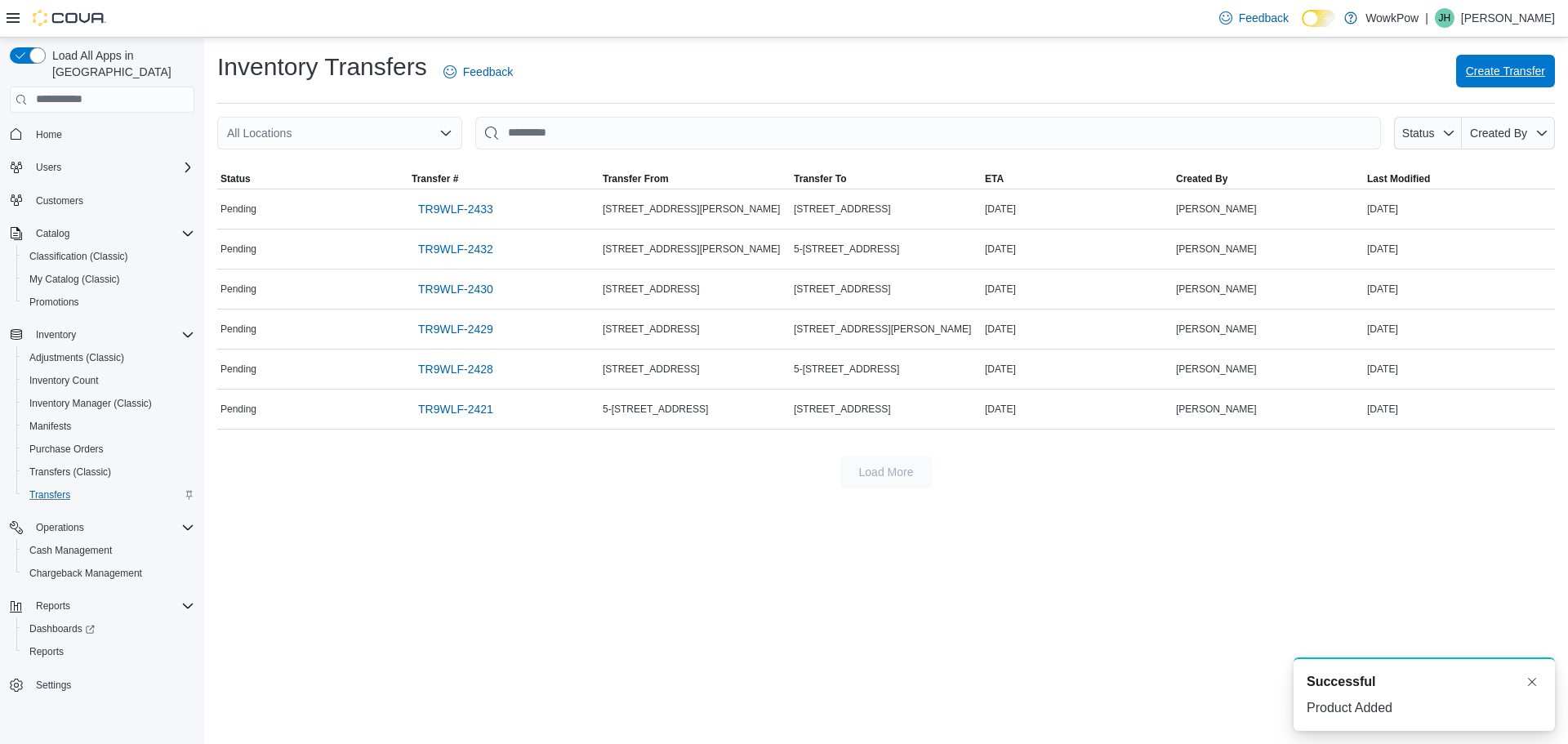
click at [1528, 71] on span "Create Transfer" at bounding box center [1505, 71] width 79 height 16
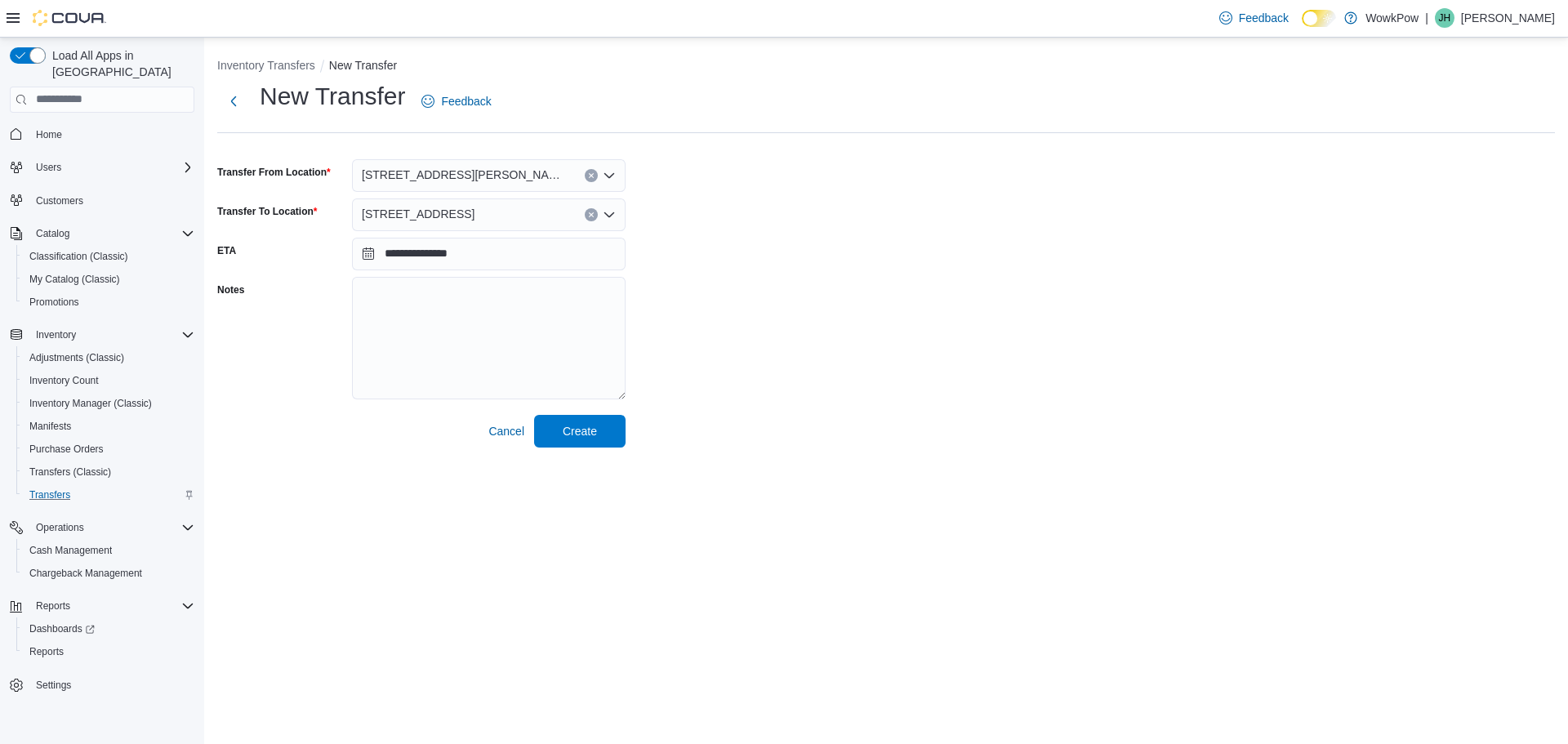
click at [474, 211] on span "[STREET_ADDRESS]" at bounding box center [417, 214] width 112 height 20
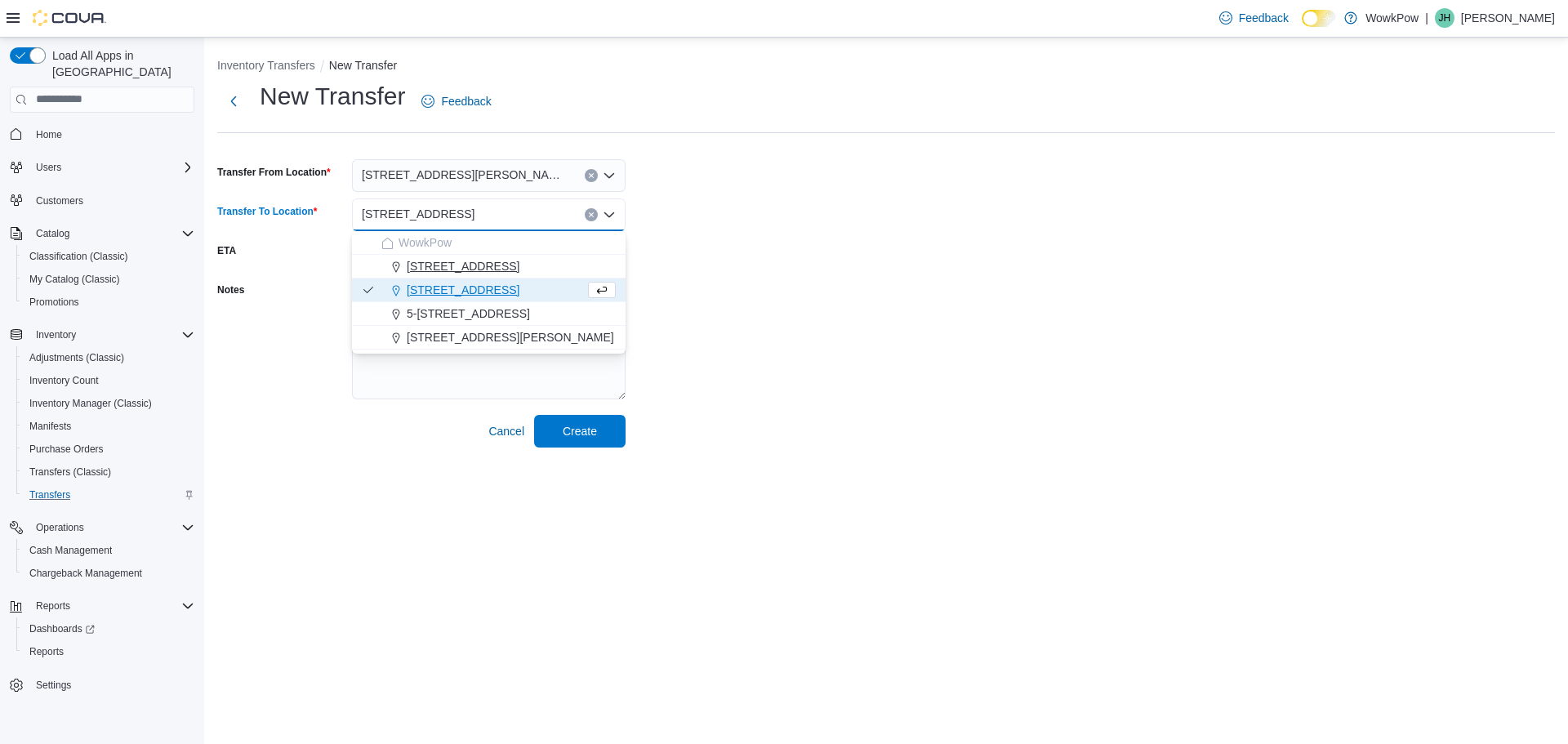
click at [516, 270] on span "[STREET_ADDRESS]" at bounding box center [462, 266] width 112 height 16
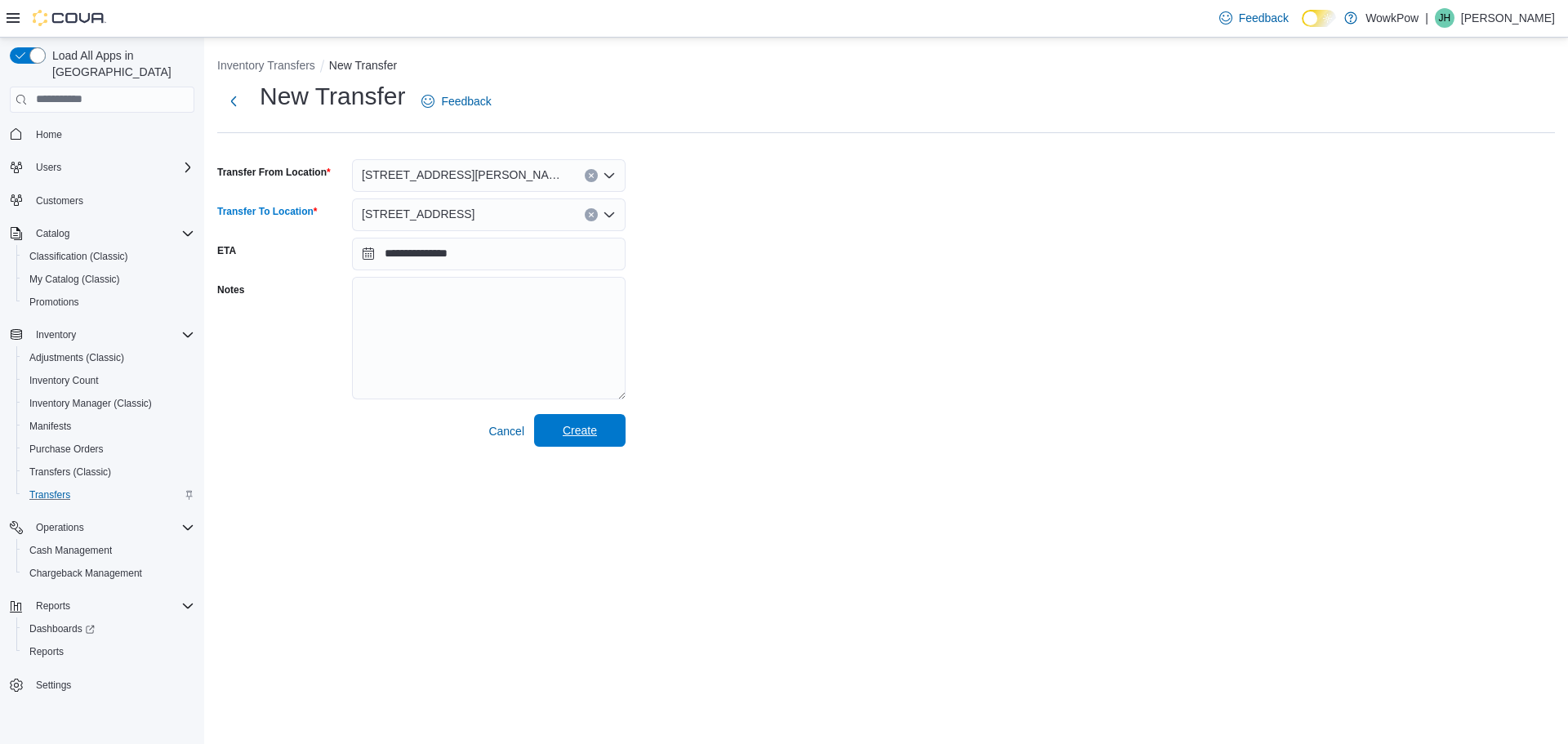
click at [580, 421] on span "Create" at bounding box center [579, 430] width 72 height 33
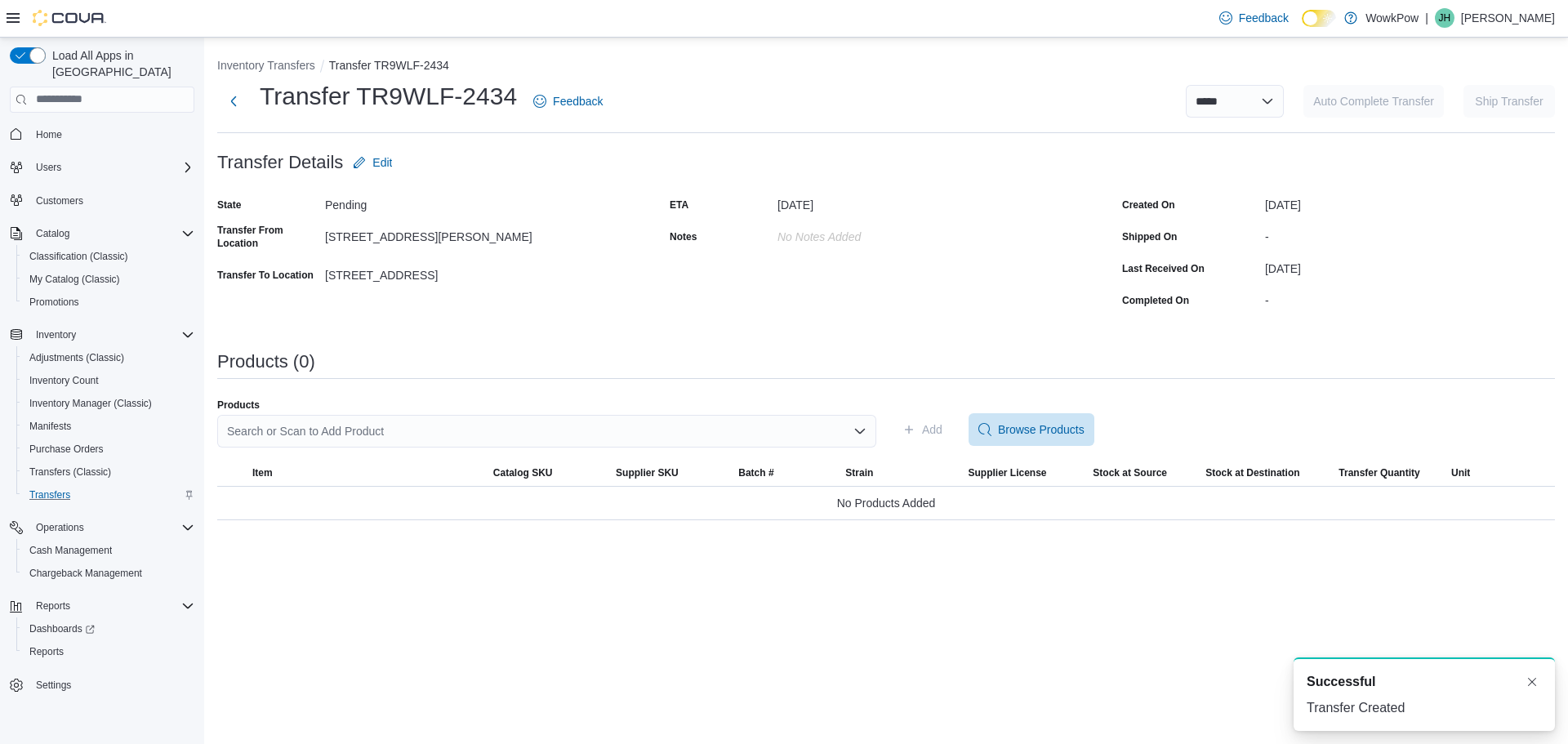
click at [442, 427] on div "Search or Scan to Add Product" at bounding box center [547, 430] width 659 height 33
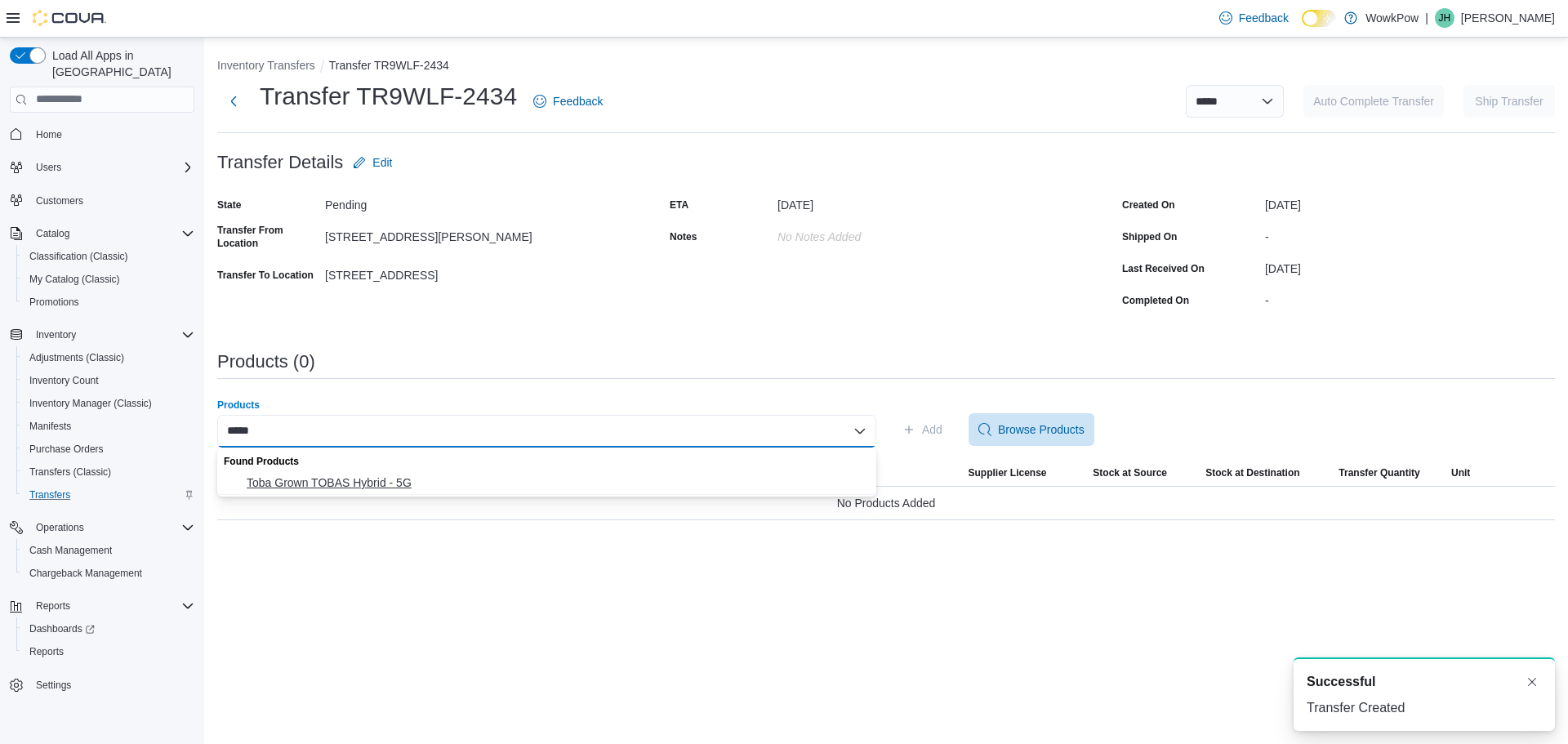
type input "*****"
click at [442, 482] on span "Toba Grown TOBAS Hybrid - 5G" at bounding box center [556, 482] width 620 height 16
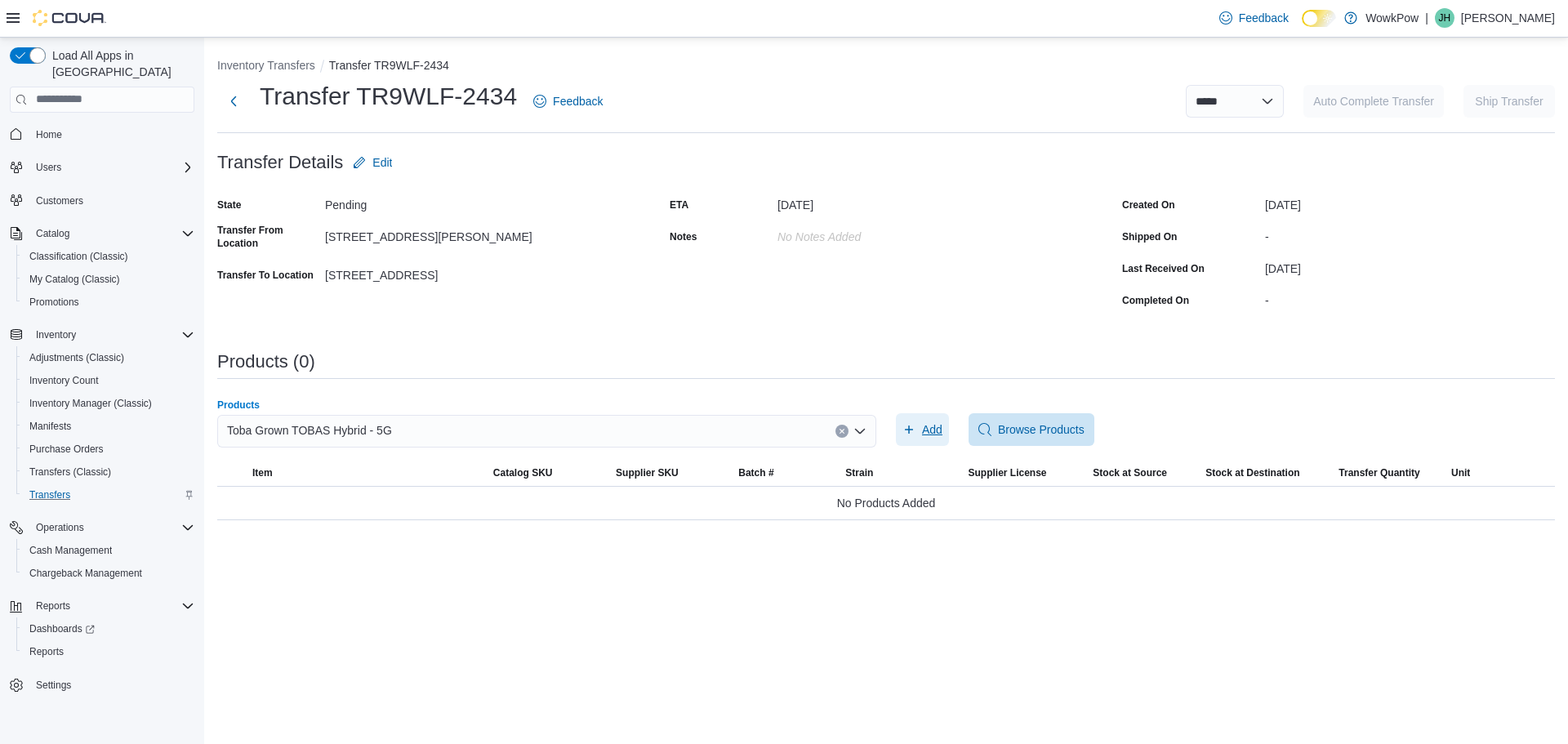
click at [932, 428] on span "Add" at bounding box center [932, 429] width 21 height 16
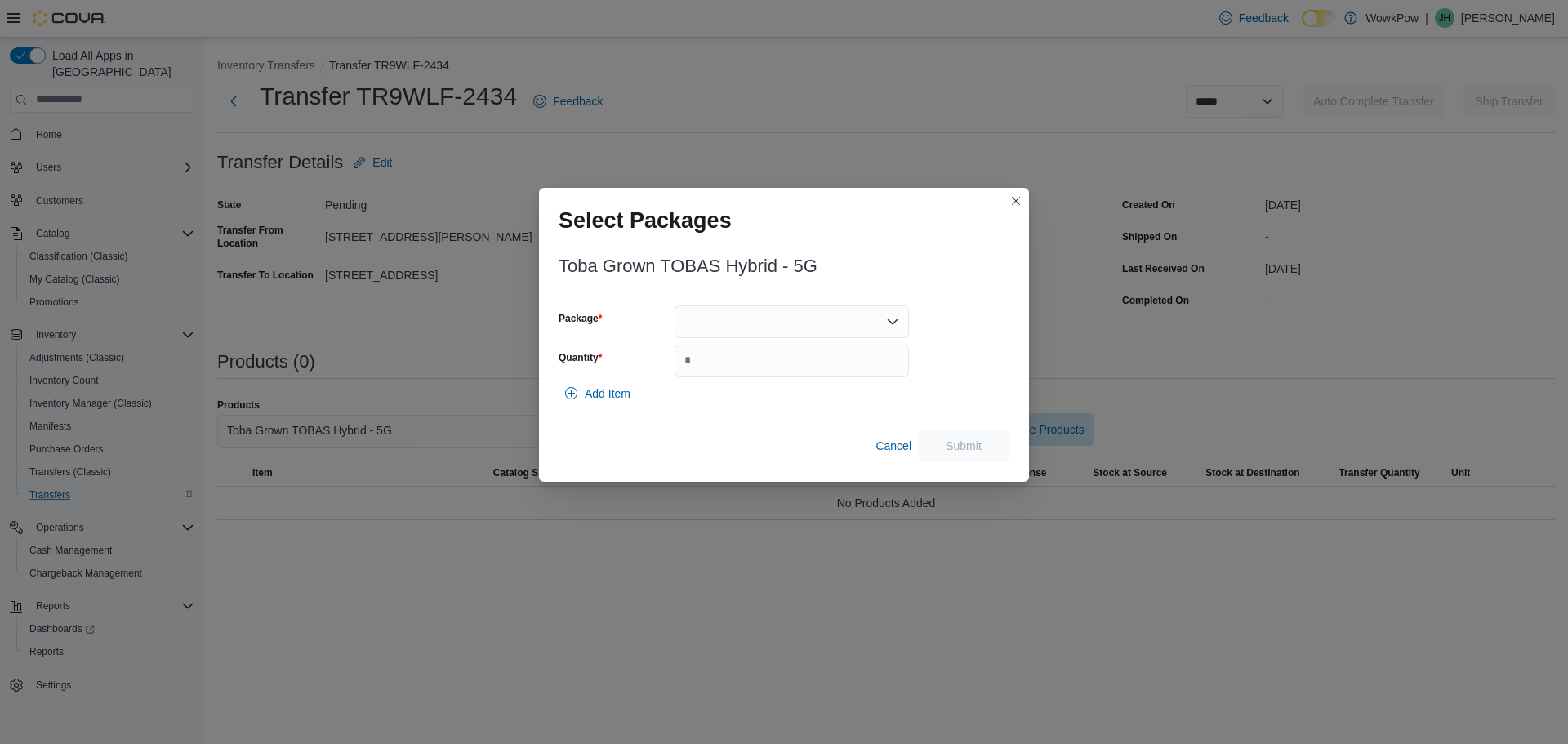
click at [707, 332] on div at bounding box center [792, 321] width 235 height 33
click at [702, 389] on span "10231" at bounding box center [792, 396] width 215 height 16
click at [783, 373] on input "Quantity" at bounding box center [792, 361] width 235 height 33
type input "*"
click at [979, 443] on span "Submit" at bounding box center [964, 445] width 36 height 16
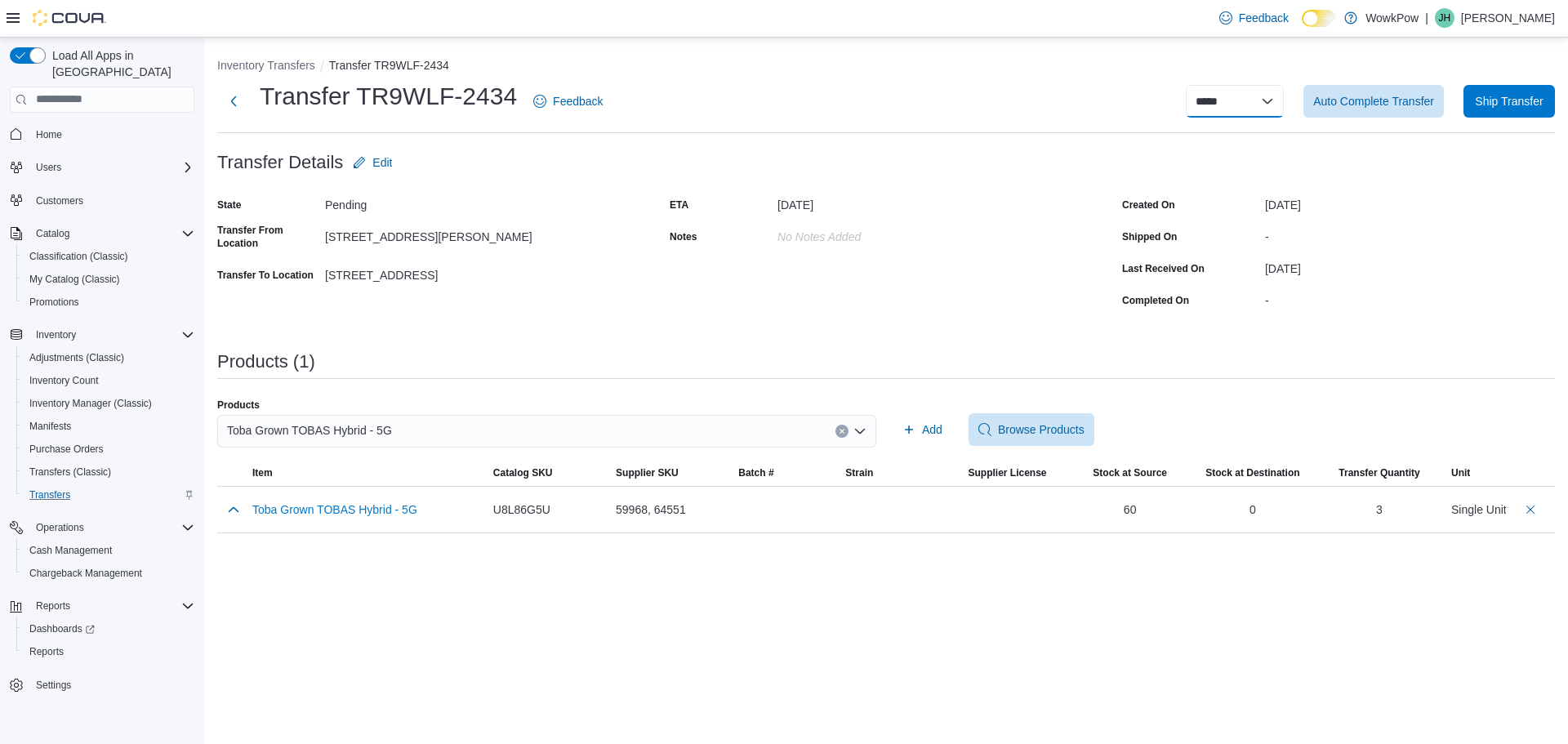
click at [1259, 102] on select "**********" at bounding box center [1234, 100] width 98 height 33
select select "**********"
click at [1185, 84] on select "**********" at bounding box center [1234, 100] width 98 height 33
select select
click at [282, 66] on button "Inventory Transfers" at bounding box center [266, 65] width 98 height 13
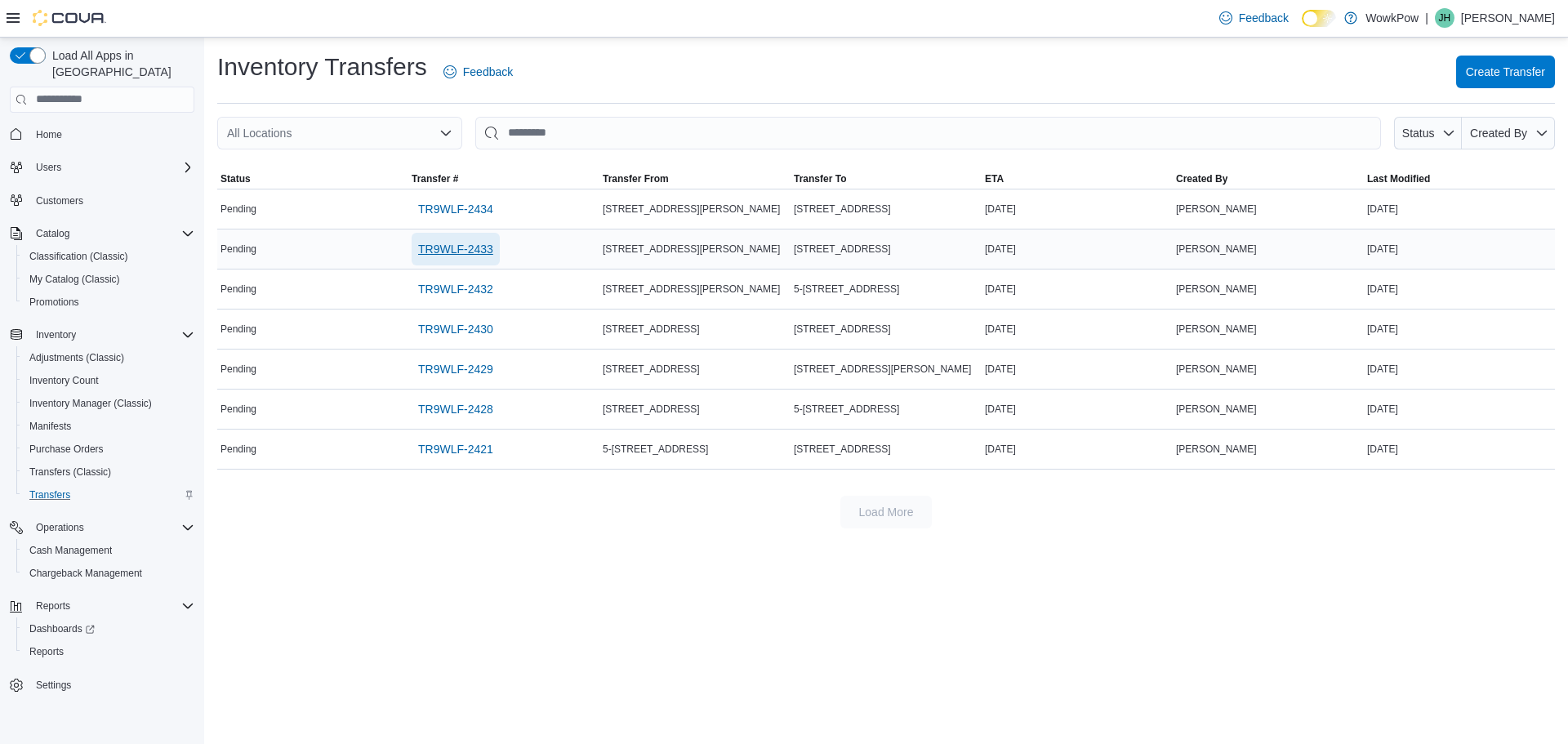
click at [476, 246] on span "TR9WLF-2433" at bounding box center [456, 248] width 76 height 16
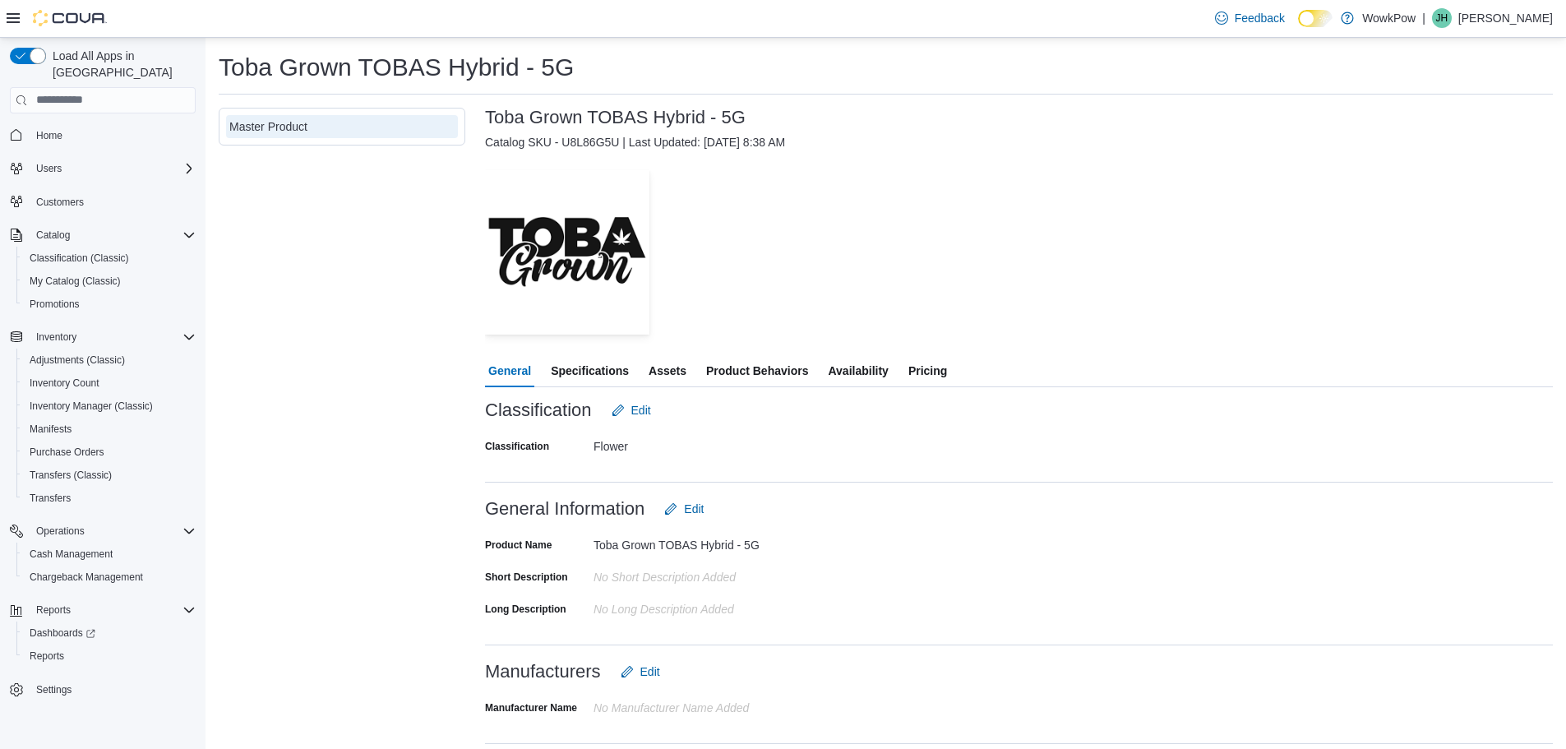
click at [931, 212] on div "— Click to open this image in fullscreen mode" at bounding box center [1019, 252] width 1068 height 164
click at [933, 364] on span "Pricing" at bounding box center [927, 370] width 39 height 33
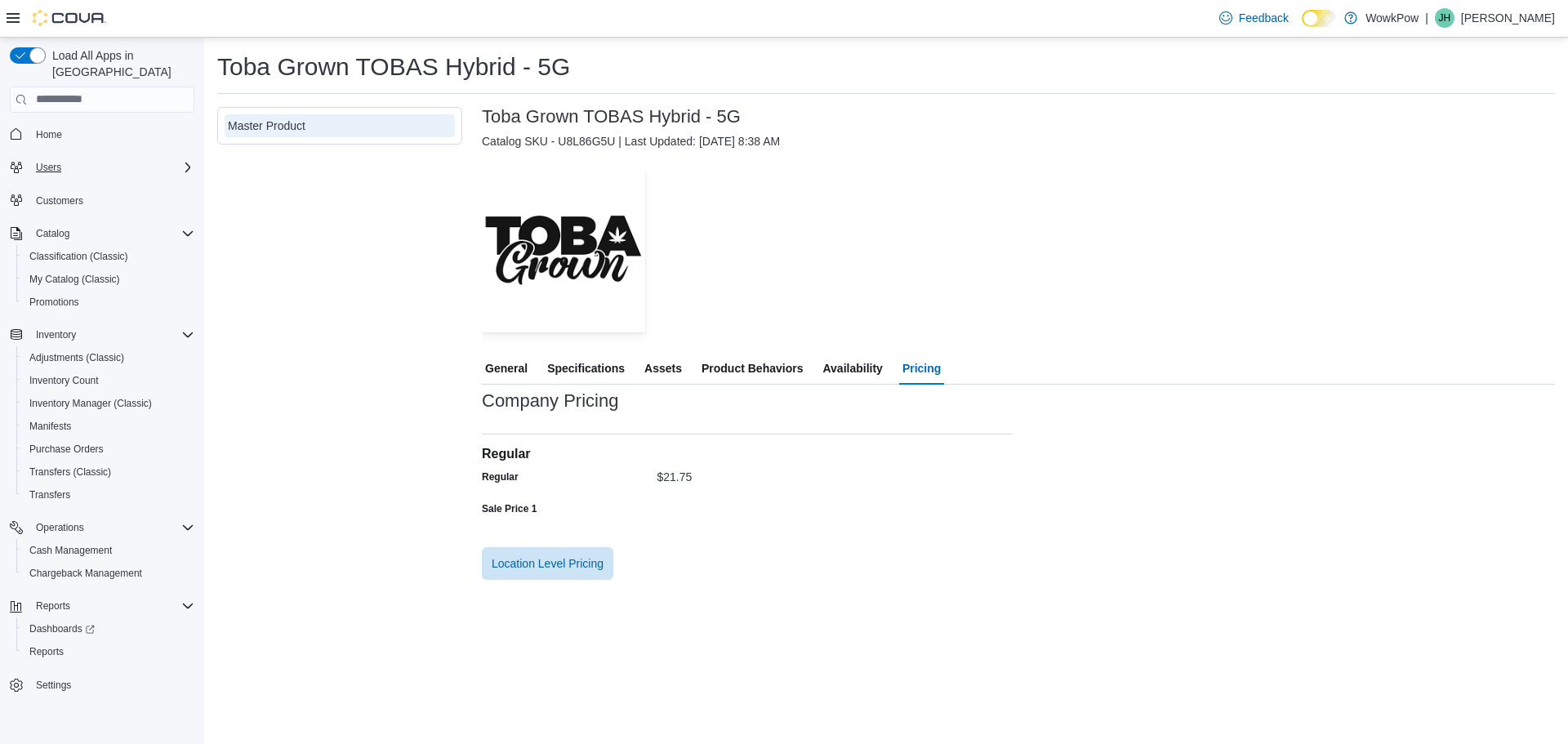
click at [181, 161] on icon "Complex example" at bounding box center [187, 167] width 13 height 13
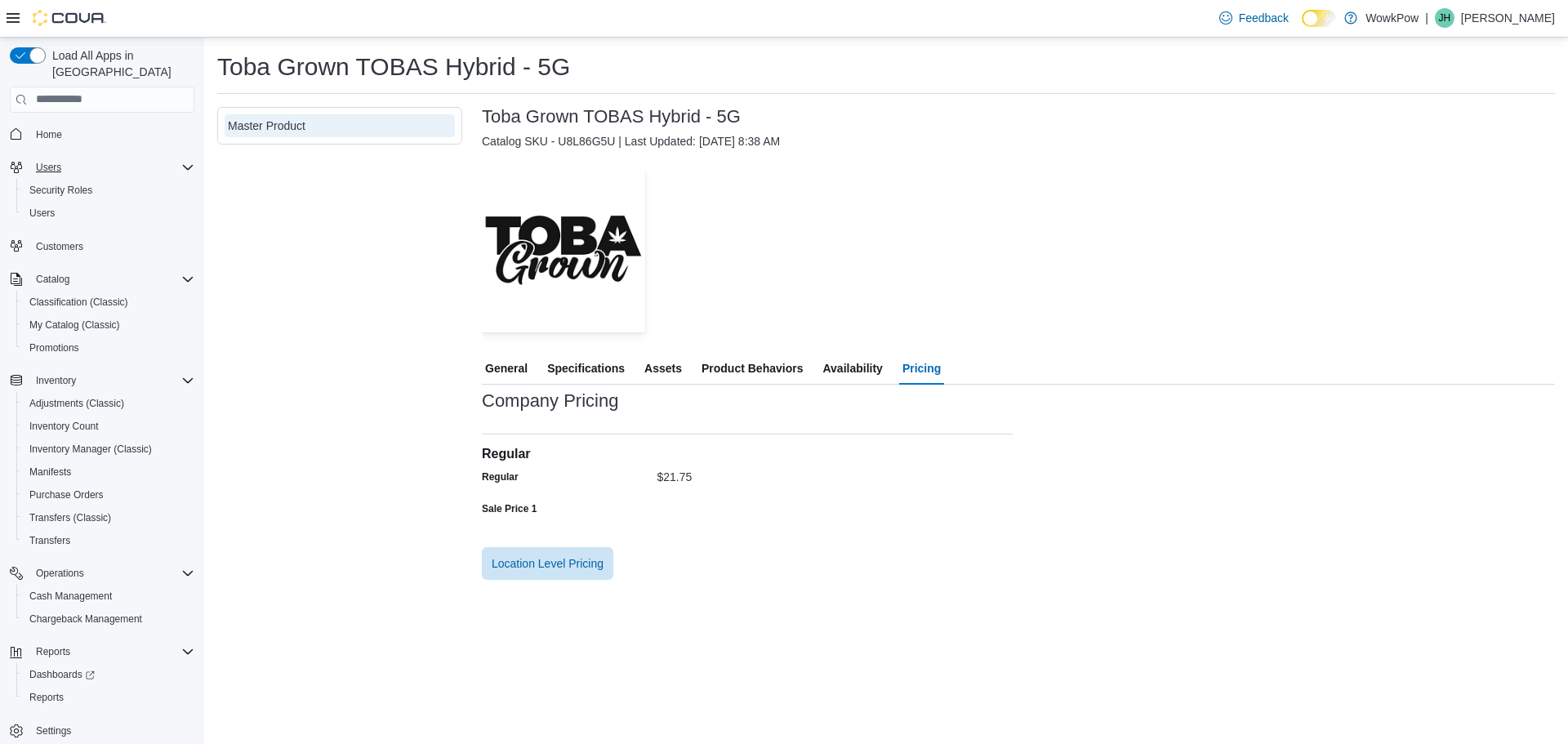
click at [516, 365] on span "General" at bounding box center [506, 368] width 43 height 33
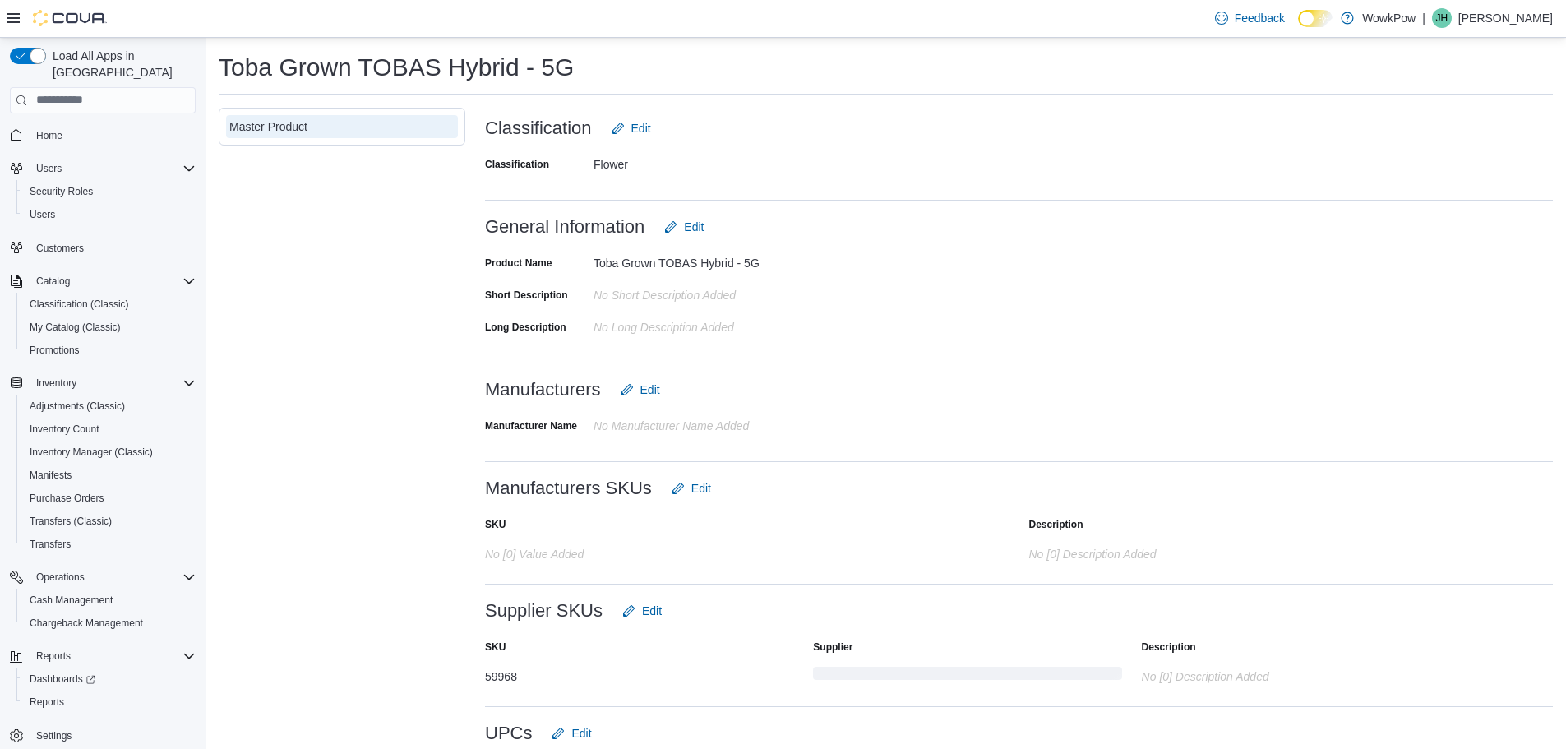
scroll to position [83, 0]
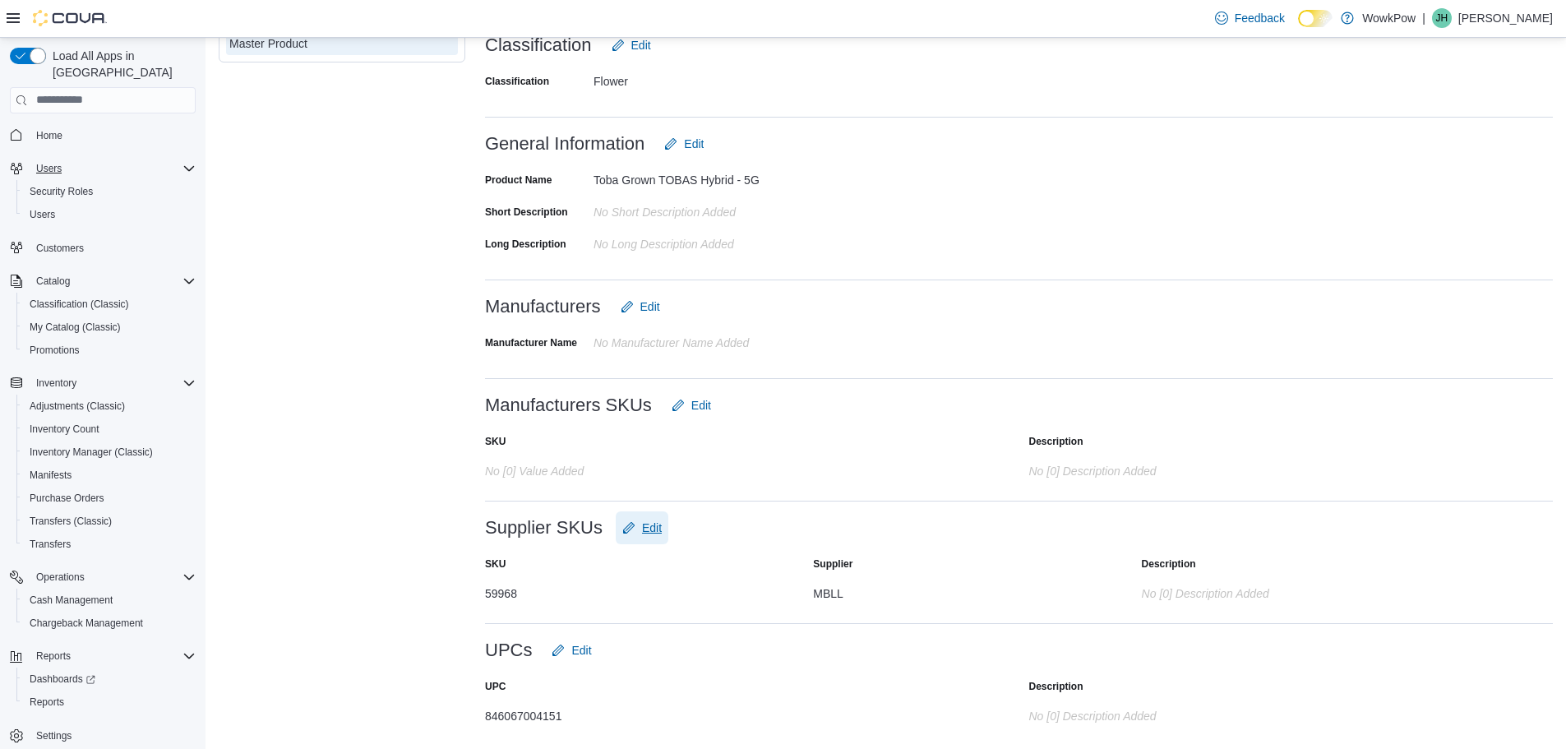
click at [654, 528] on span "Edit" at bounding box center [652, 527] width 20 height 16
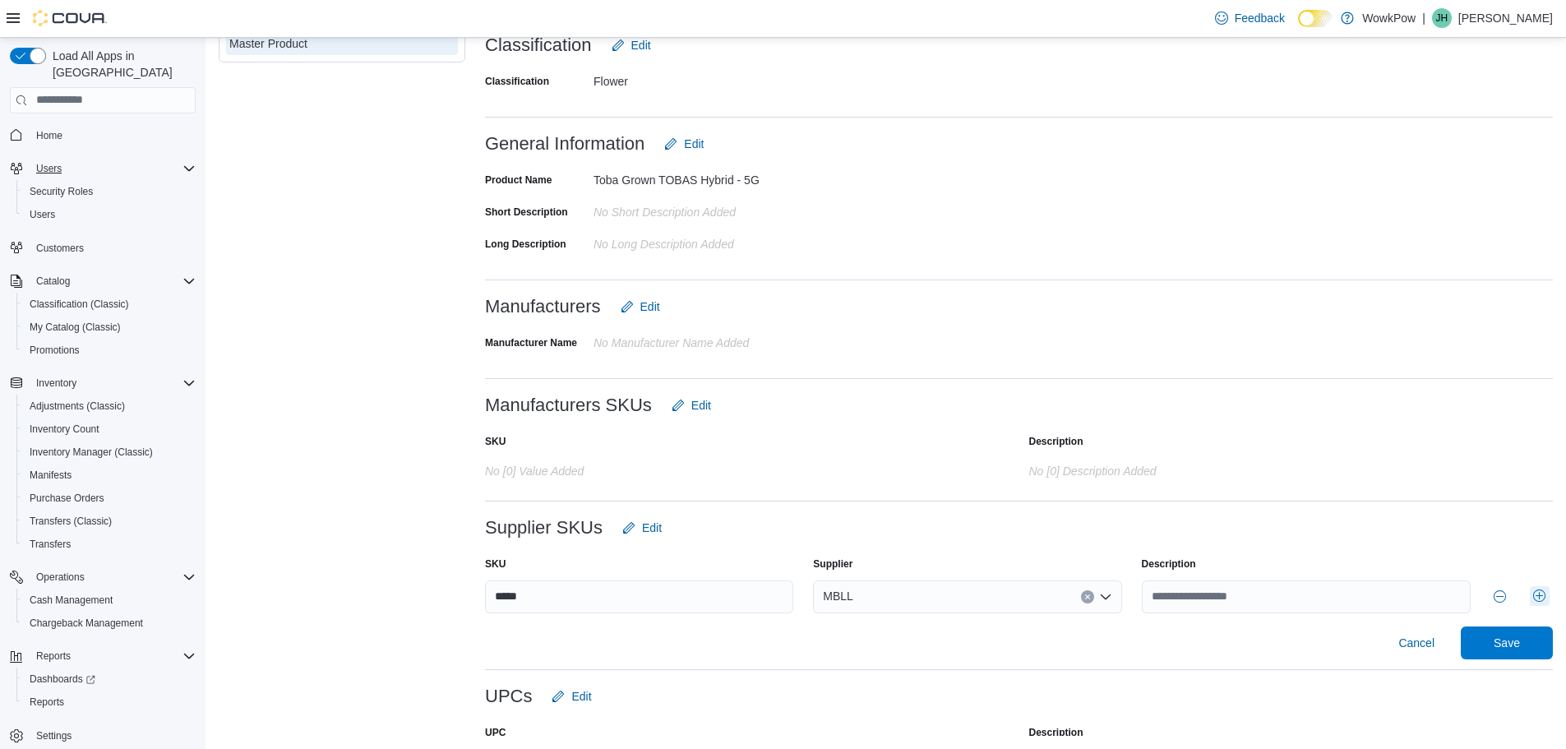
click at [1535, 595] on button "Add row" at bounding box center [1539, 596] width 20 height 20
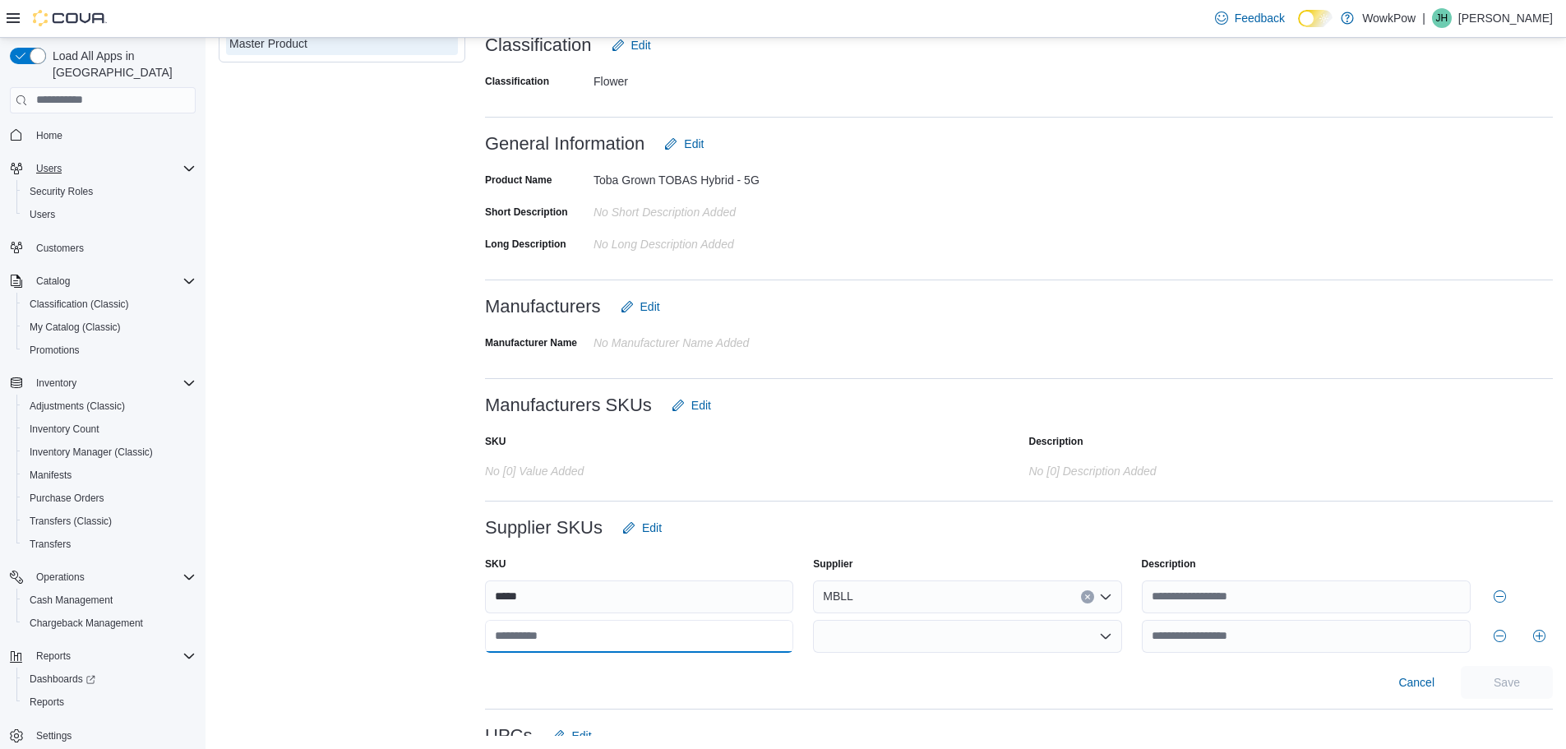
click at [665, 630] on input "text" at bounding box center [639, 636] width 308 height 33
type input "*****"
click at [924, 635] on div at bounding box center [967, 636] width 308 height 33
type input "***"
click at [852, 599] on span "MBL L" at bounding box center [976, 606] width 269 height 16
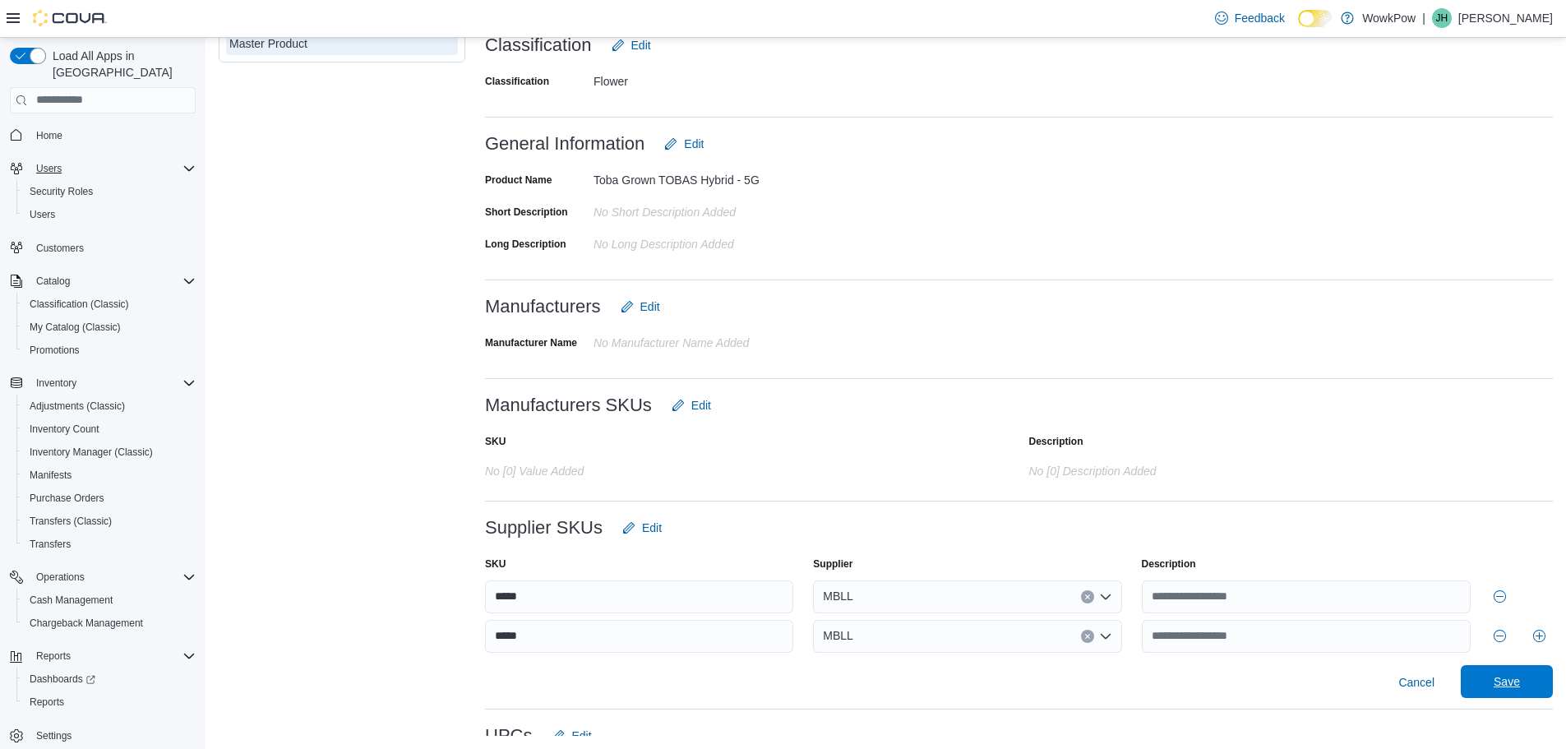
click at [1524, 684] on span "Save" at bounding box center [1506, 681] width 72 height 33
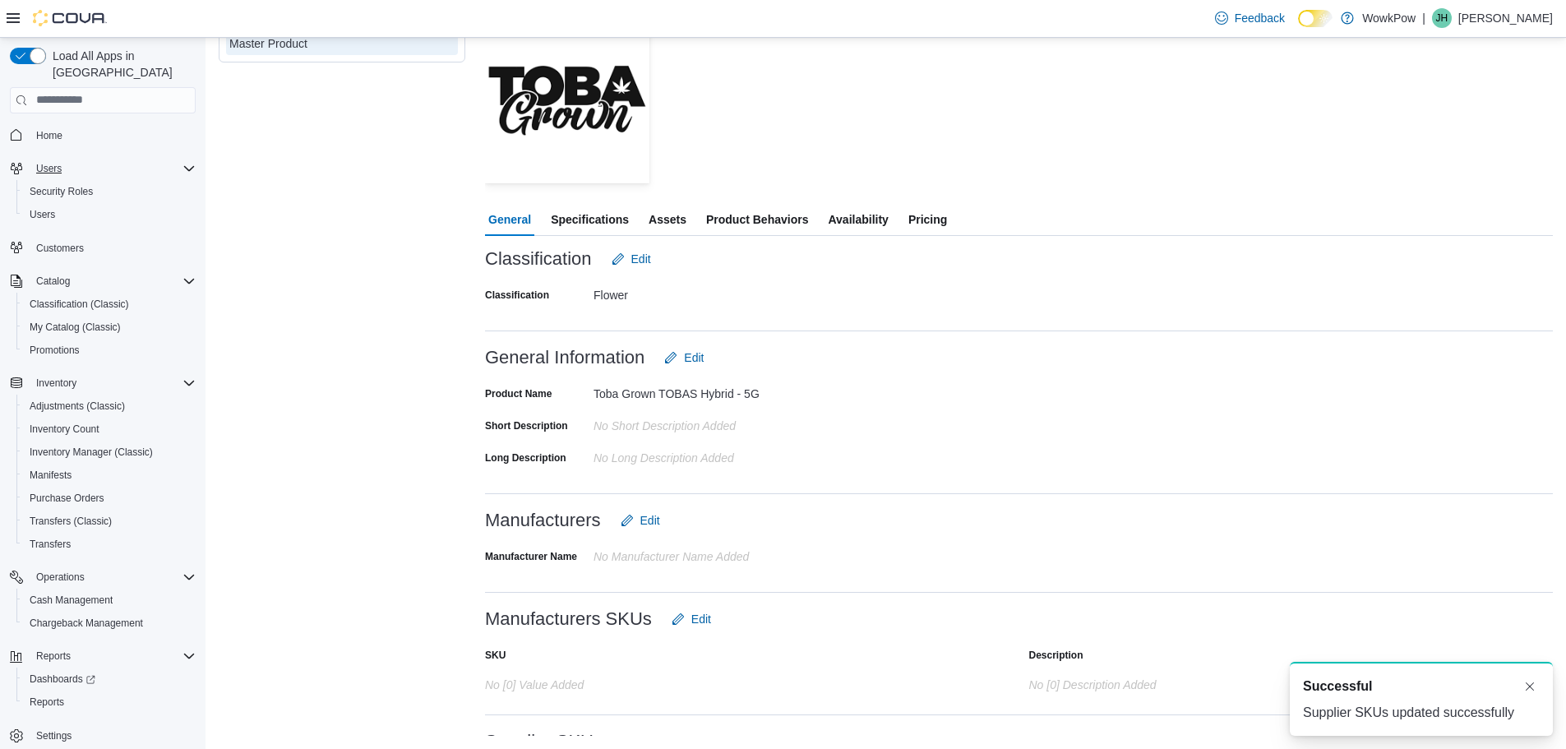
scroll to position [0, 0]
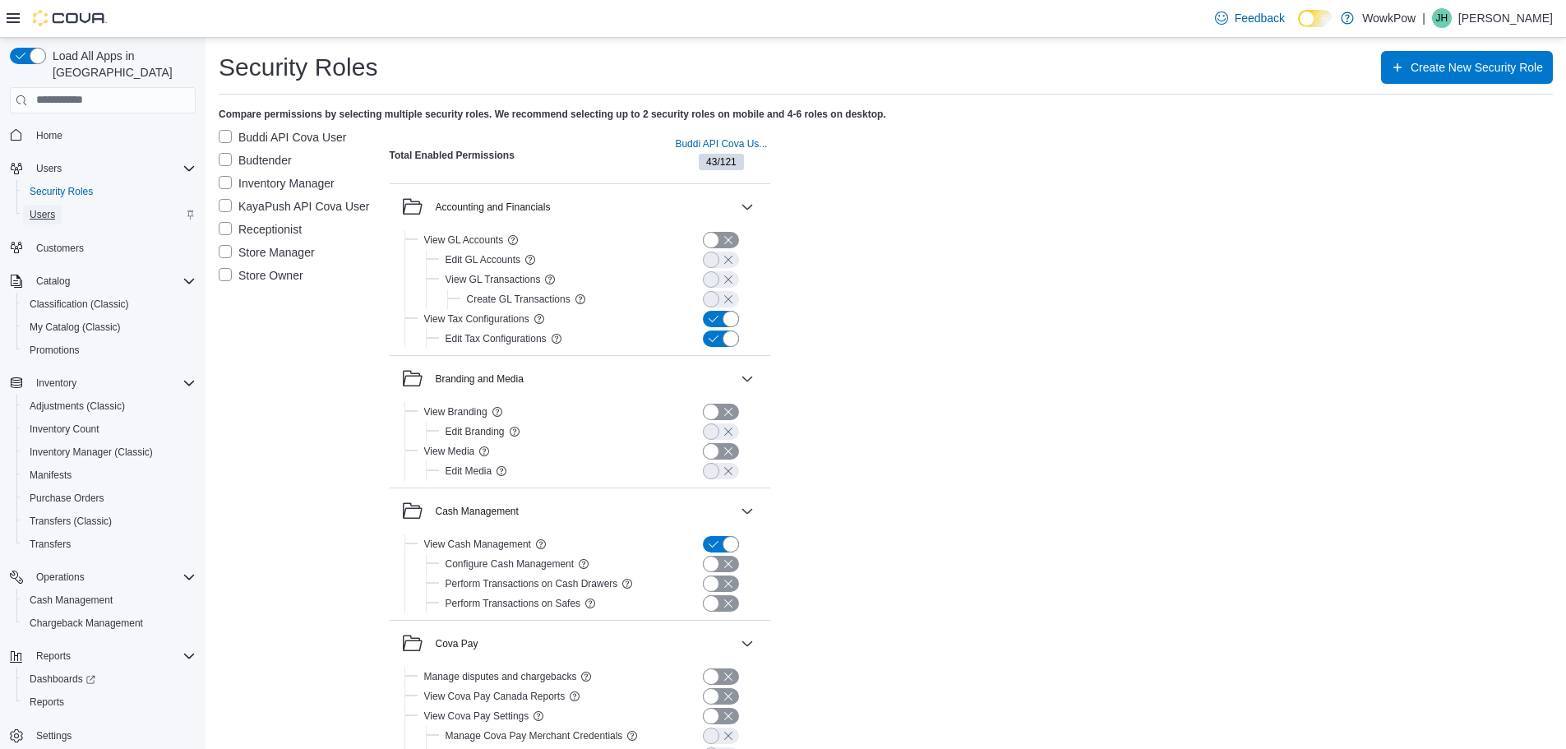
click at [48, 208] on span "Users" at bounding box center [42, 214] width 25 height 13
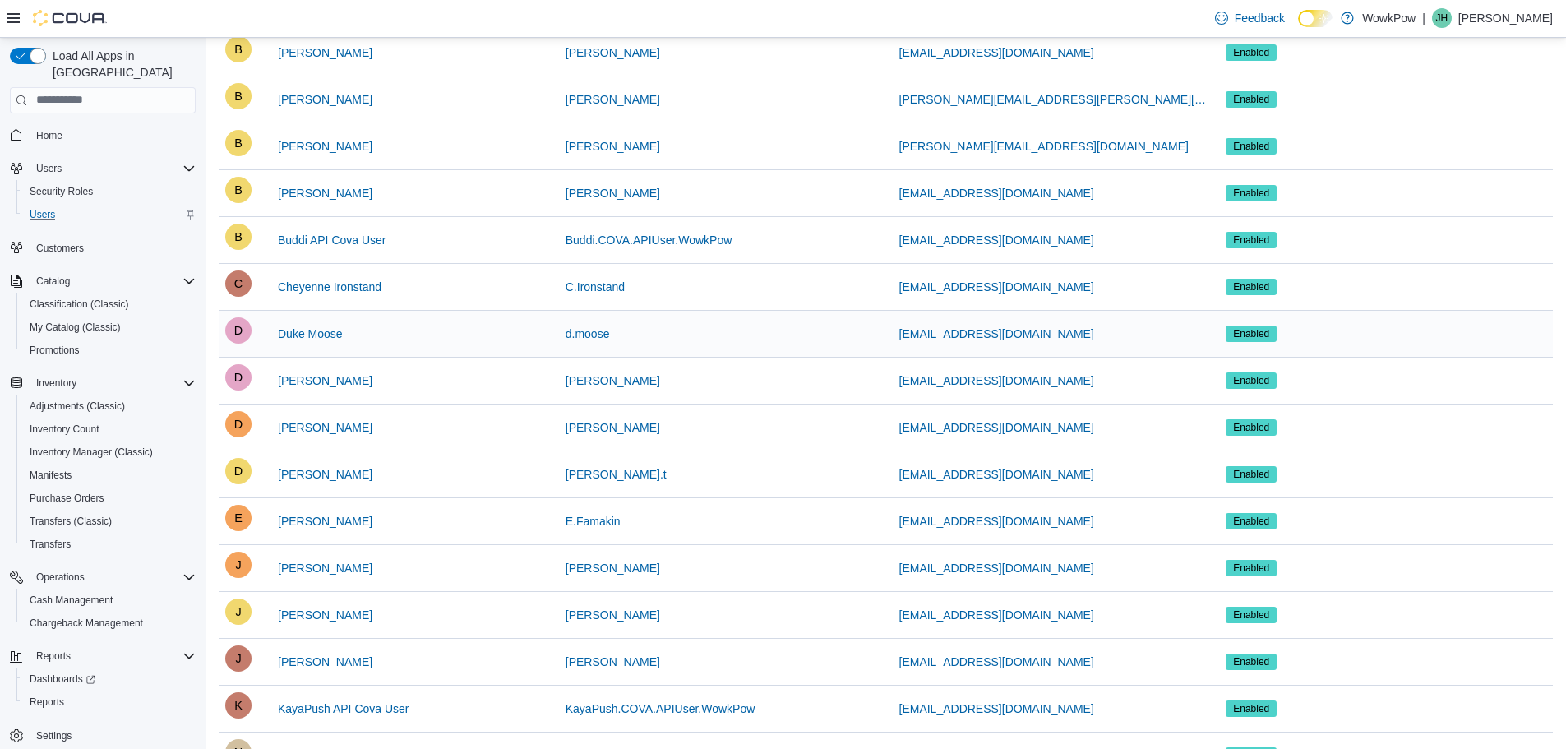
scroll to position [247, 0]
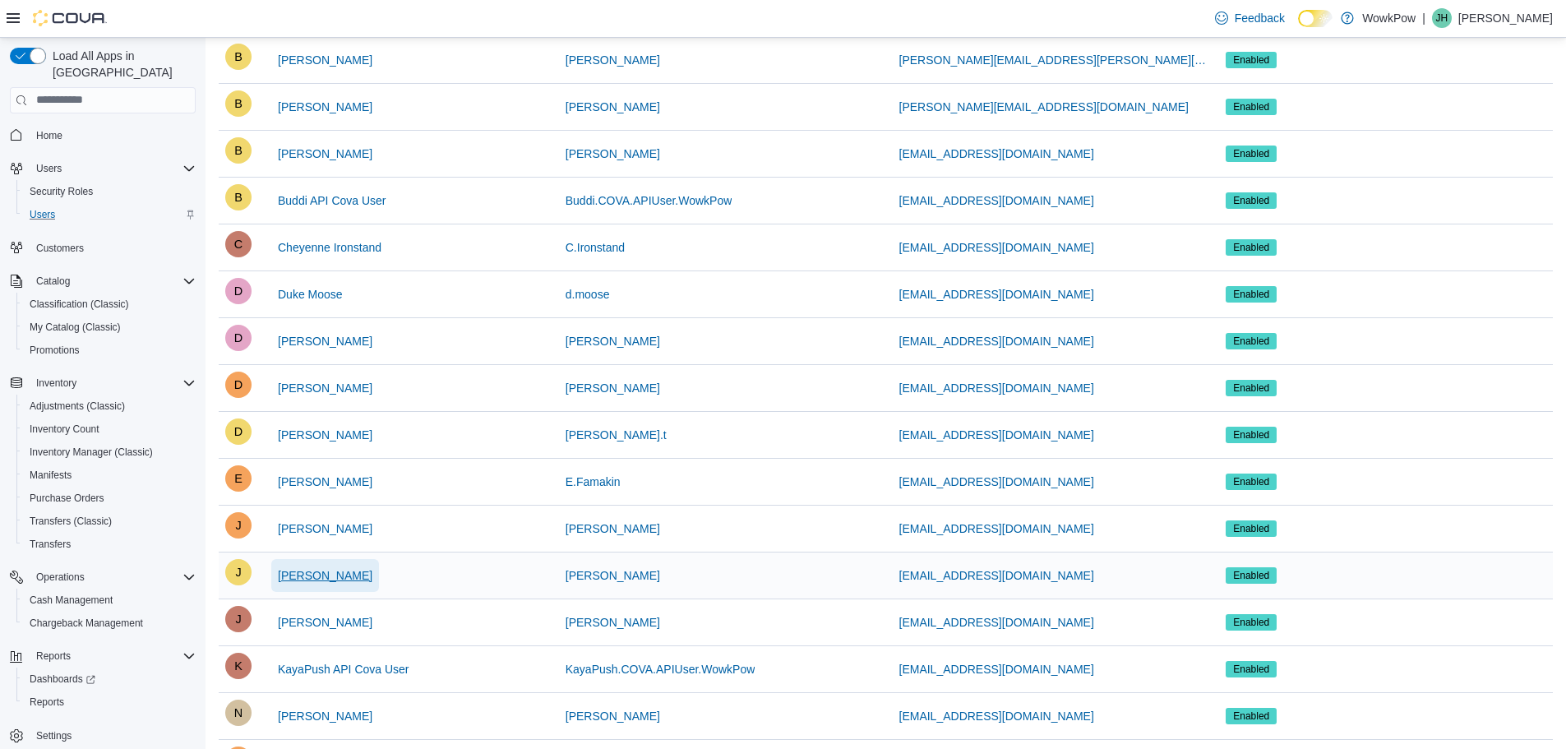
click at [316, 571] on span "[PERSON_NAME]" at bounding box center [325, 575] width 95 height 16
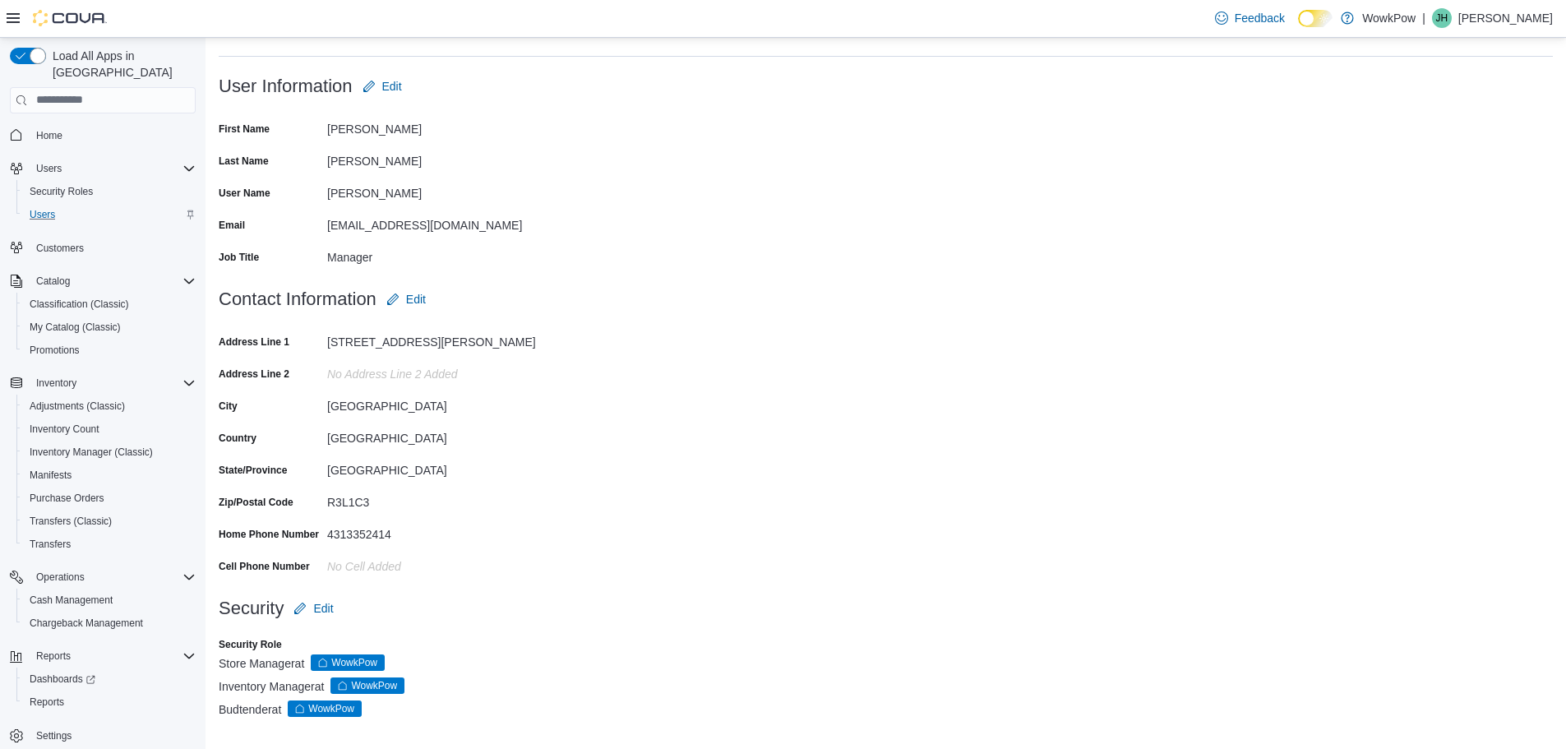
scroll to position [98, 0]
click at [323, 612] on span "Edit" at bounding box center [323, 607] width 20 height 16
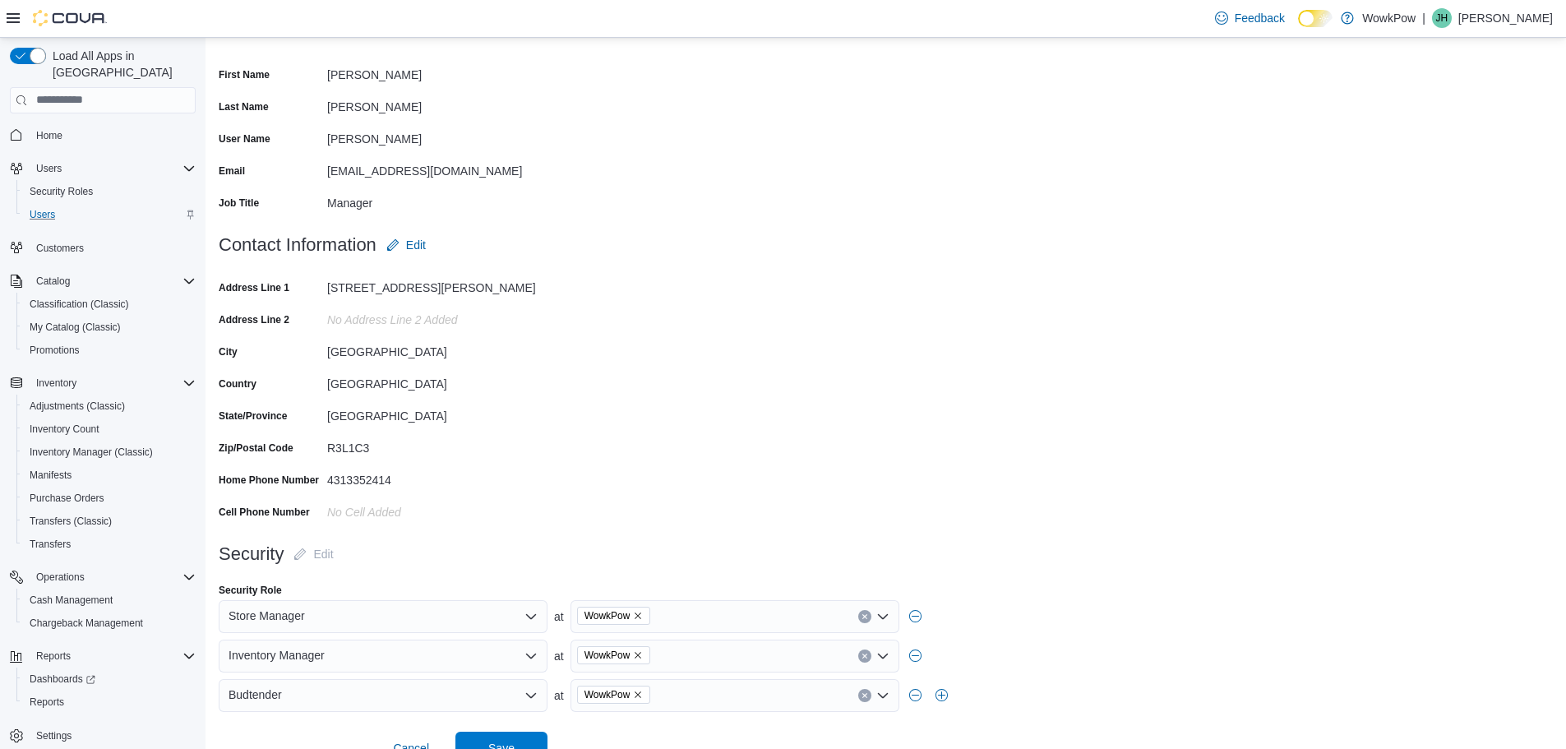
scroll to position [180, 0]
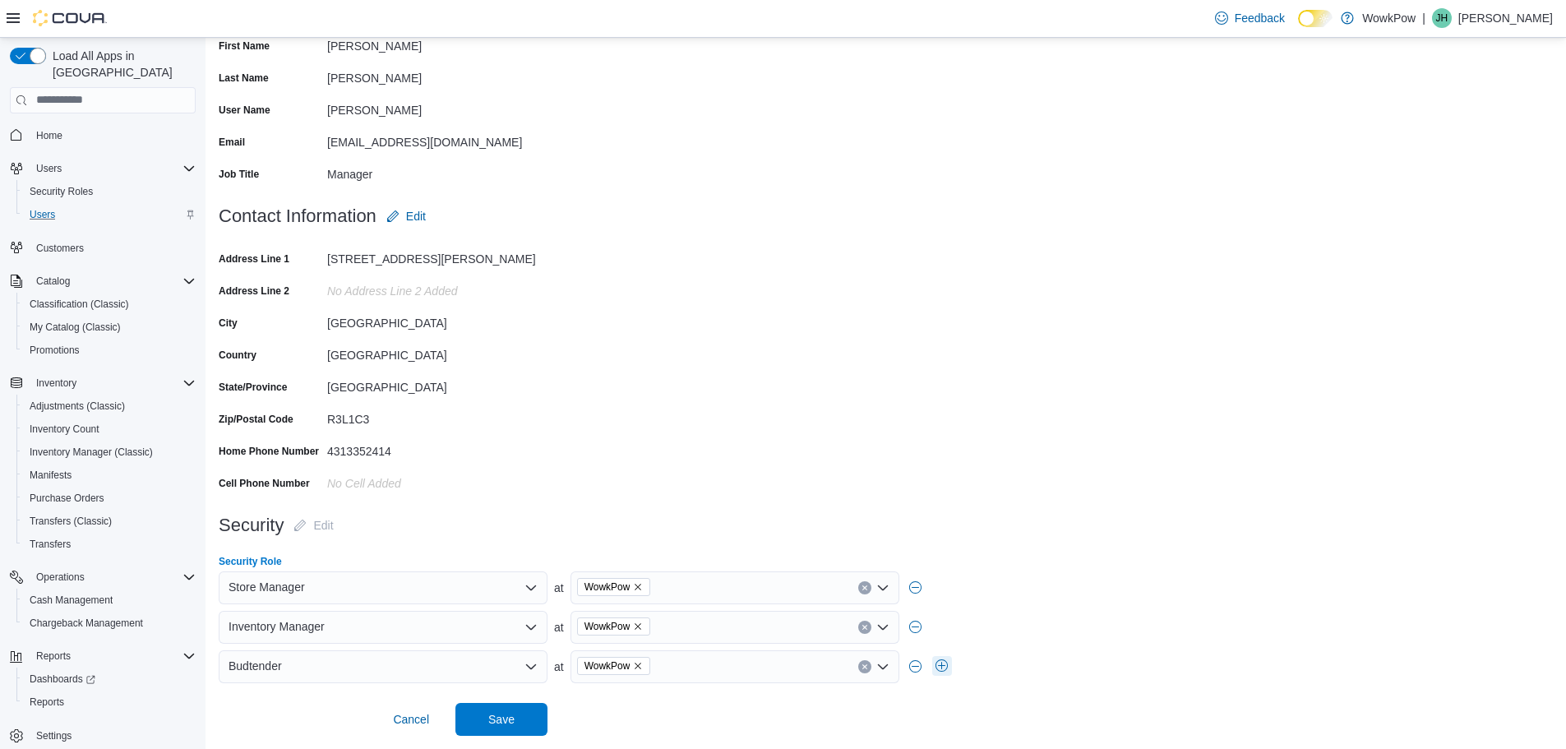
click at [941, 667] on button "button" at bounding box center [942, 666] width 20 height 20
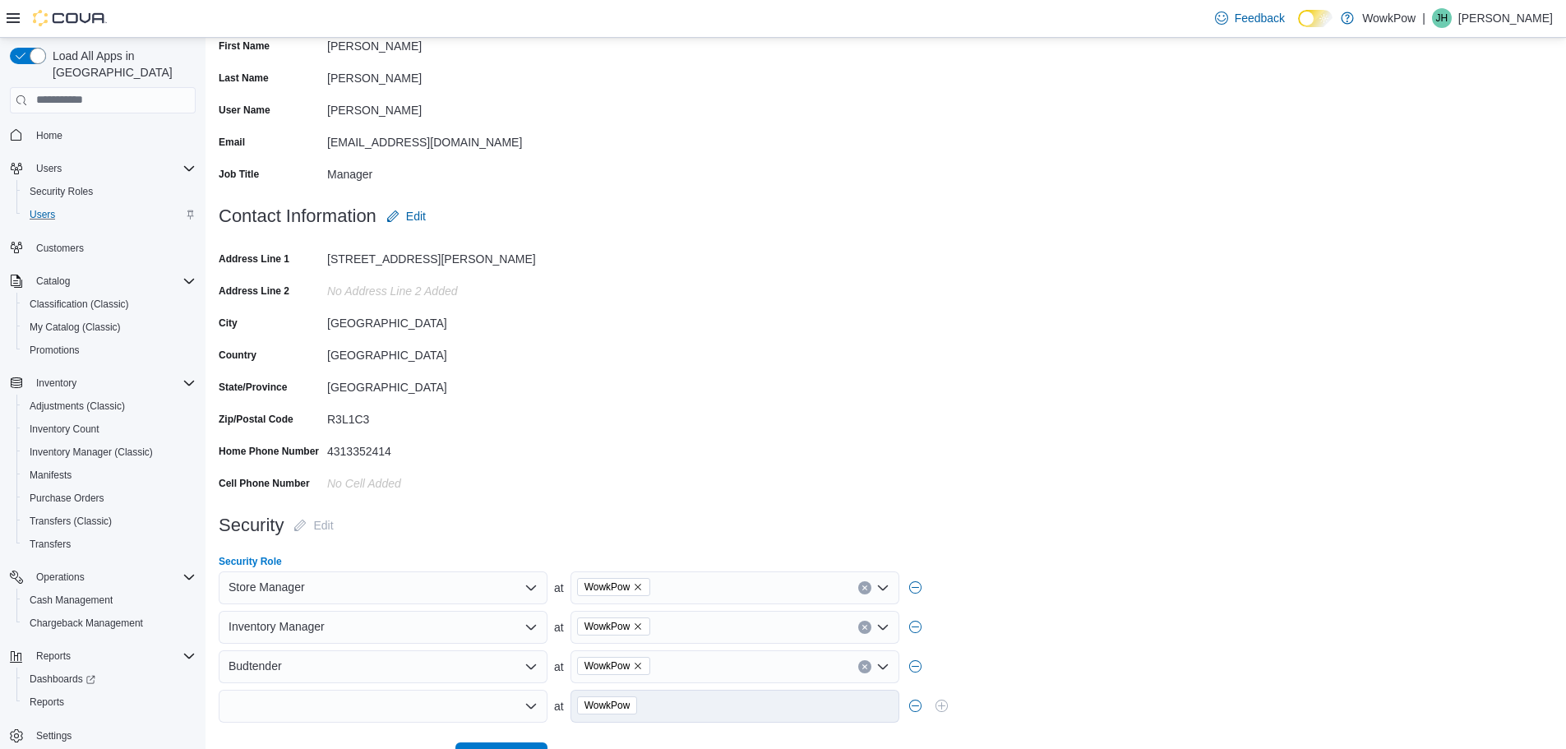
click at [334, 712] on div at bounding box center [383, 706] width 329 height 33
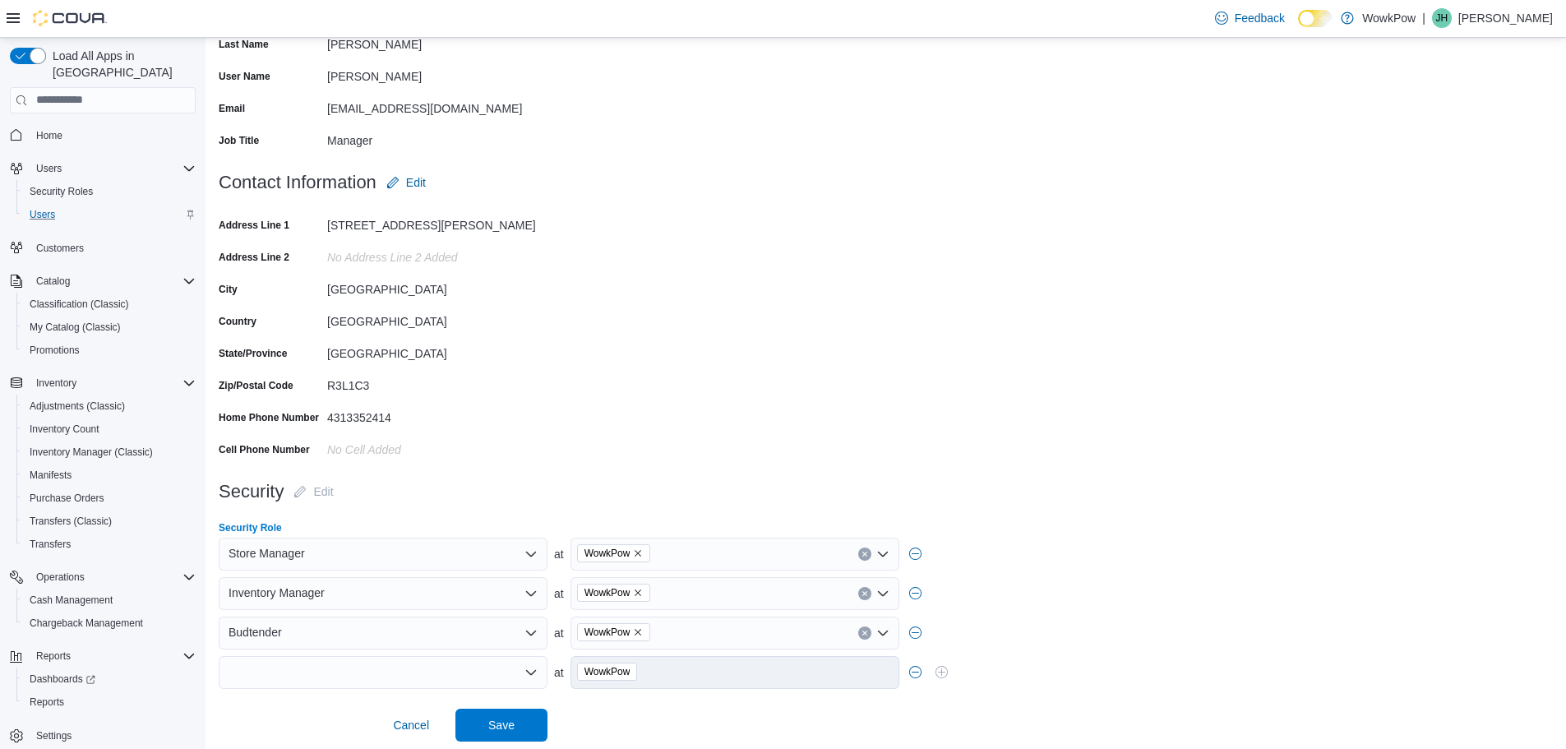
scroll to position [219, 0]
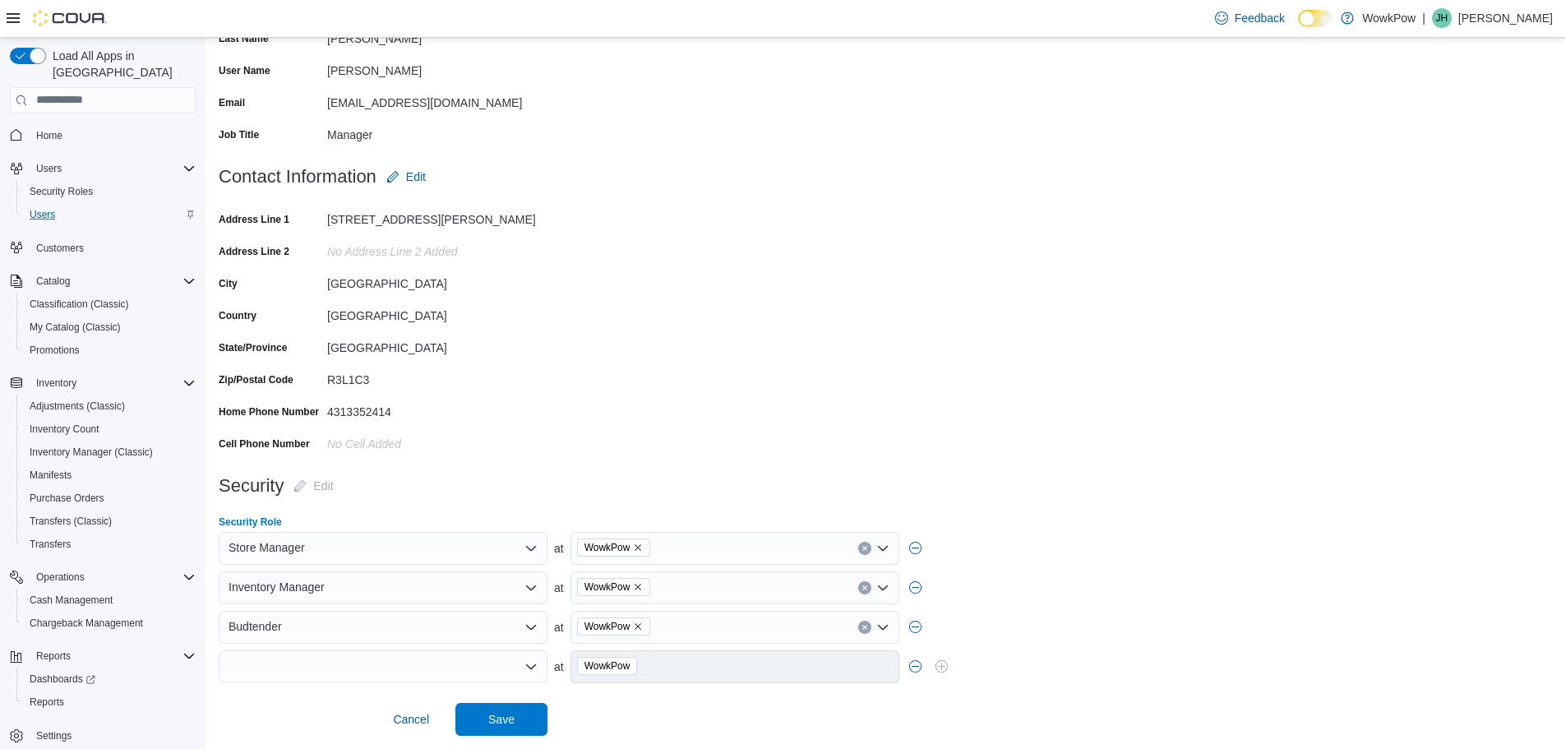
click at [347, 661] on div at bounding box center [383, 666] width 329 height 33
click at [750, 399] on form "Contact Information Edit Address Line 1 [STREET_ADDRESS][PERSON_NAME] Address L…" at bounding box center [886, 314] width 1334 height 309
click at [399, 723] on span "Cancel" at bounding box center [411, 719] width 36 height 16
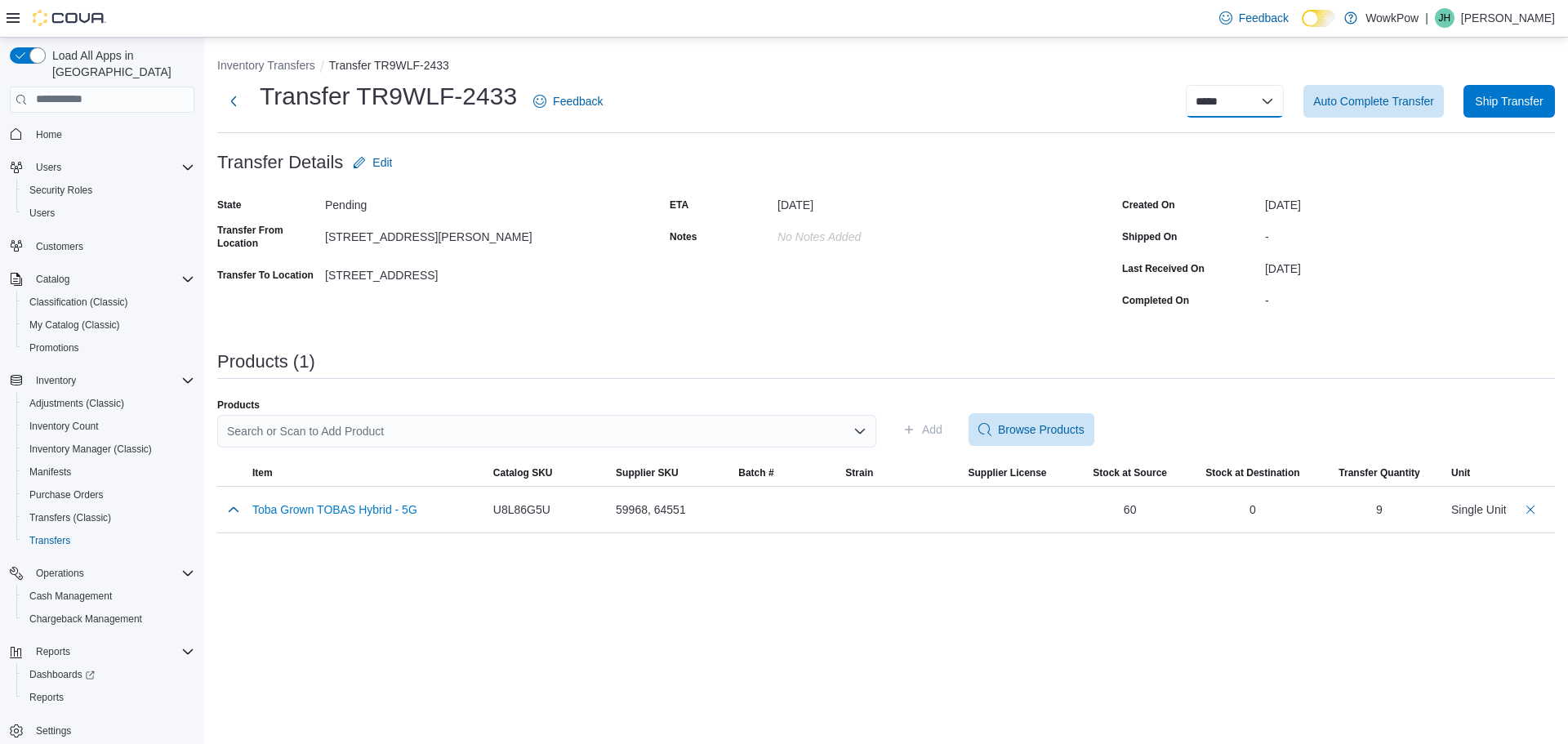
click at [1266, 94] on select "**********" at bounding box center [1234, 100] width 98 height 33
select select "**********"
click at [1185, 84] on select "**********" at bounding box center [1234, 100] width 98 height 33
select select
click at [289, 71] on button "Inventory Transfers" at bounding box center [266, 65] width 98 height 13
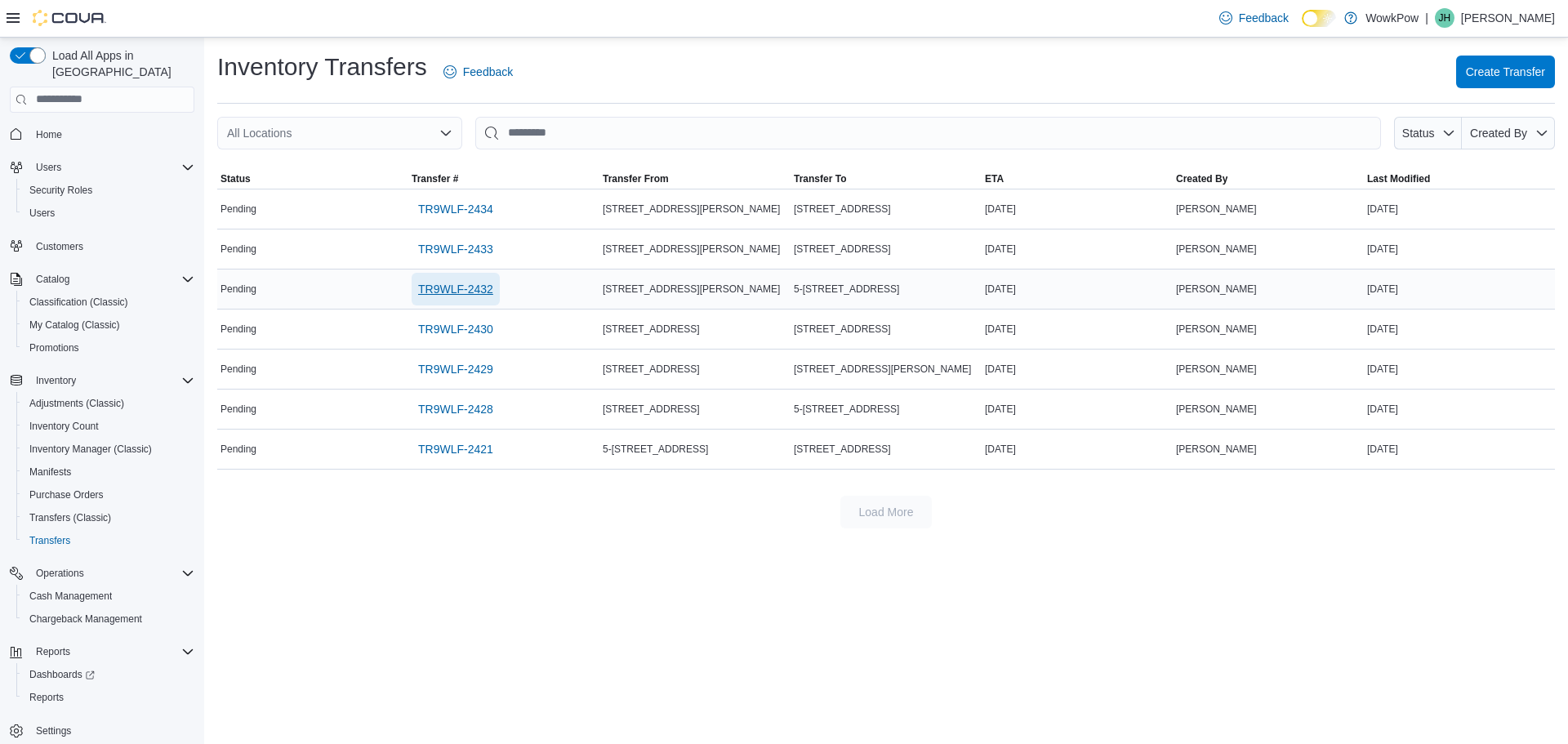
click at [462, 290] on span "TR9WLF-2432" at bounding box center [456, 289] width 76 height 16
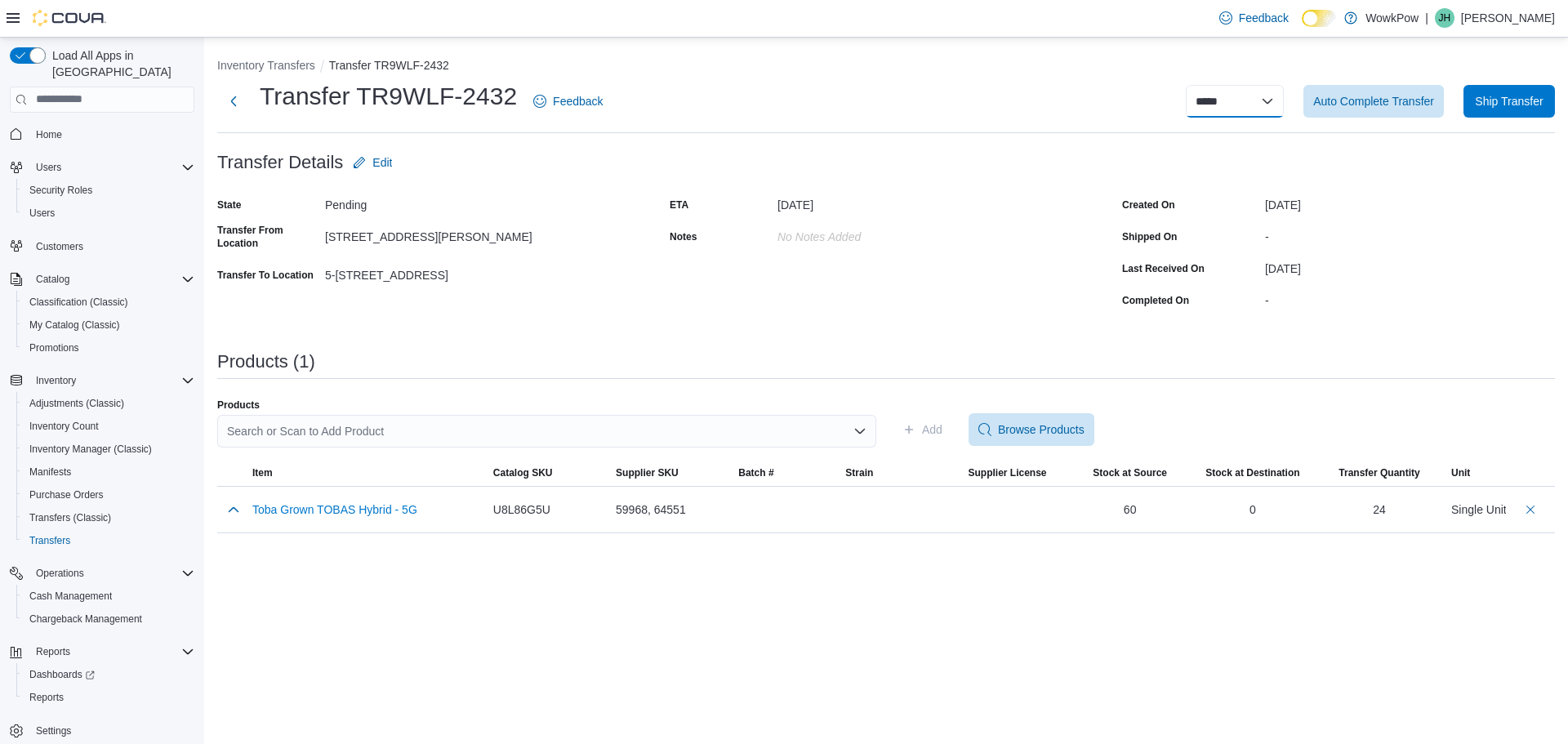
click at [1234, 112] on select "**********" at bounding box center [1234, 100] width 98 height 33
select select "**********"
click at [1185, 84] on select "**********" at bounding box center [1234, 100] width 98 height 33
select select
